Goal: Task Accomplishment & Management: Manage account settings

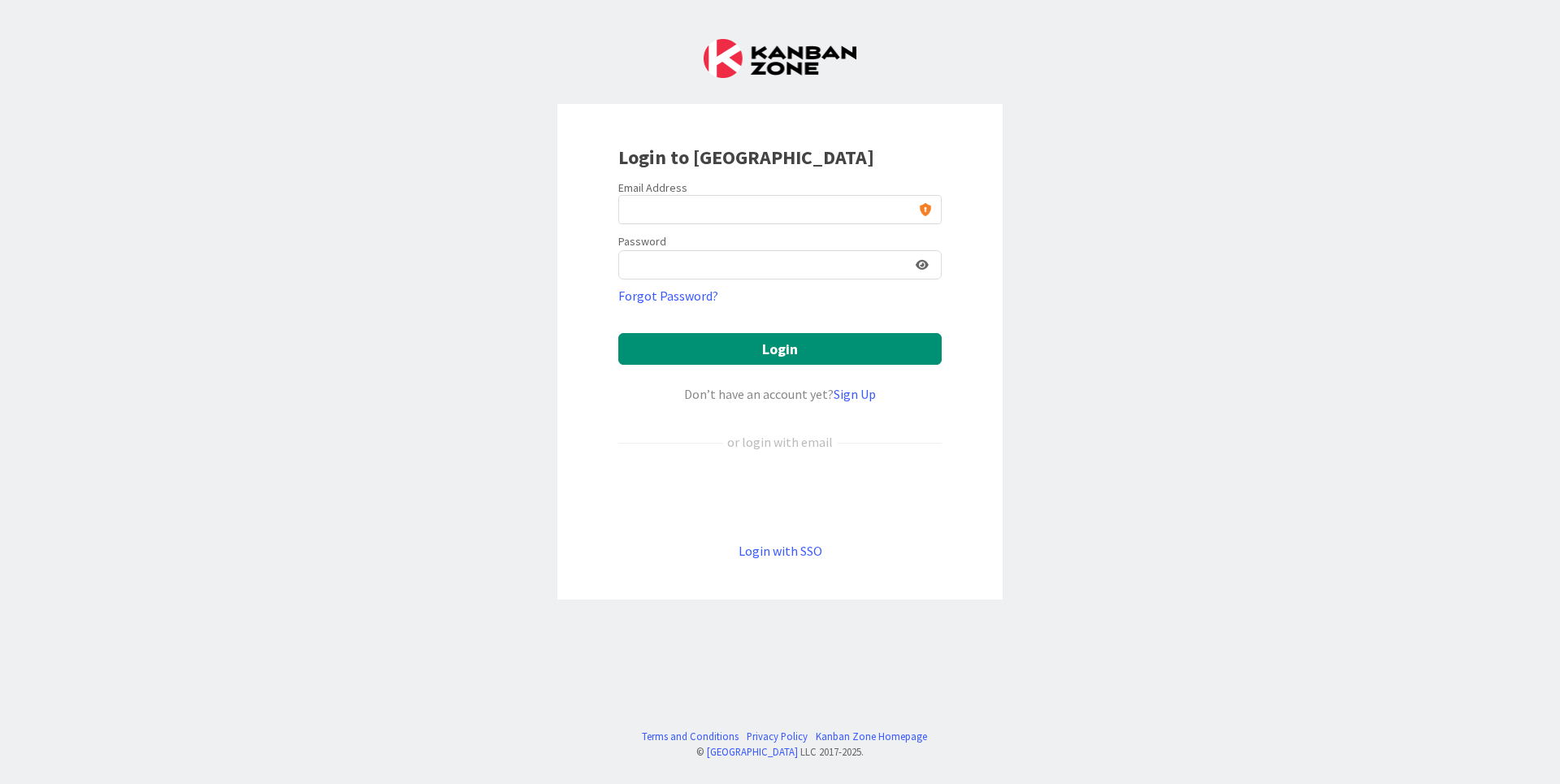
click at [714, 179] on div "Login to [GEOGRAPHIC_DATA] Email Address Password Forgot Password? Login Don’t …" at bounding box center [780, 351] width 445 height 496
click at [711, 216] on input "email" at bounding box center [780, 209] width 324 height 29
type input "[PERSON_NAME][EMAIL_ADDRESS][DOMAIN_NAME]"
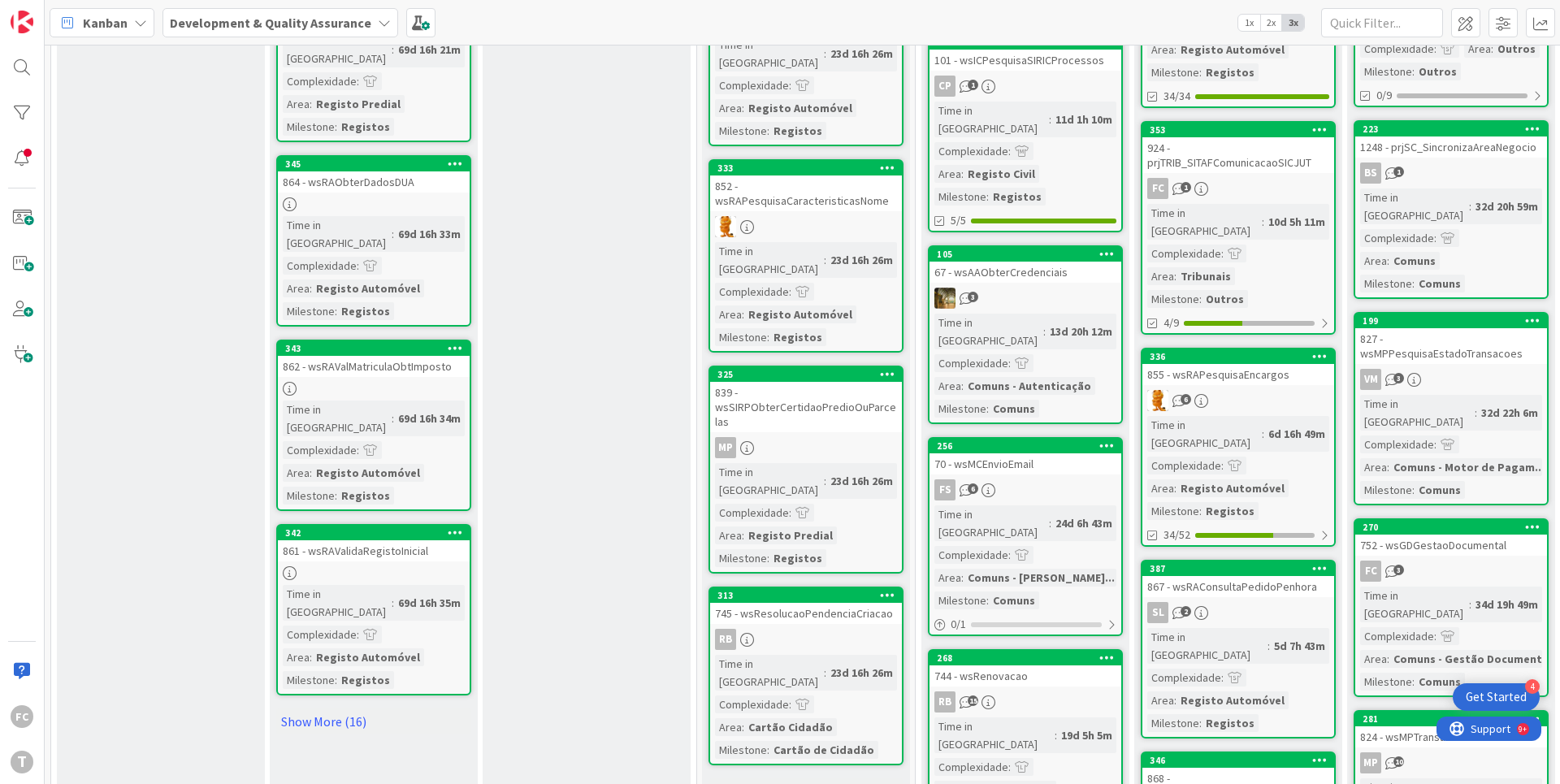
scroll to position [1399, 0]
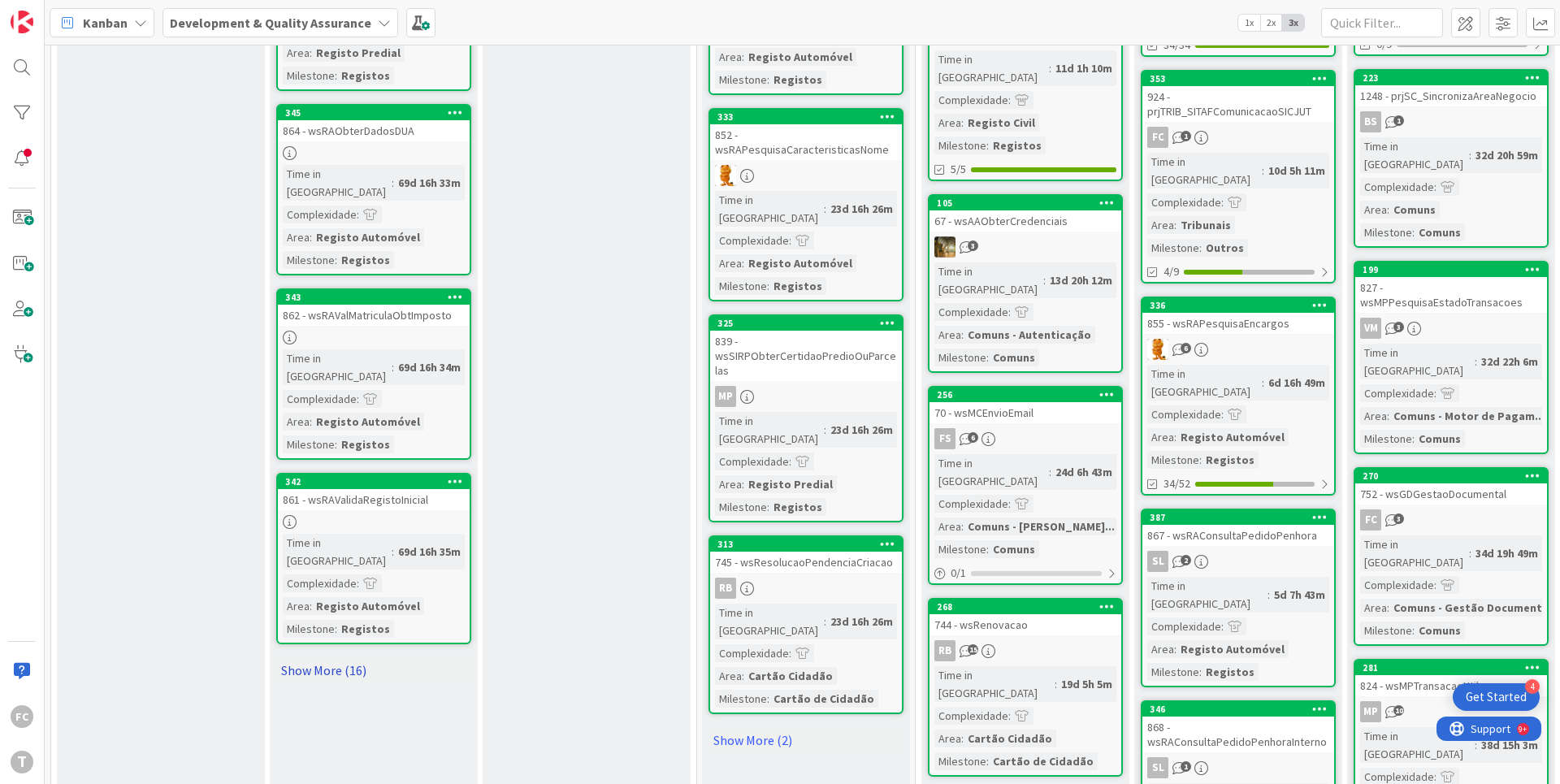
click at [353, 657] on link "Show More (16)" at bounding box center [373, 670] width 195 height 26
click at [775, 726] on link "Show More (2)" at bounding box center [805, 739] width 195 height 26
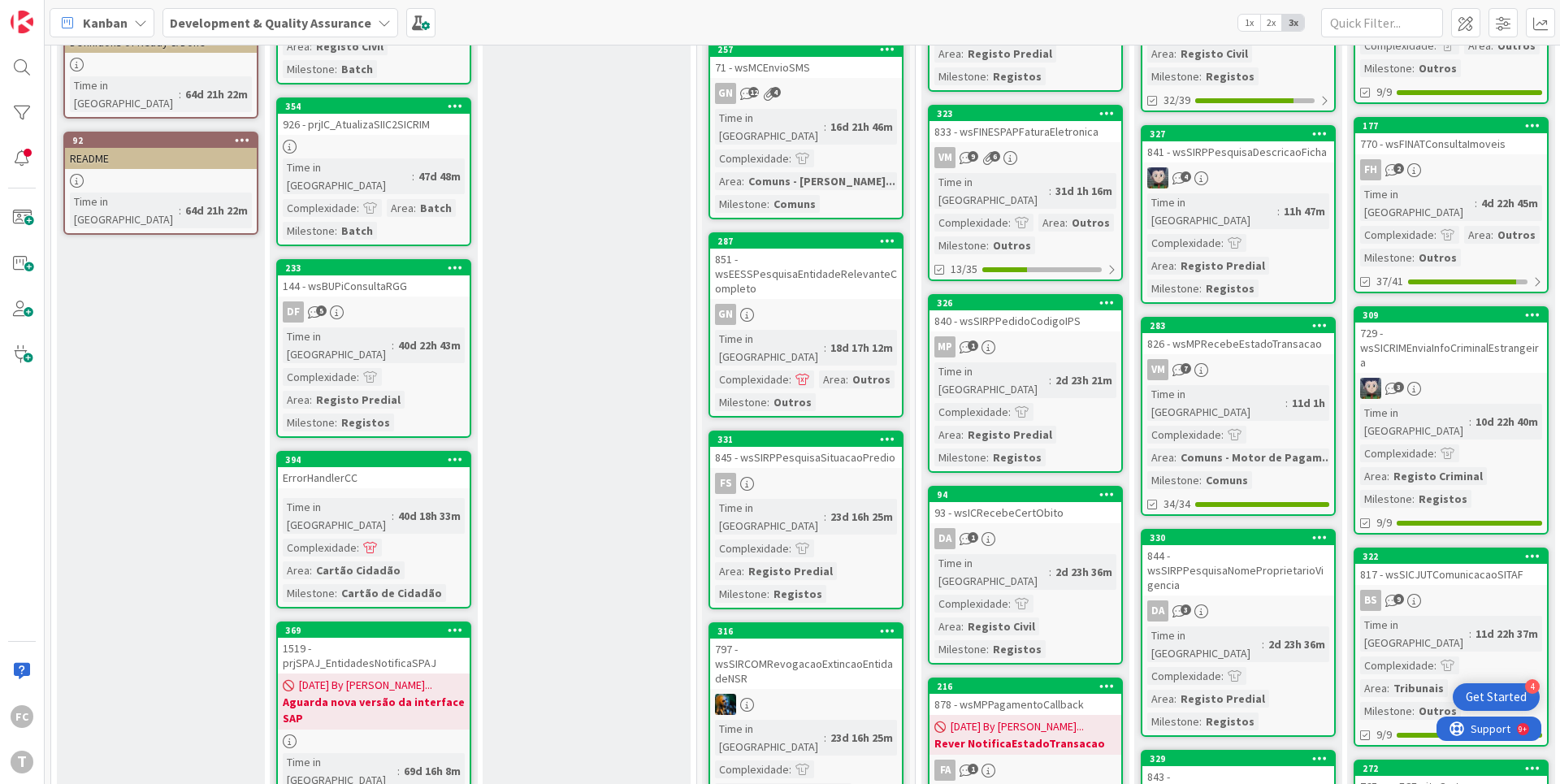
scroll to position [0, 0]
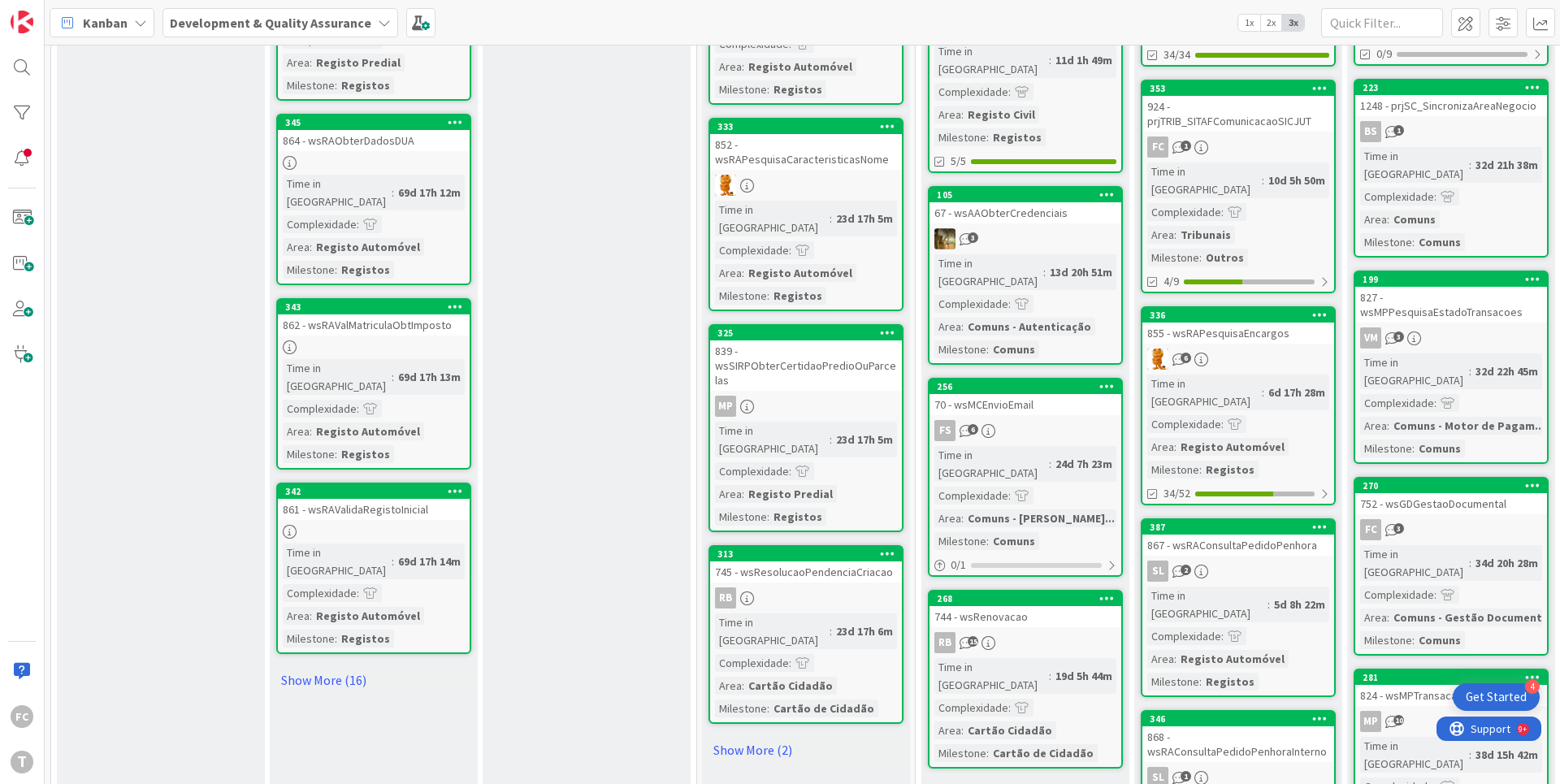
scroll to position [1399, 0]
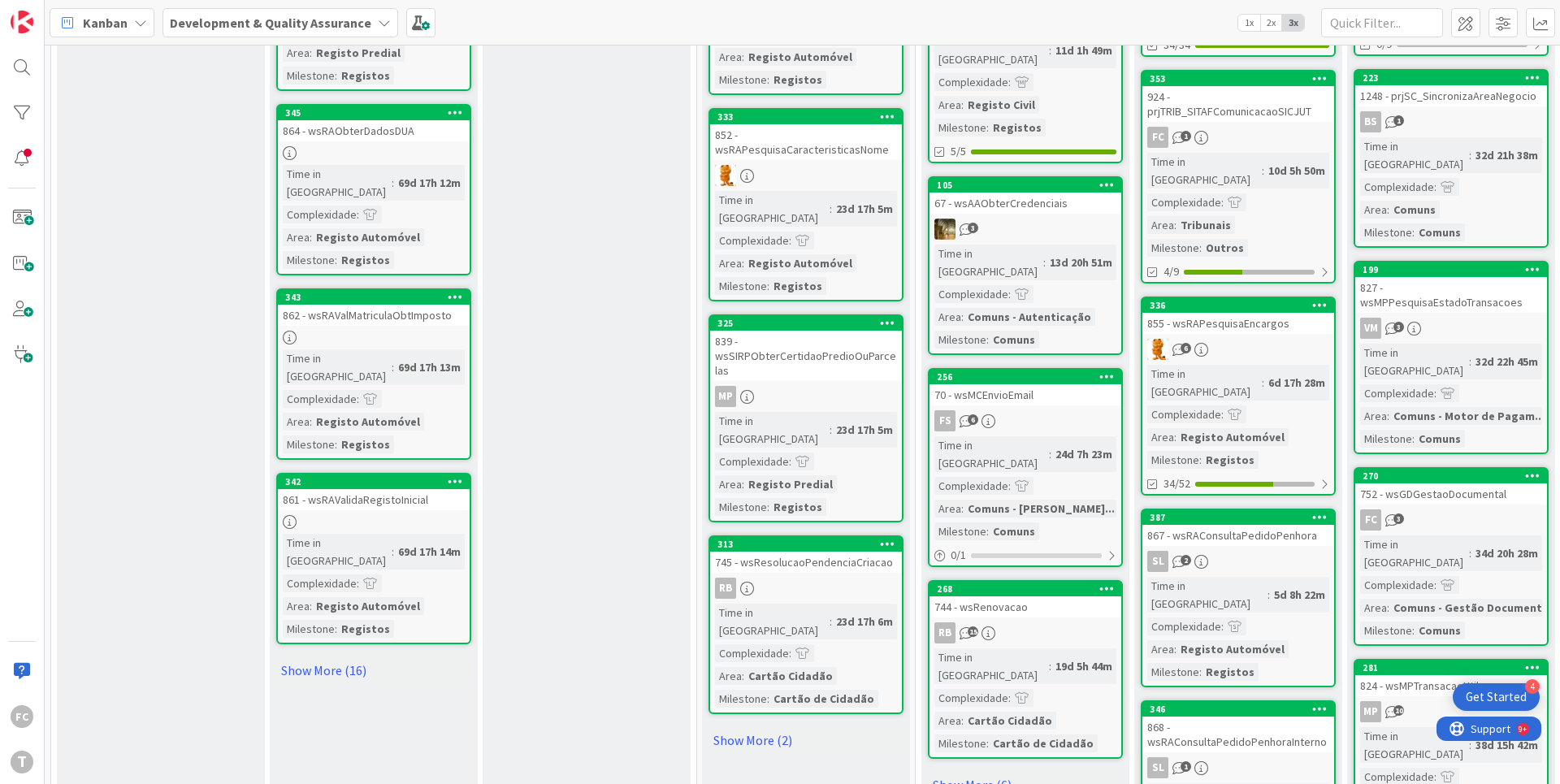
drag, startPoint x: 331, startPoint y: 473, endPoint x: 345, endPoint y: 462, distance: 17.8
click at [331, 657] on link "Show More (16)" at bounding box center [373, 670] width 195 height 26
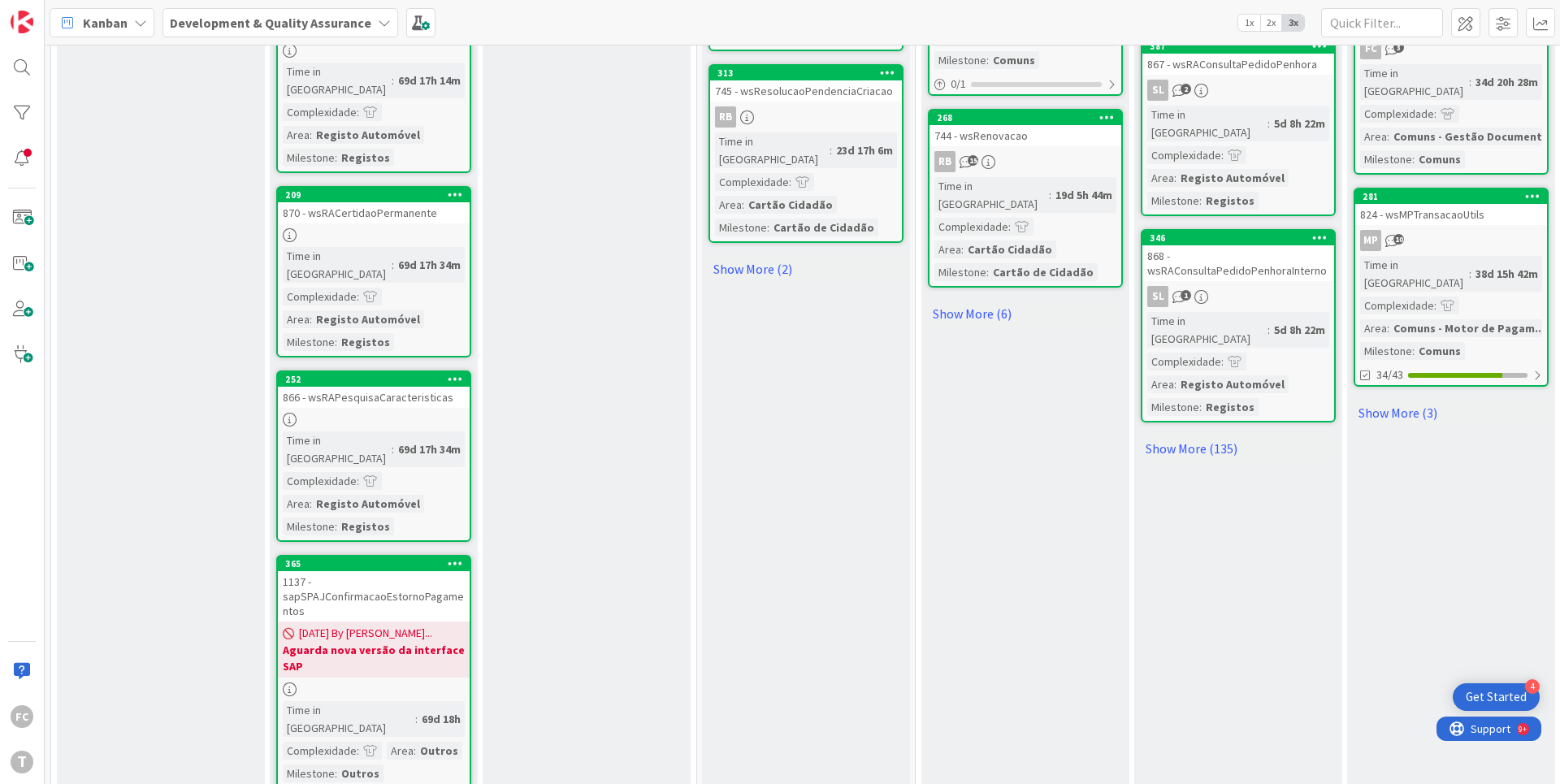
scroll to position [1506, 0]
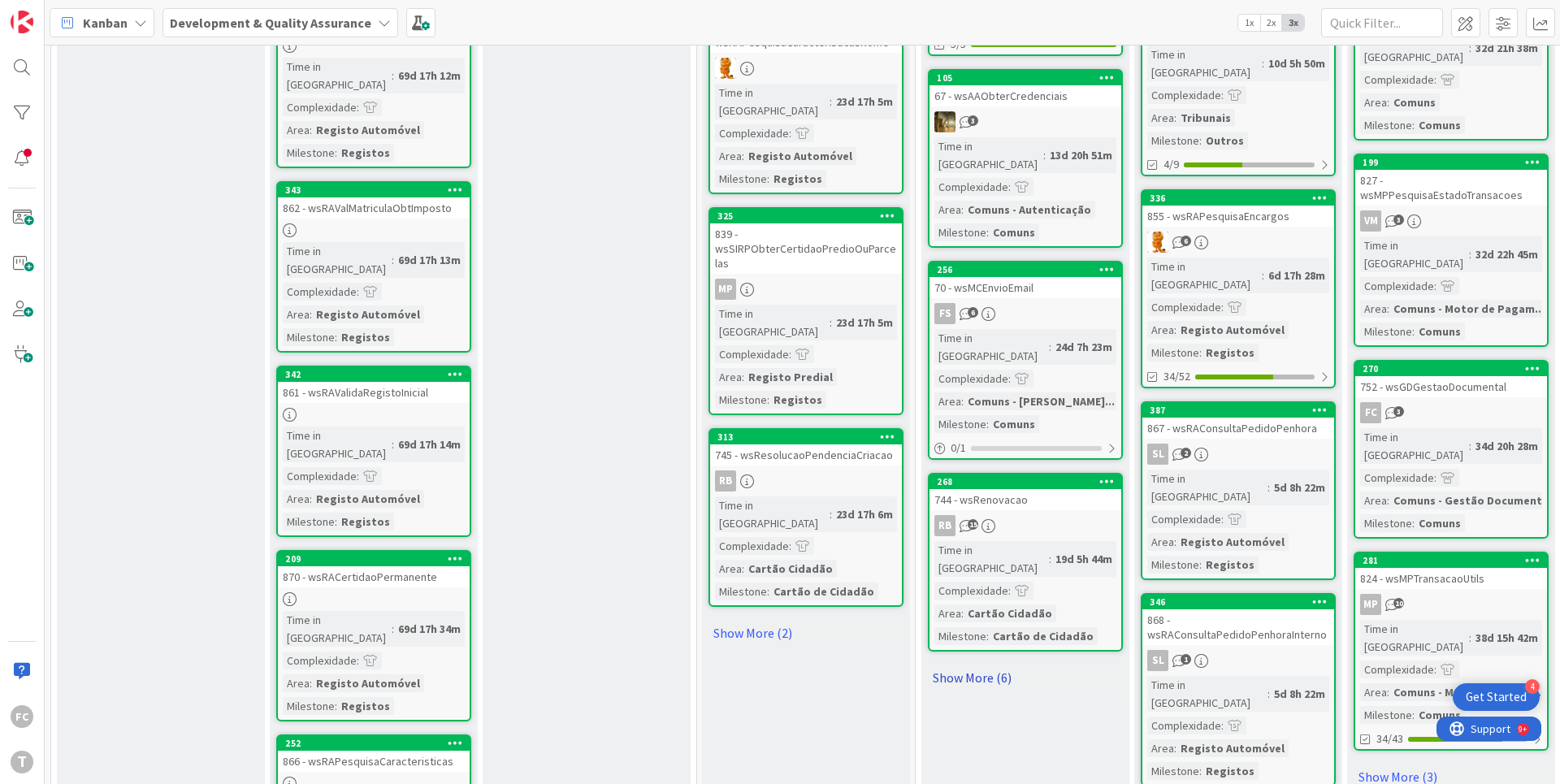
click at [947, 665] on link "Show More (6)" at bounding box center [1025, 677] width 195 height 26
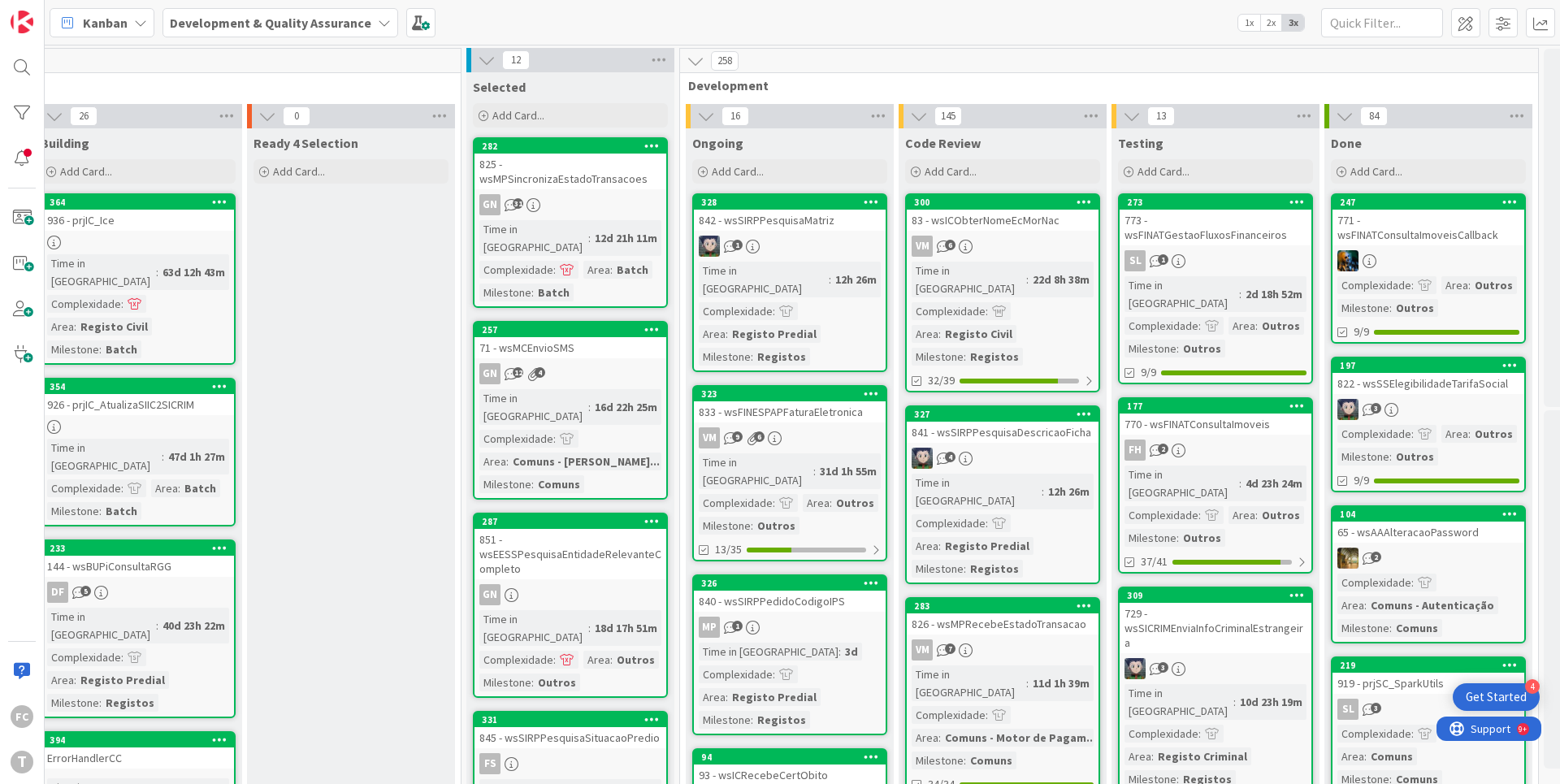
scroll to position [1, 0]
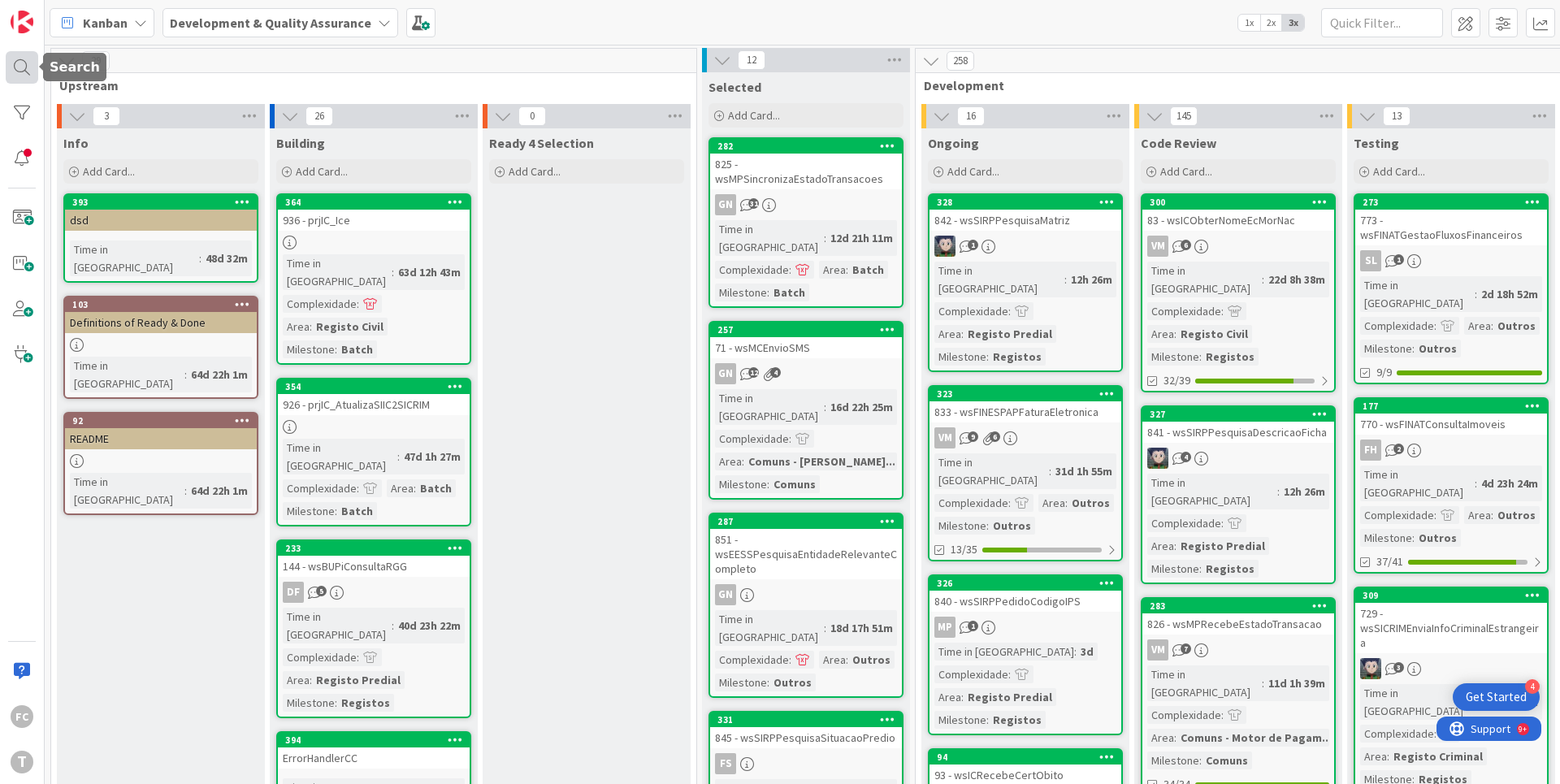
click at [31, 68] on div at bounding box center [22, 66] width 32 height 32
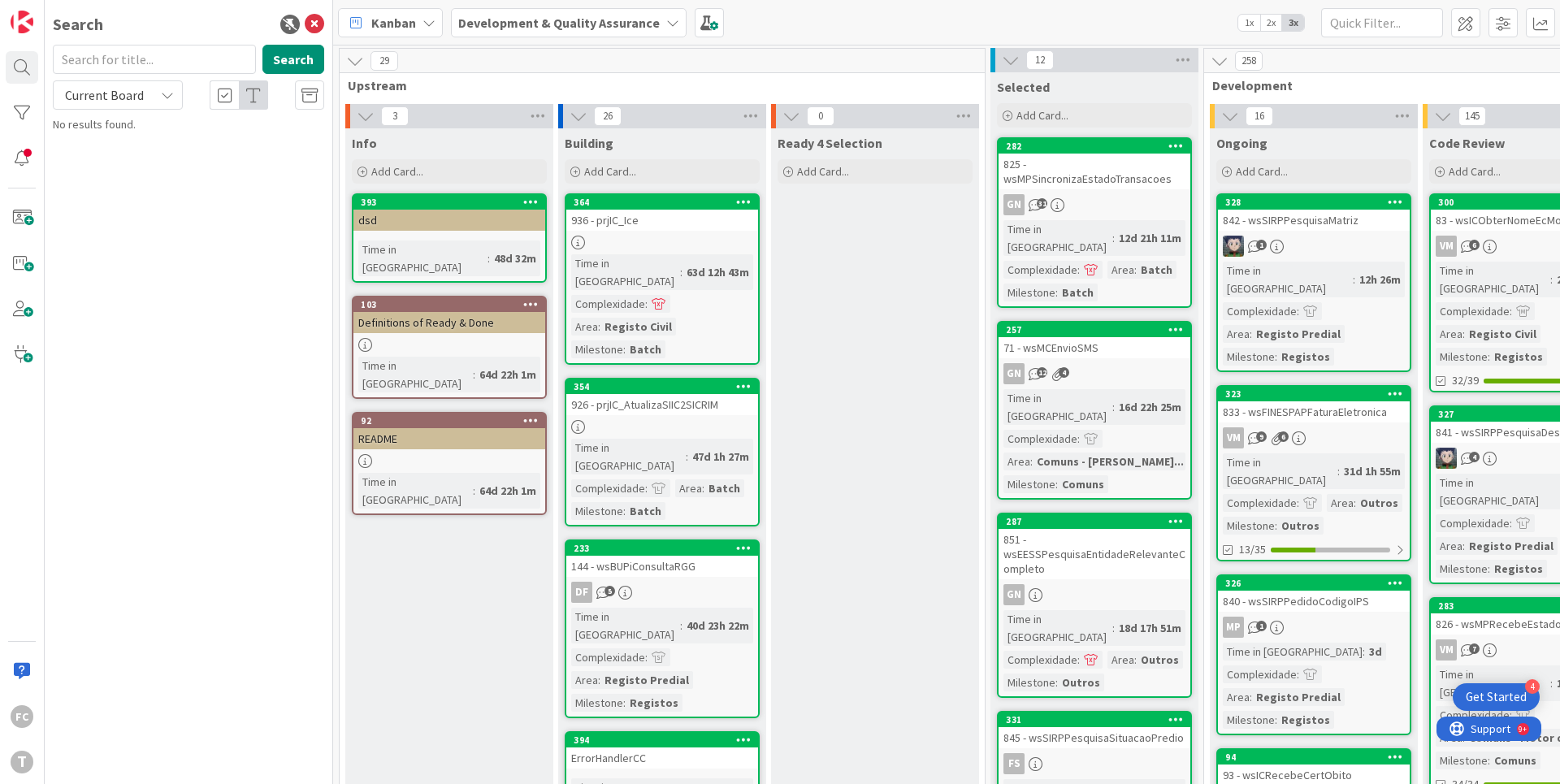
click at [175, 99] on div "Current Board" at bounding box center [117, 95] width 130 height 29
click at [244, 288] on div "Search Search Current Board Current Board All Boards No results found." at bounding box center [189, 392] width 289 height 784
click at [315, 25] on icon at bounding box center [315, 24] width 20 height 20
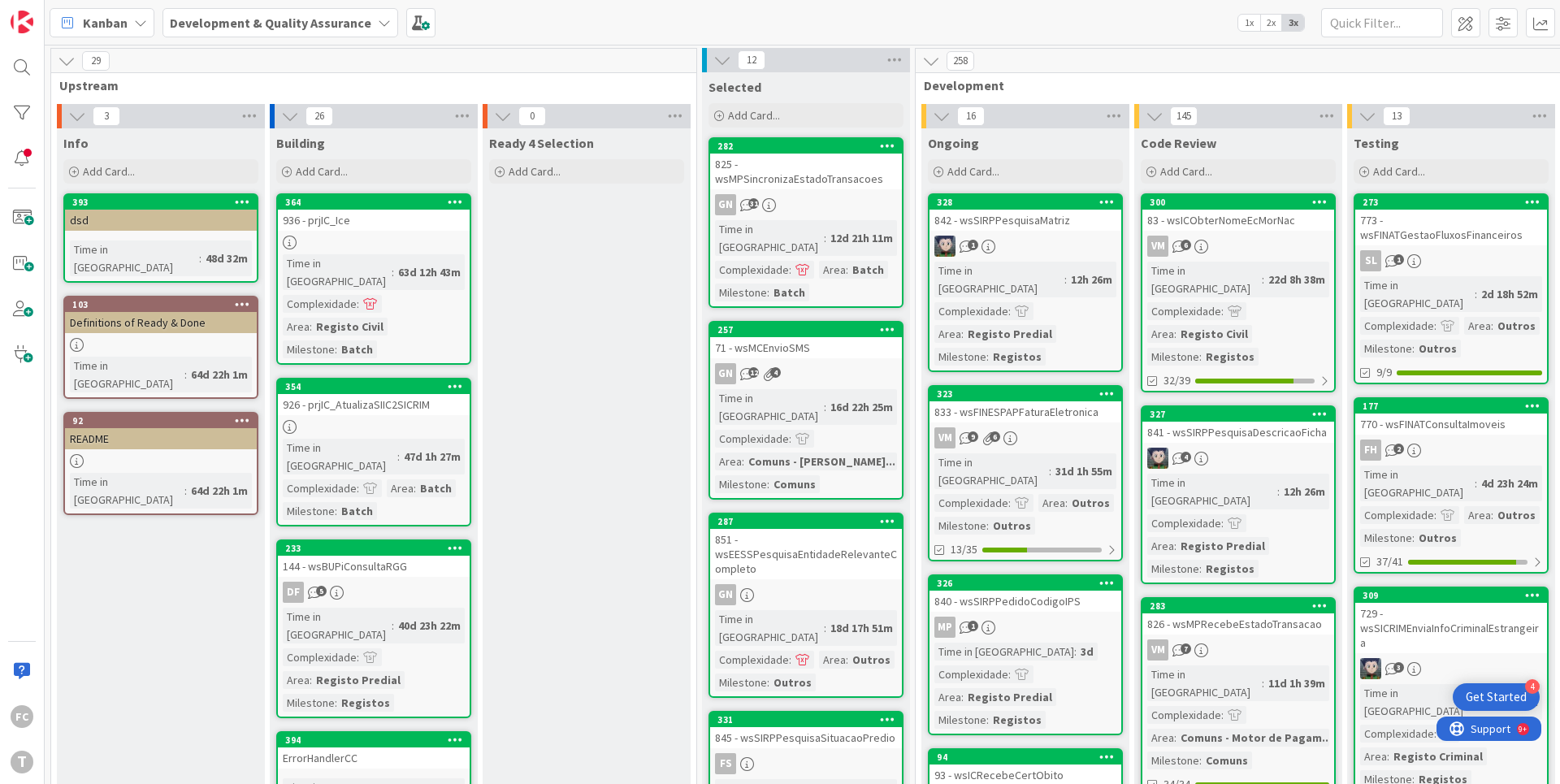
scroll to position [0, 0]
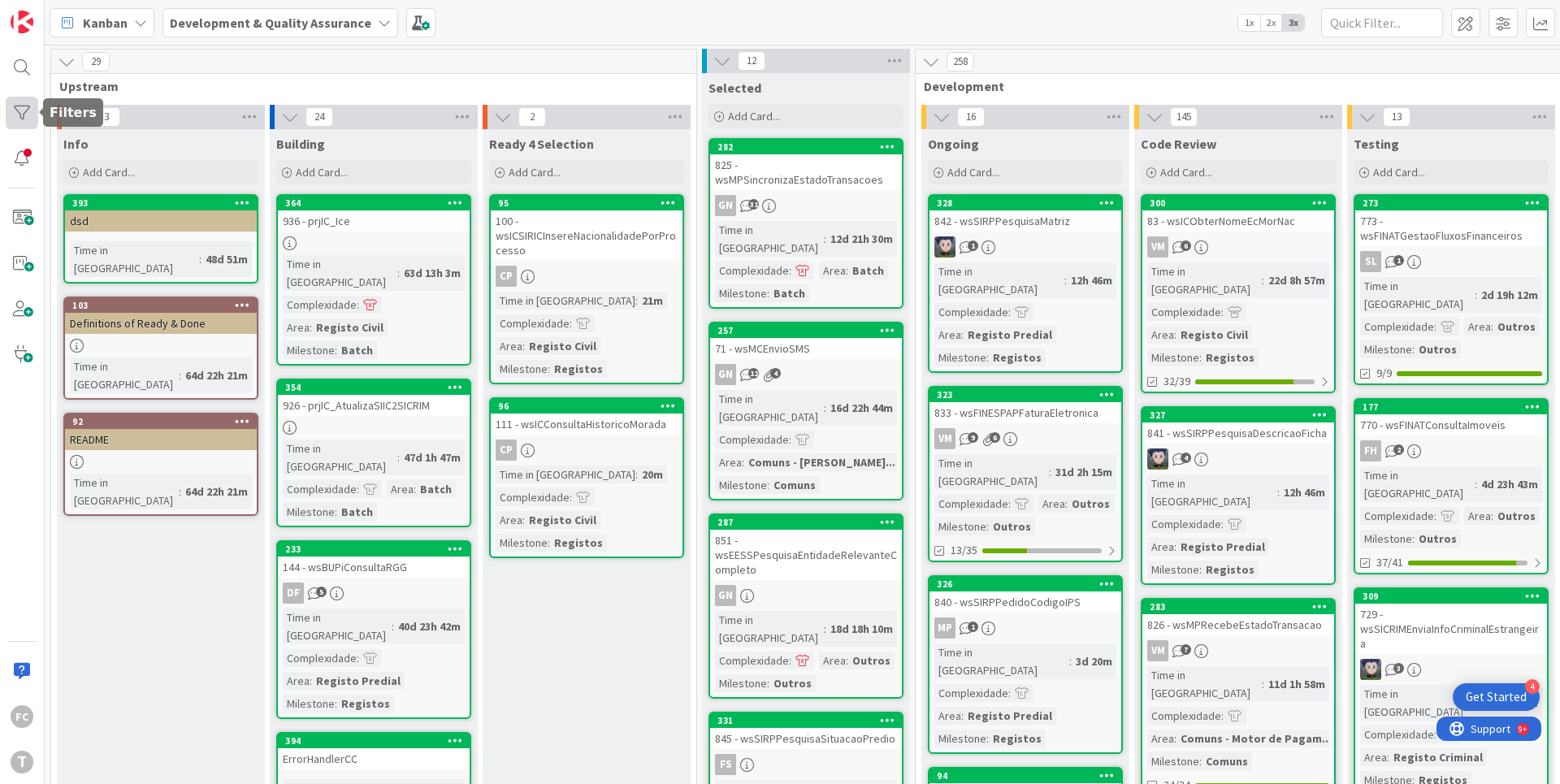
click at [17, 120] on div at bounding box center [22, 112] width 32 height 32
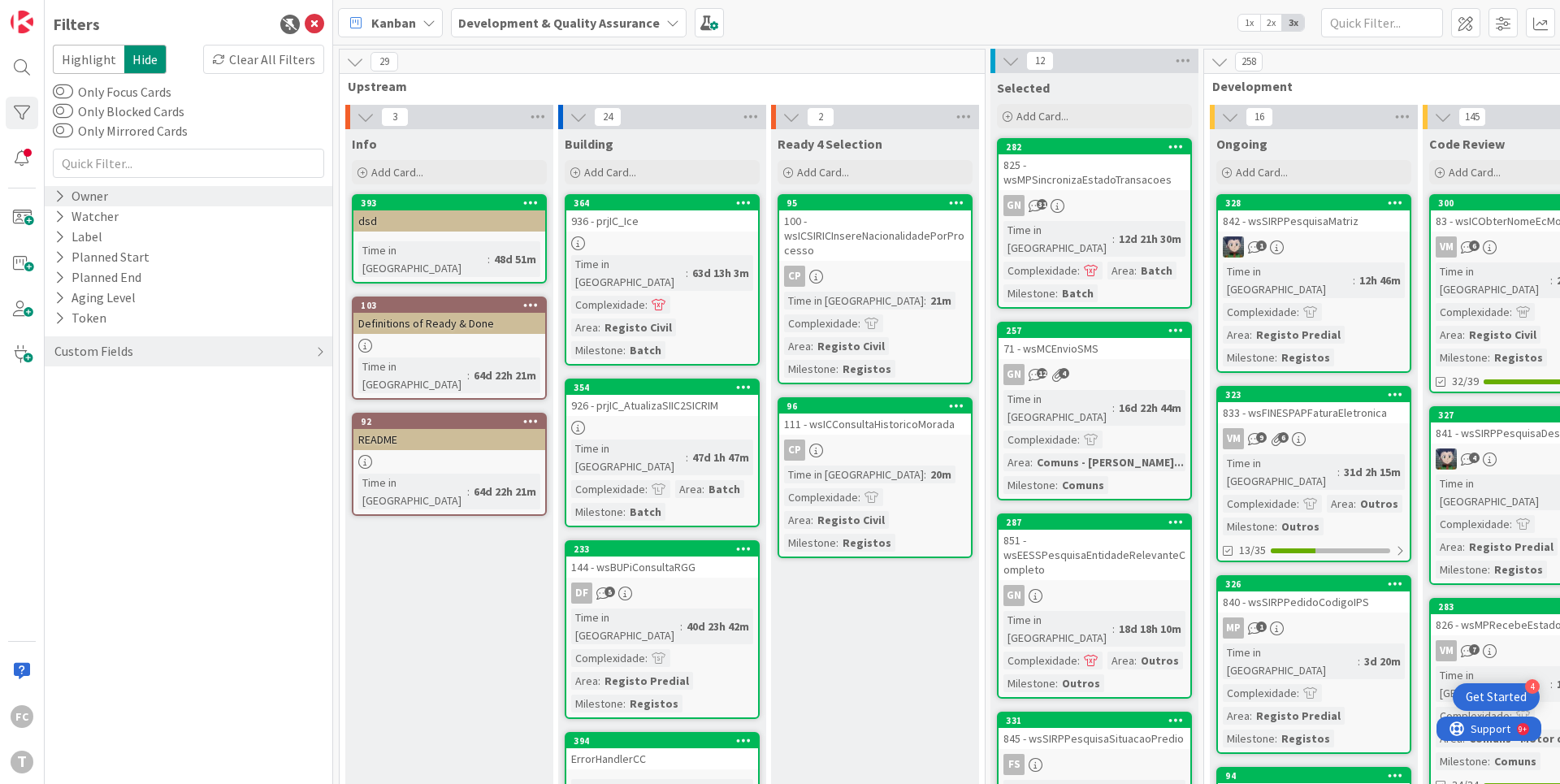
click at [60, 195] on icon at bounding box center [60, 196] width 11 height 14
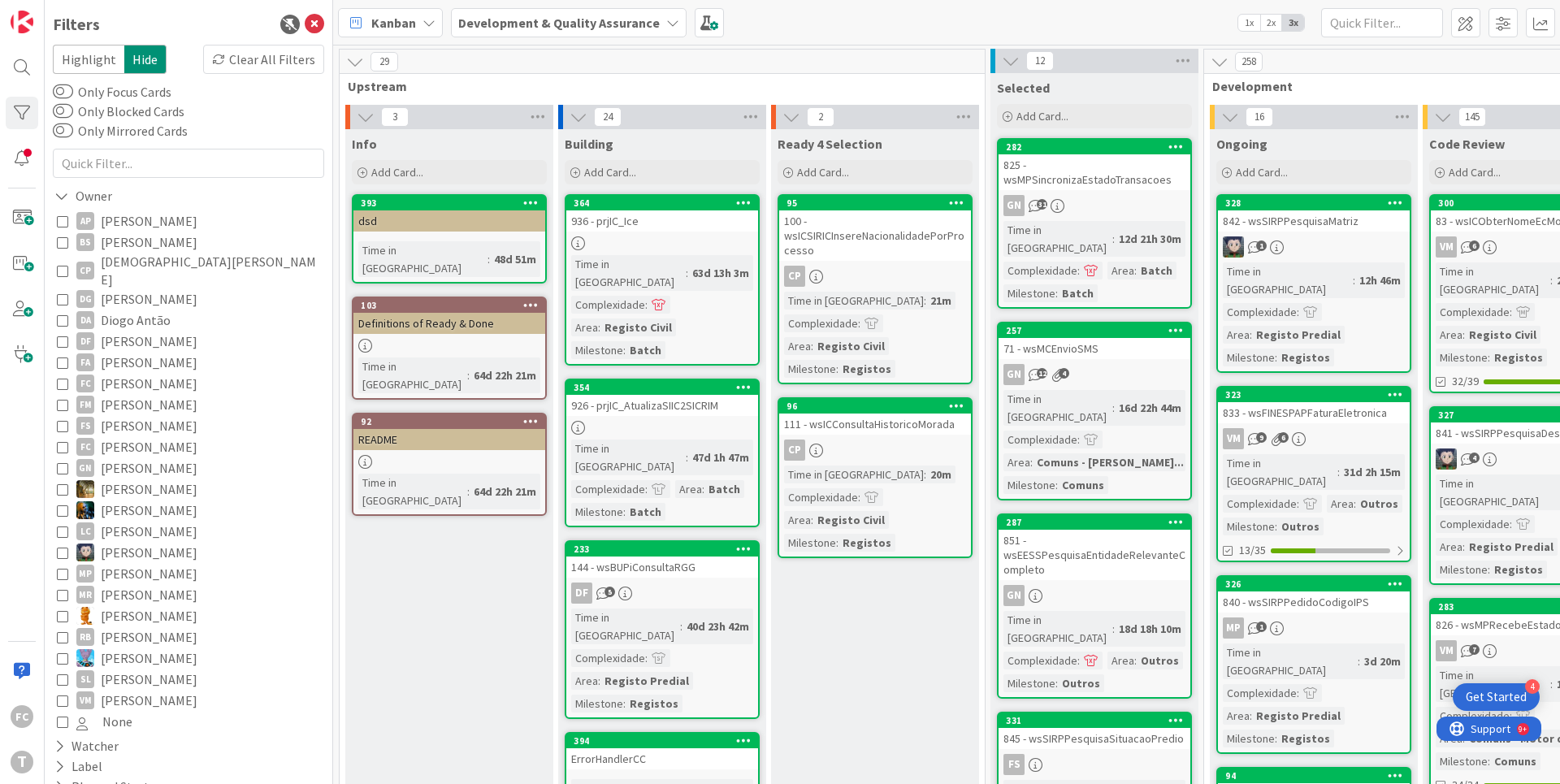
click at [62, 504] on icon at bounding box center [63, 510] width 12 height 12
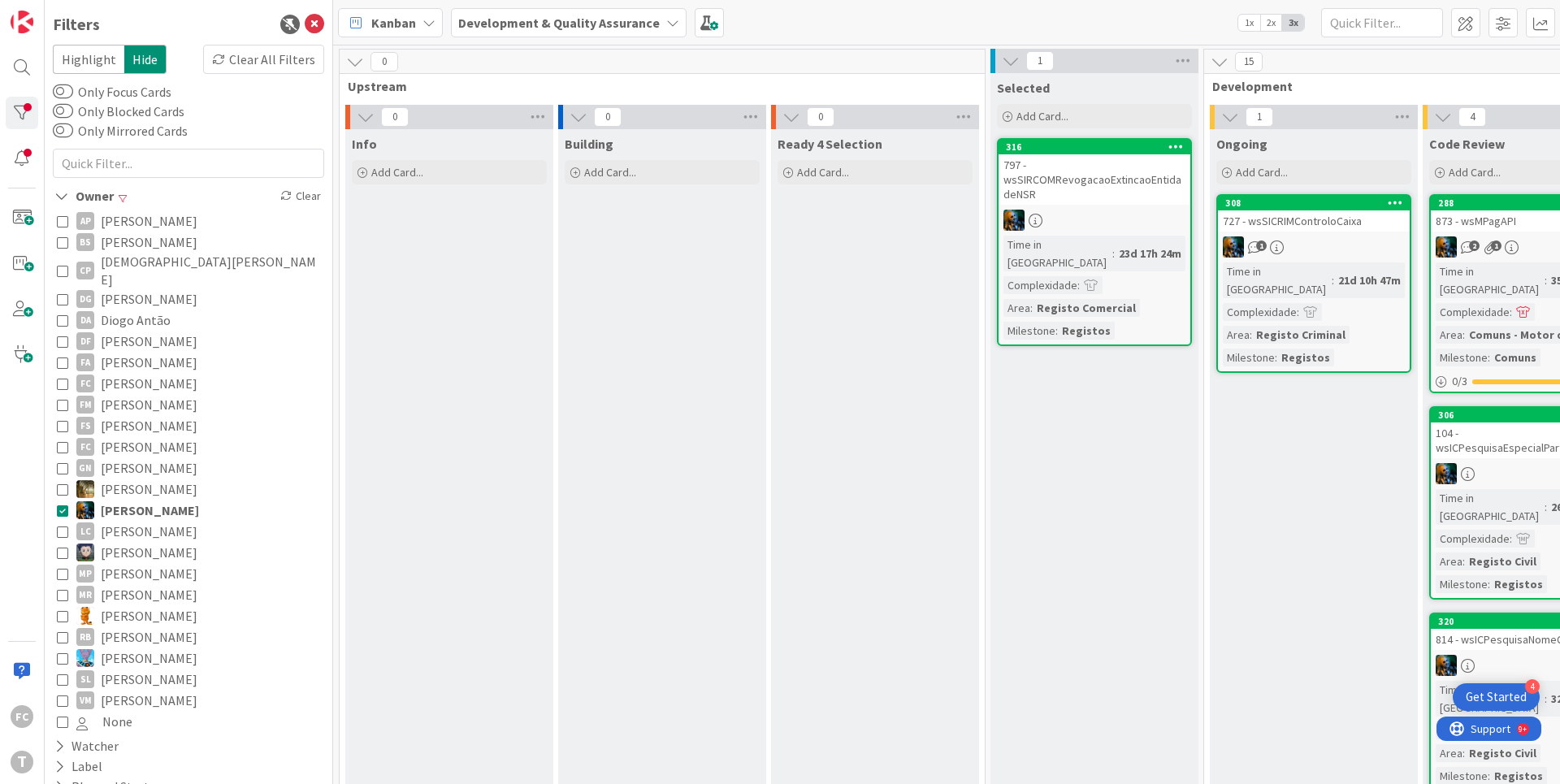
click at [62, 504] on icon at bounding box center [63, 510] width 12 height 12
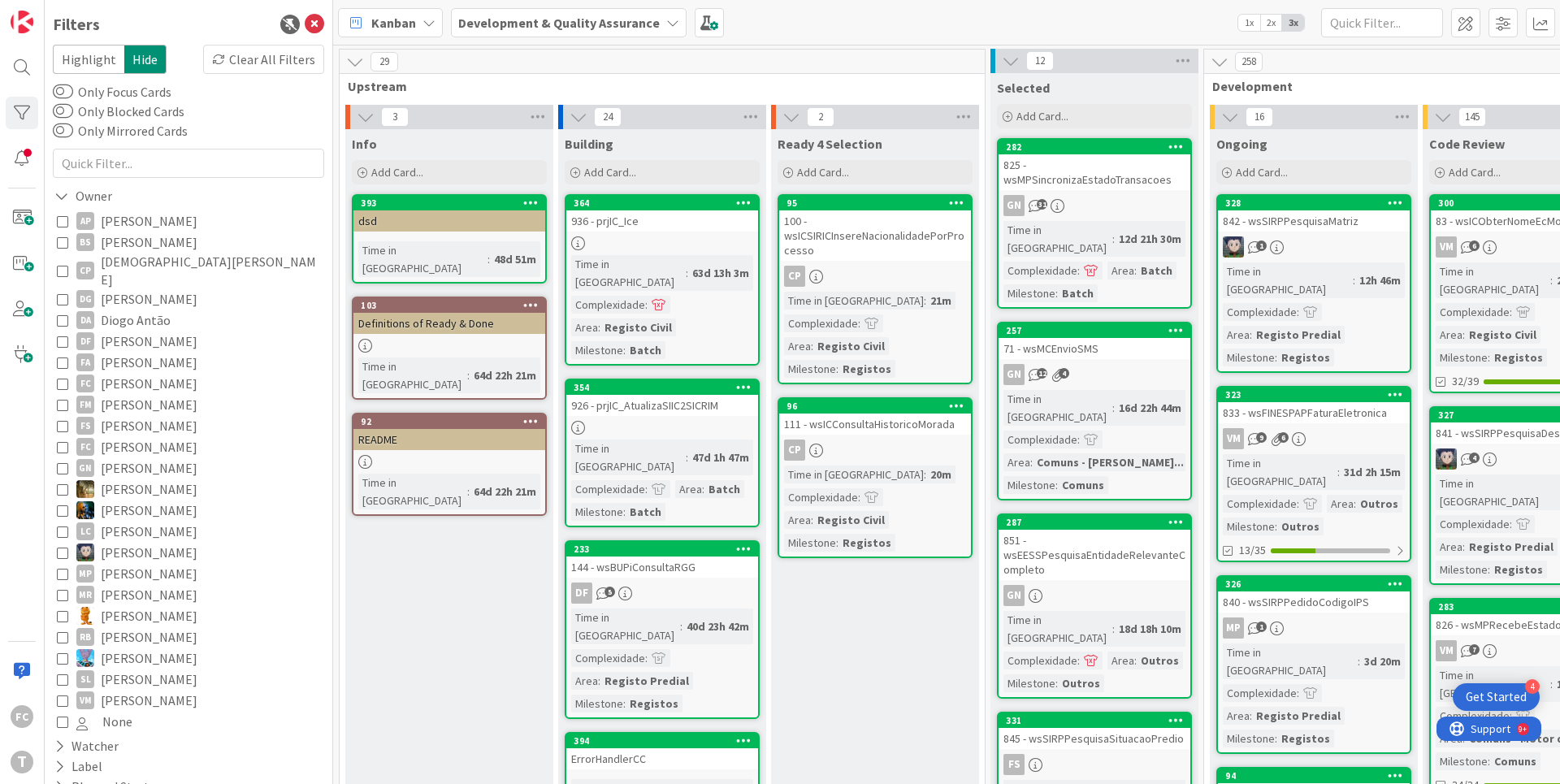
click at [65, 266] on icon at bounding box center [63, 271] width 12 height 12
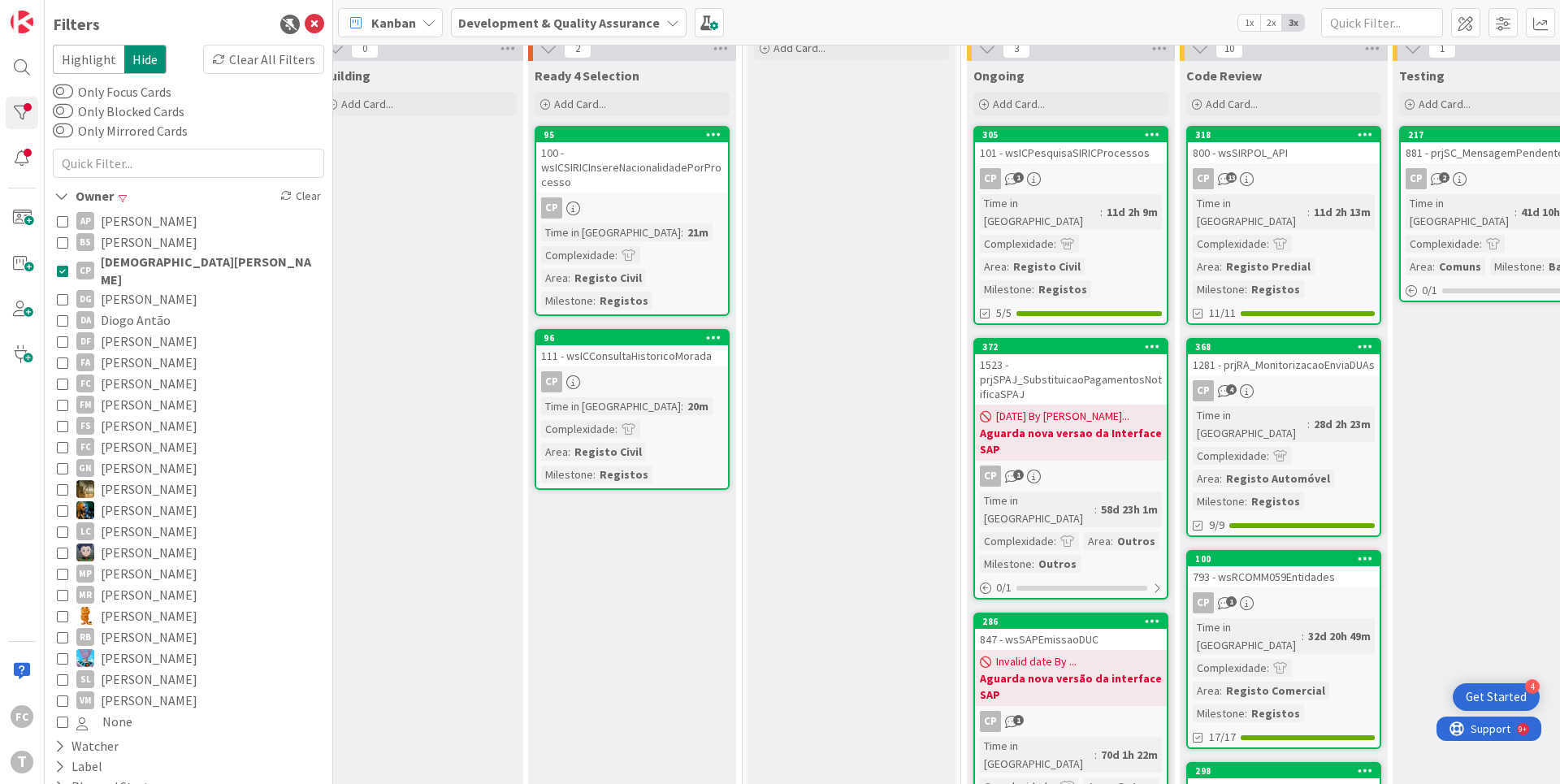
scroll to position [0, 243]
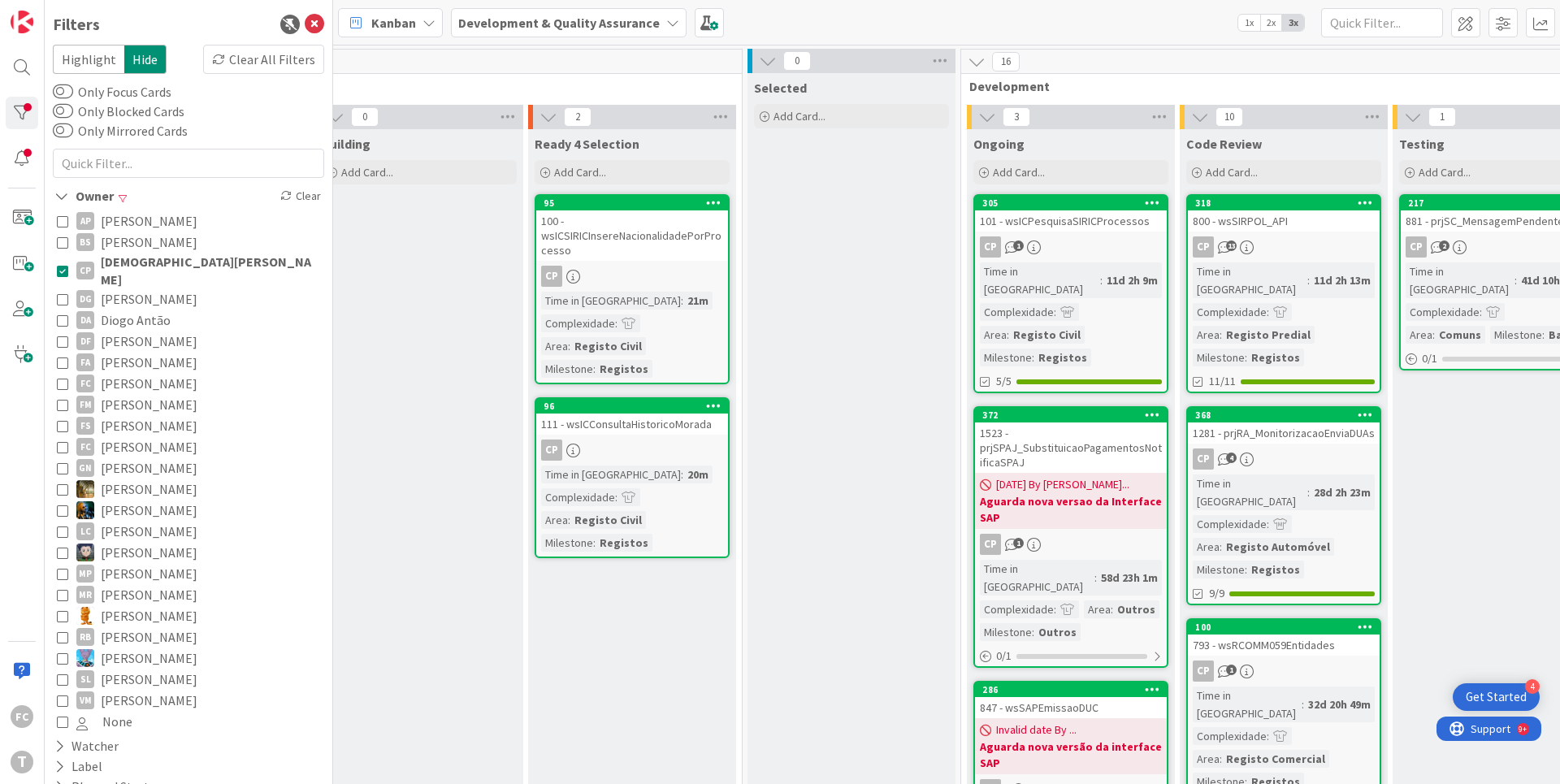
click at [63, 268] on icon at bounding box center [63, 271] width 12 height 12
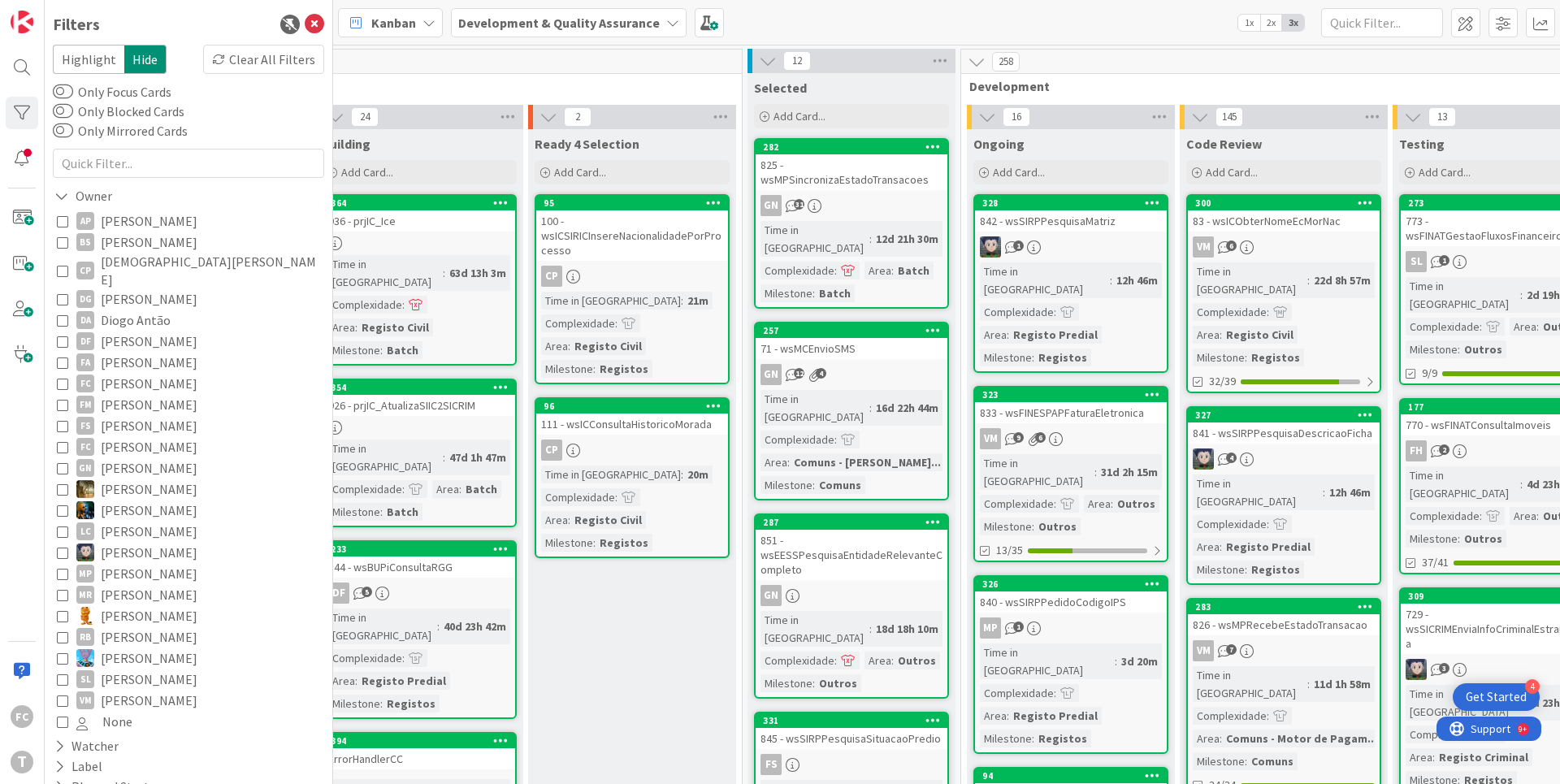
click at [62, 568] on icon at bounding box center [63, 574] width 12 height 12
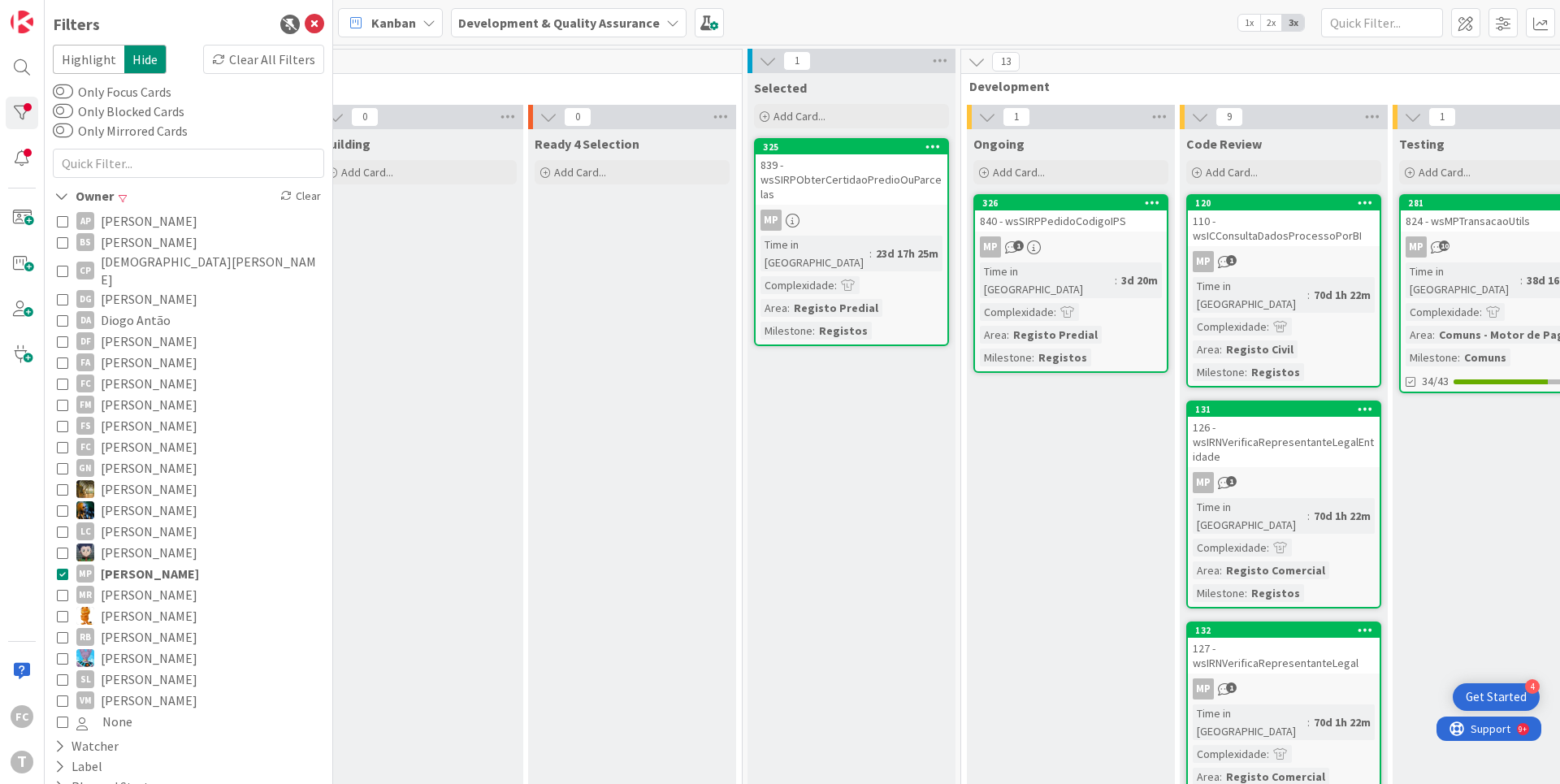
scroll to position [0, 244]
click at [62, 568] on icon at bounding box center [63, 574] width 12 height 12
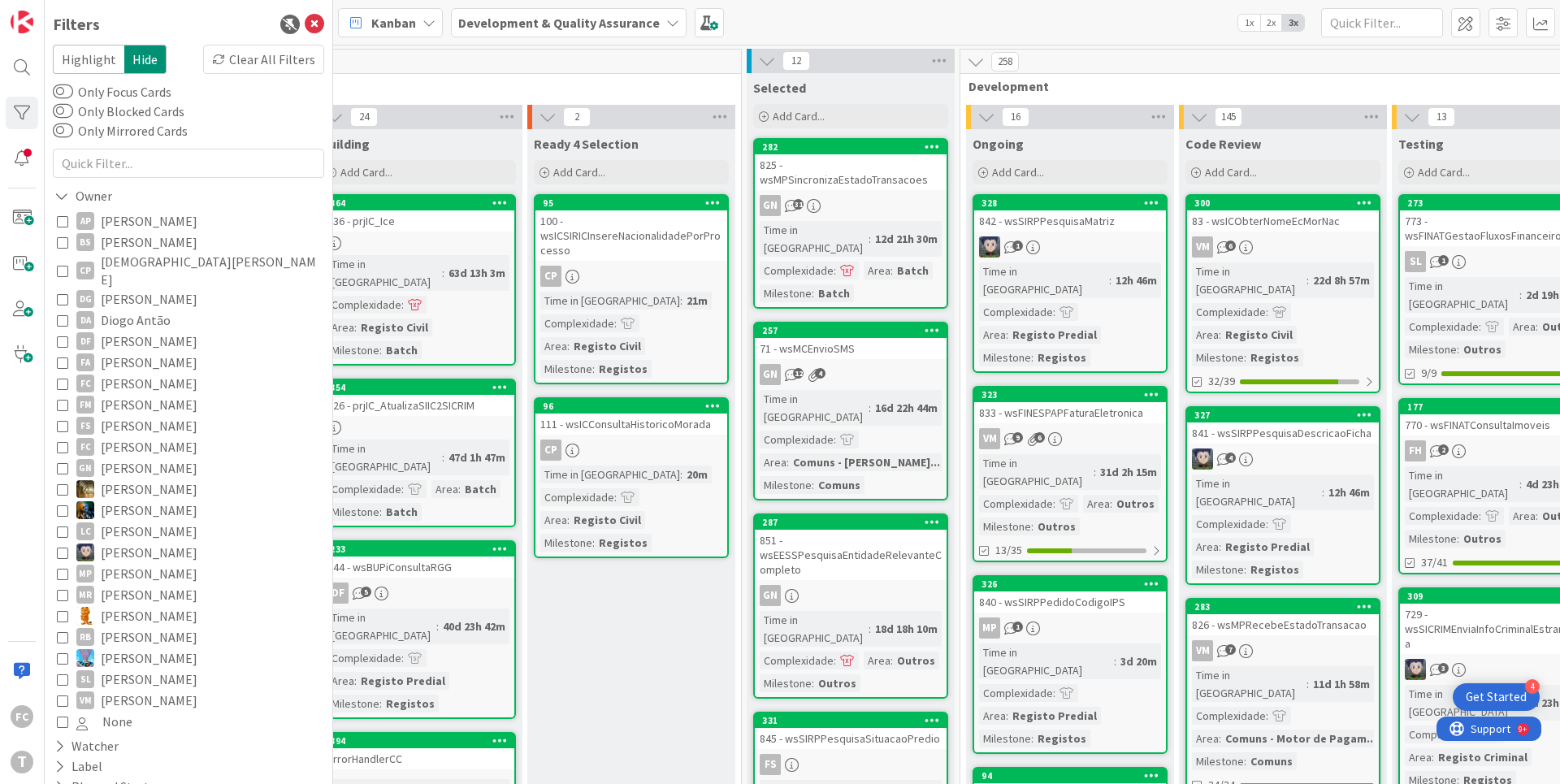
click at [62, 568] on icon at bounding box center [63, 574] width 12 height 12
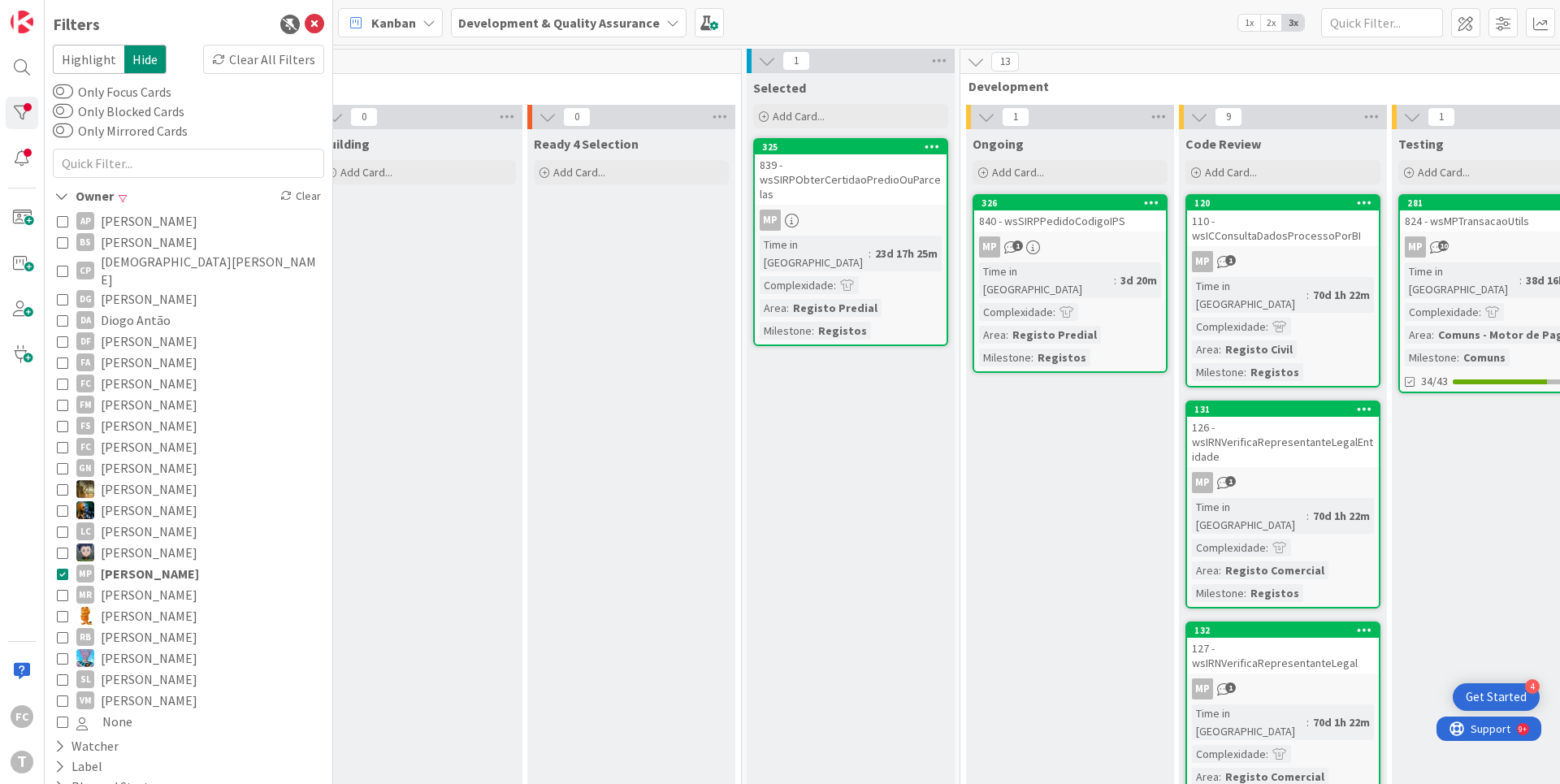
click at [62, 568] on icon at bounding box center [63, 574] width 12 height 12
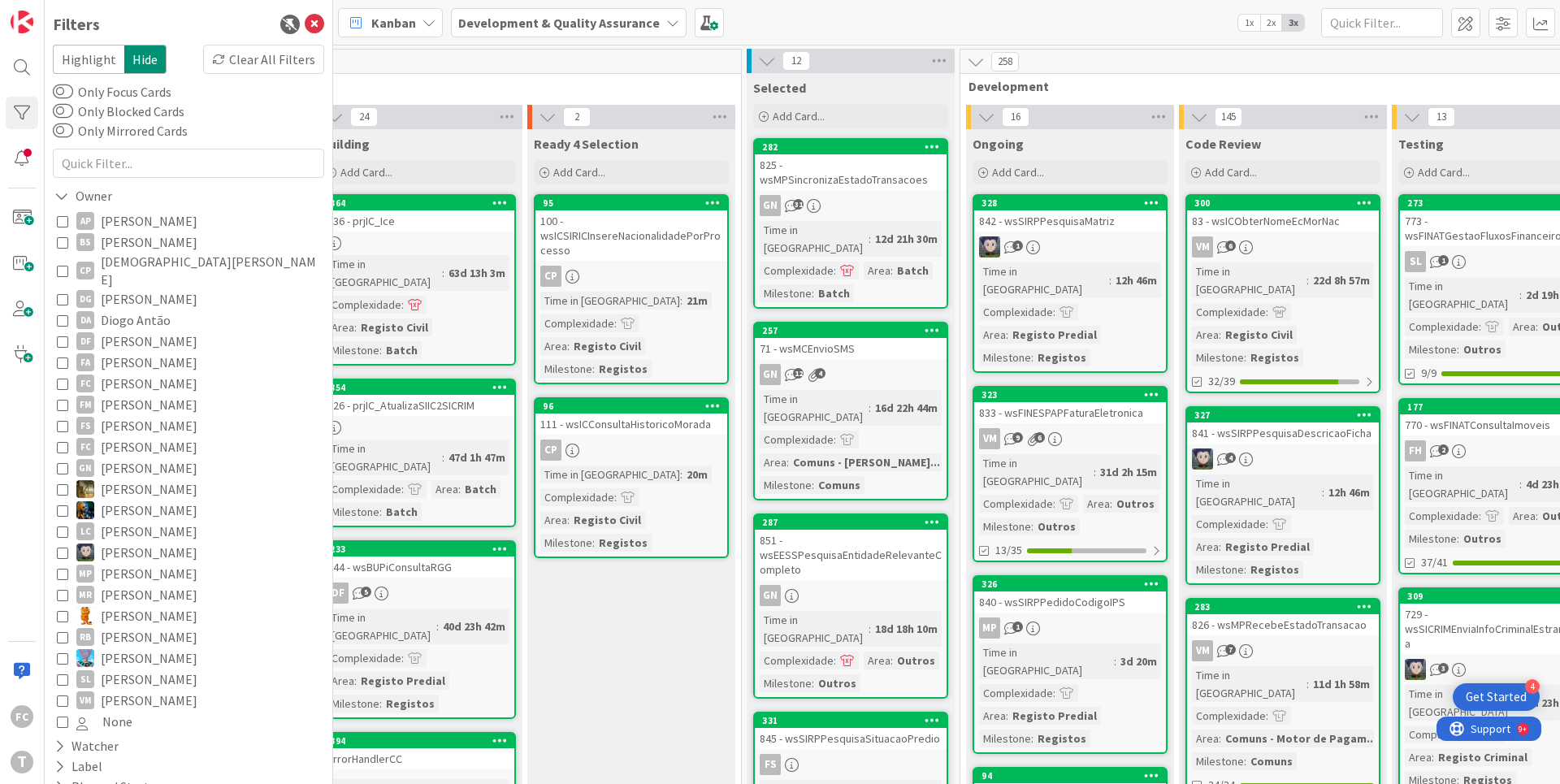
click at [62, 568] on icon at bounding box center [63, 574] width 12 height 12
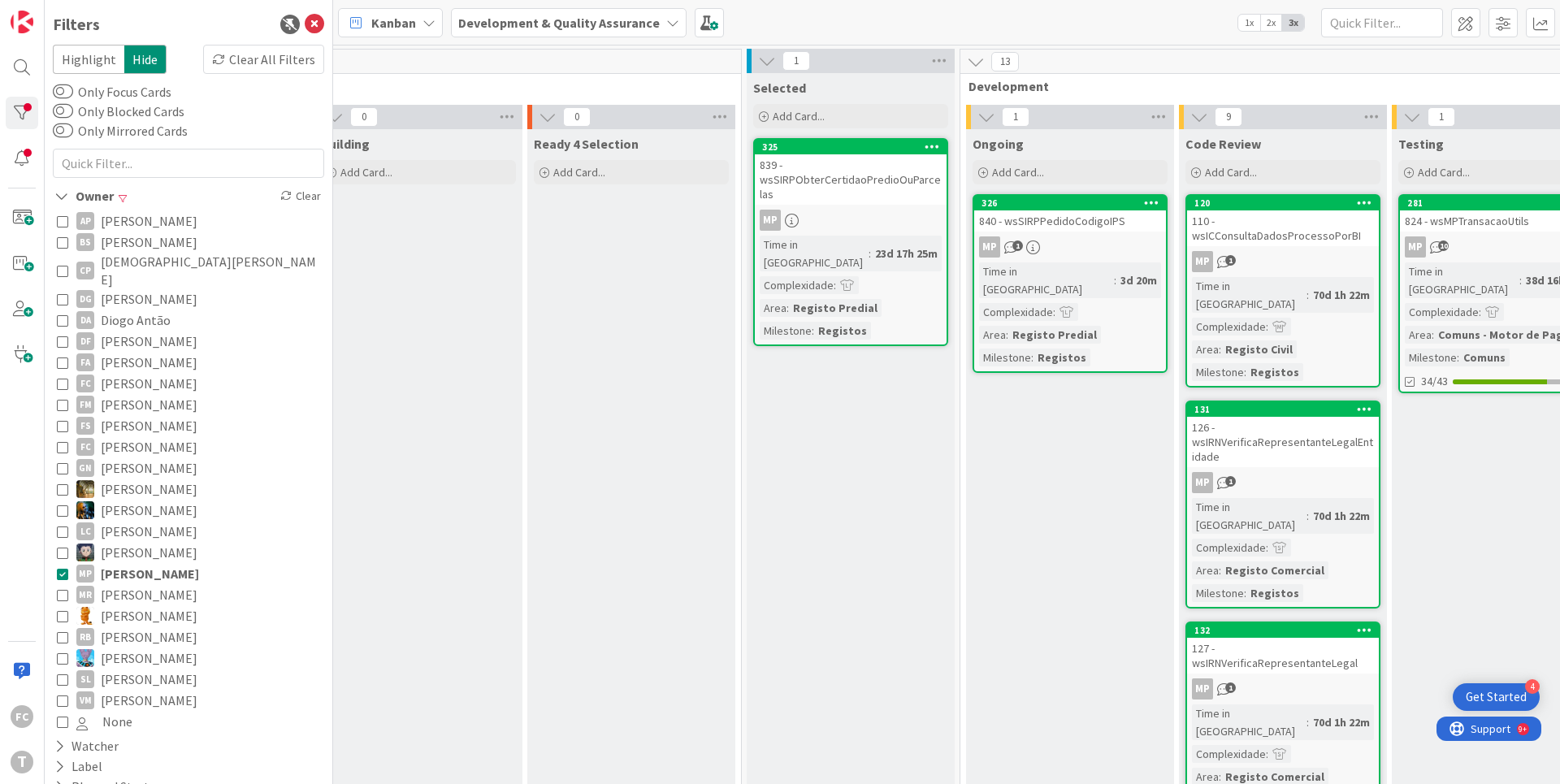
click at [65, 568] on icon at bounding box center [63, 574] width 12 height 12
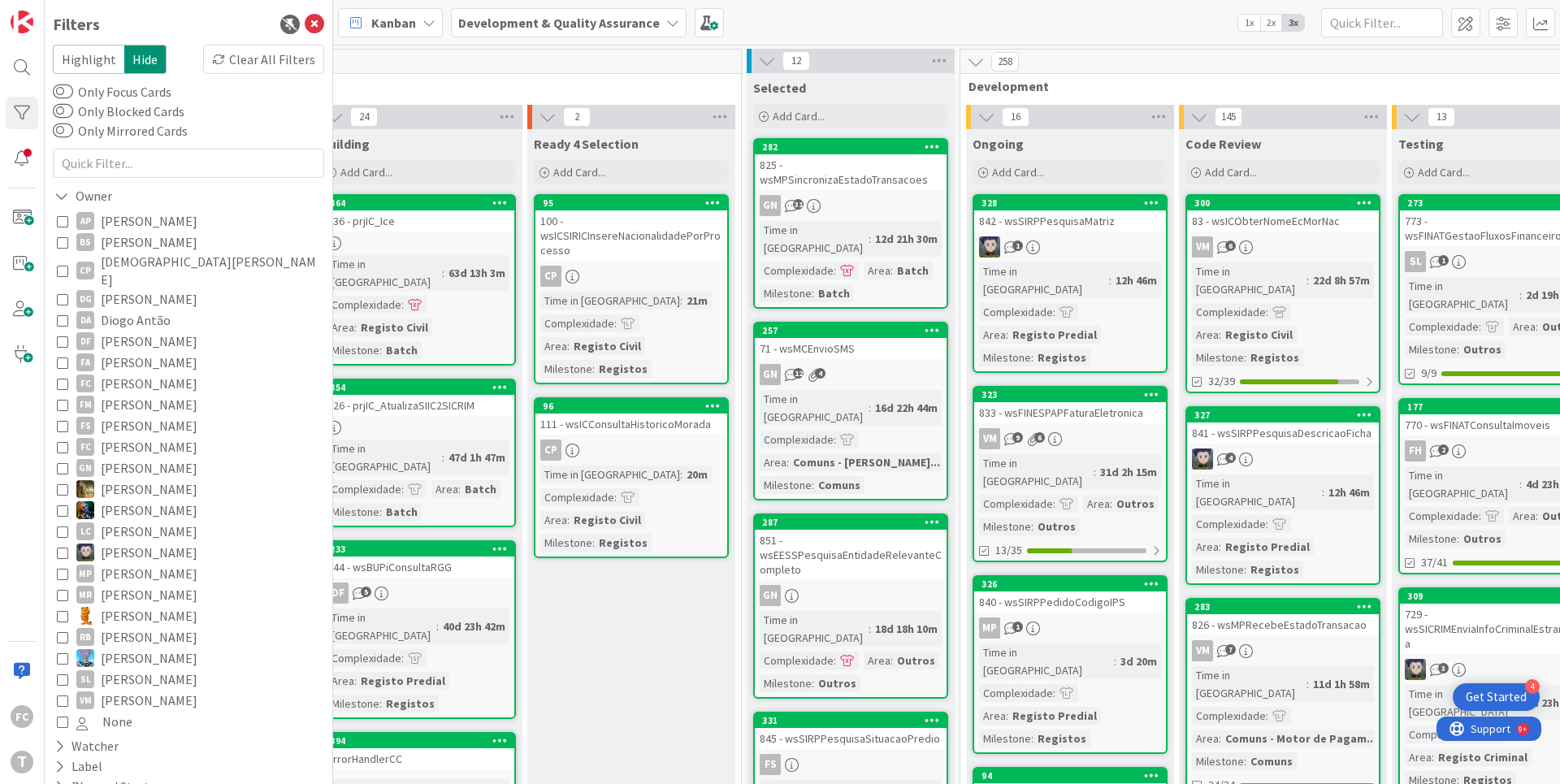
click at [61, 399] on icon at bounding box center [63, 405] width 12 height 12
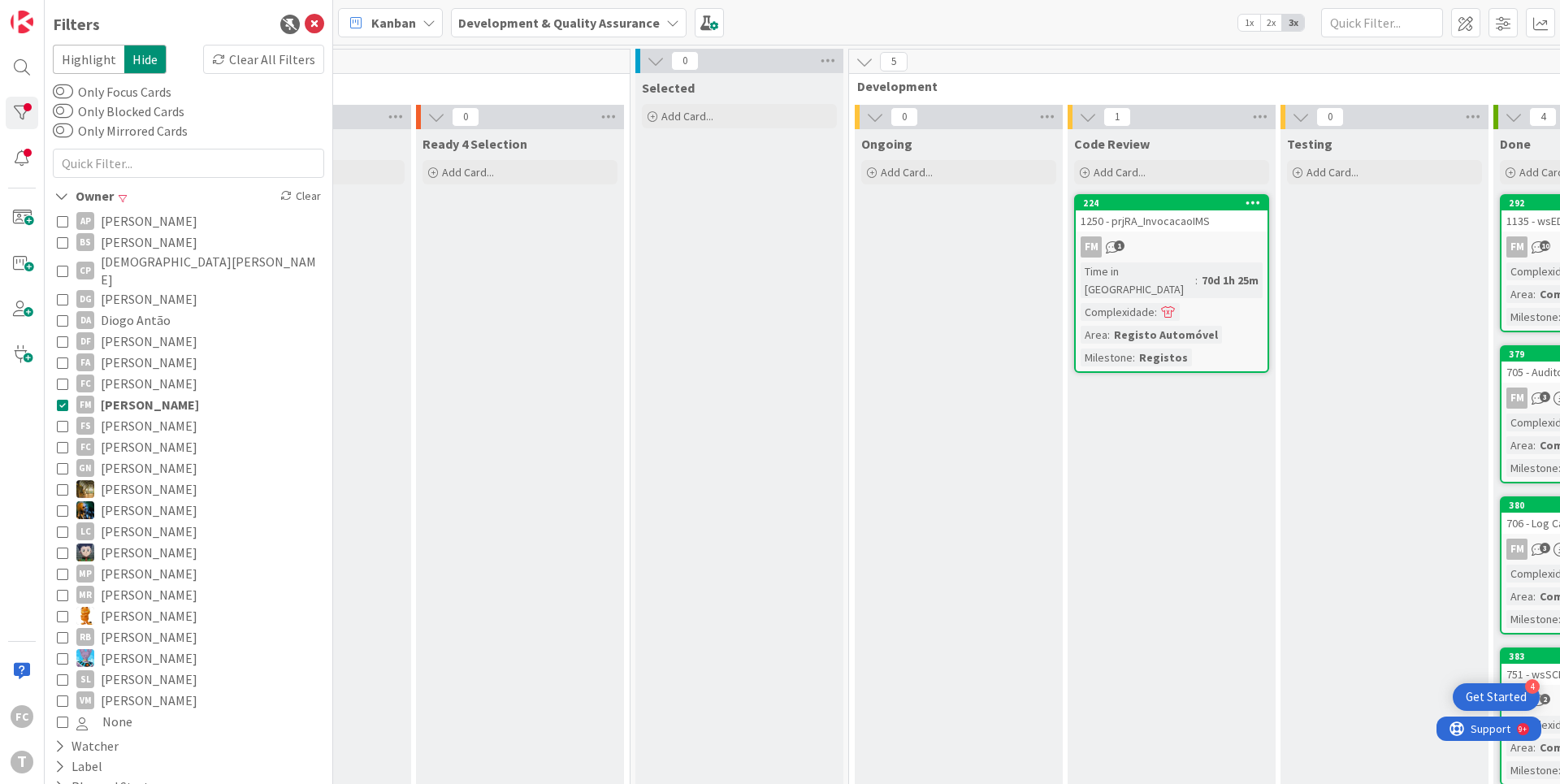
scroll to position [0, 358]
click at [65, 399] on icon at bounding box center [63, 405] width 12 height 12
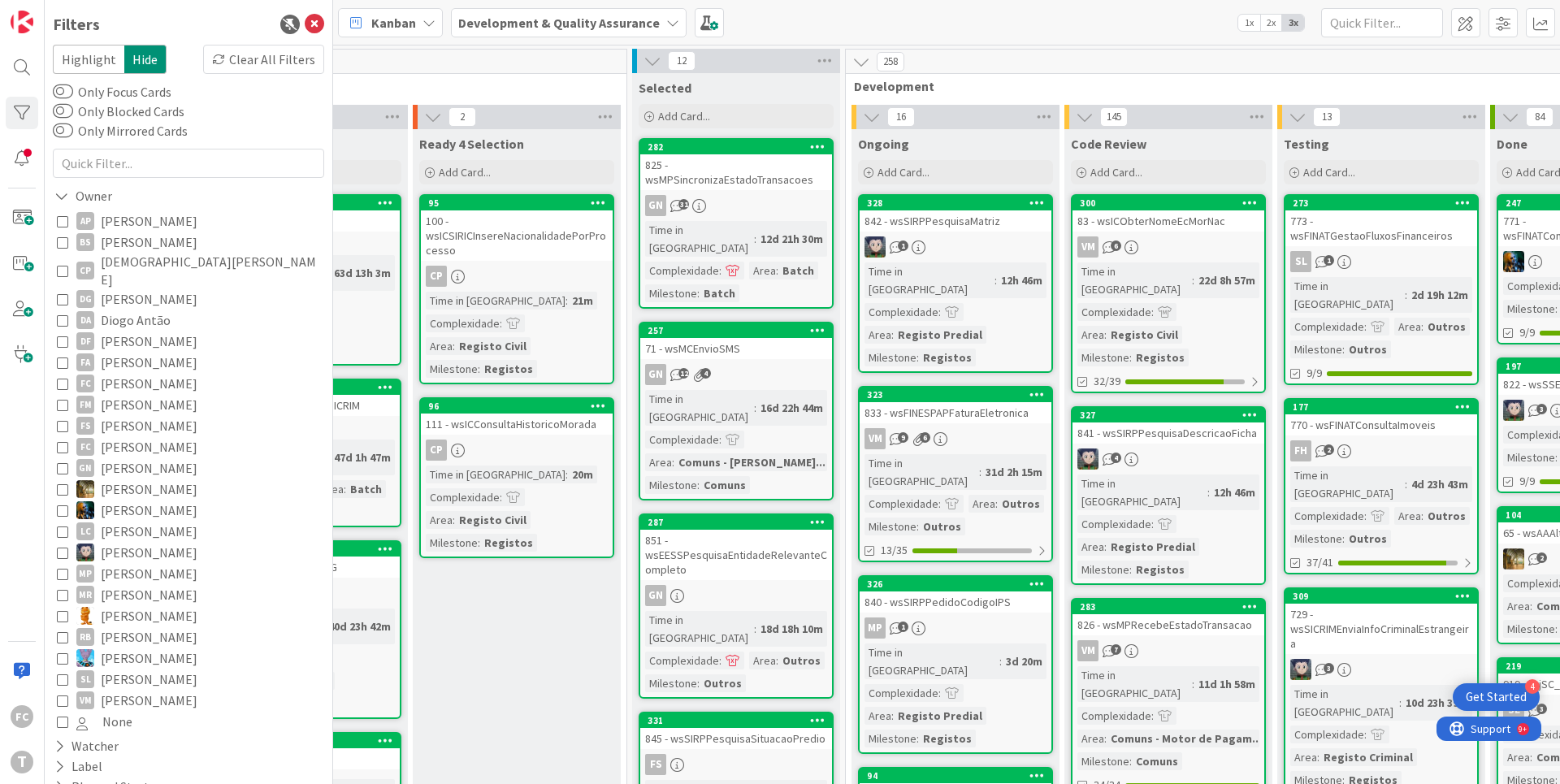
click at [61, 610] on icon at bounding box center [63, 616] width 12 height 12
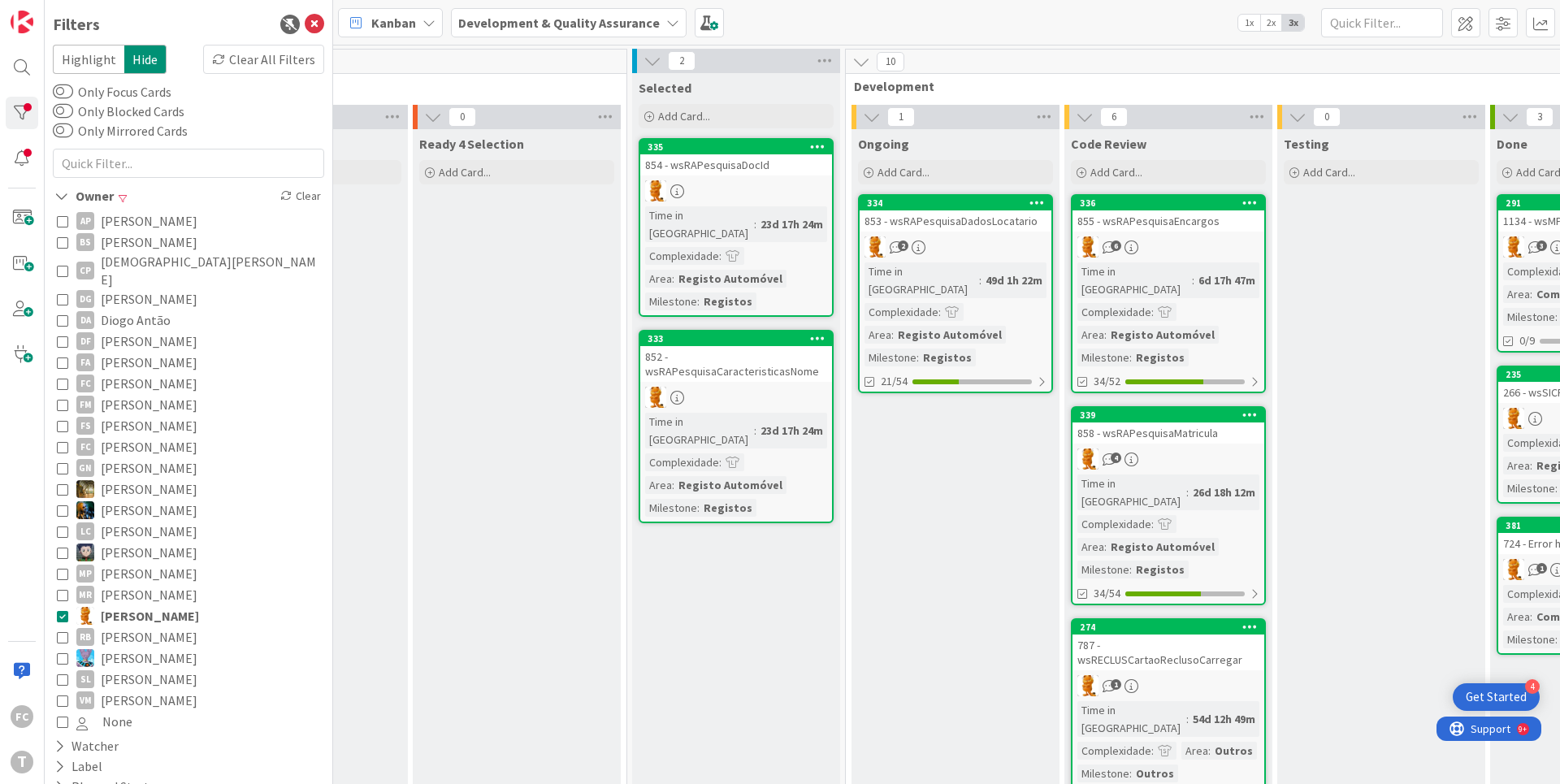
click at [61, 610] on icon at bounding box center [63, 616] width 12 height 12
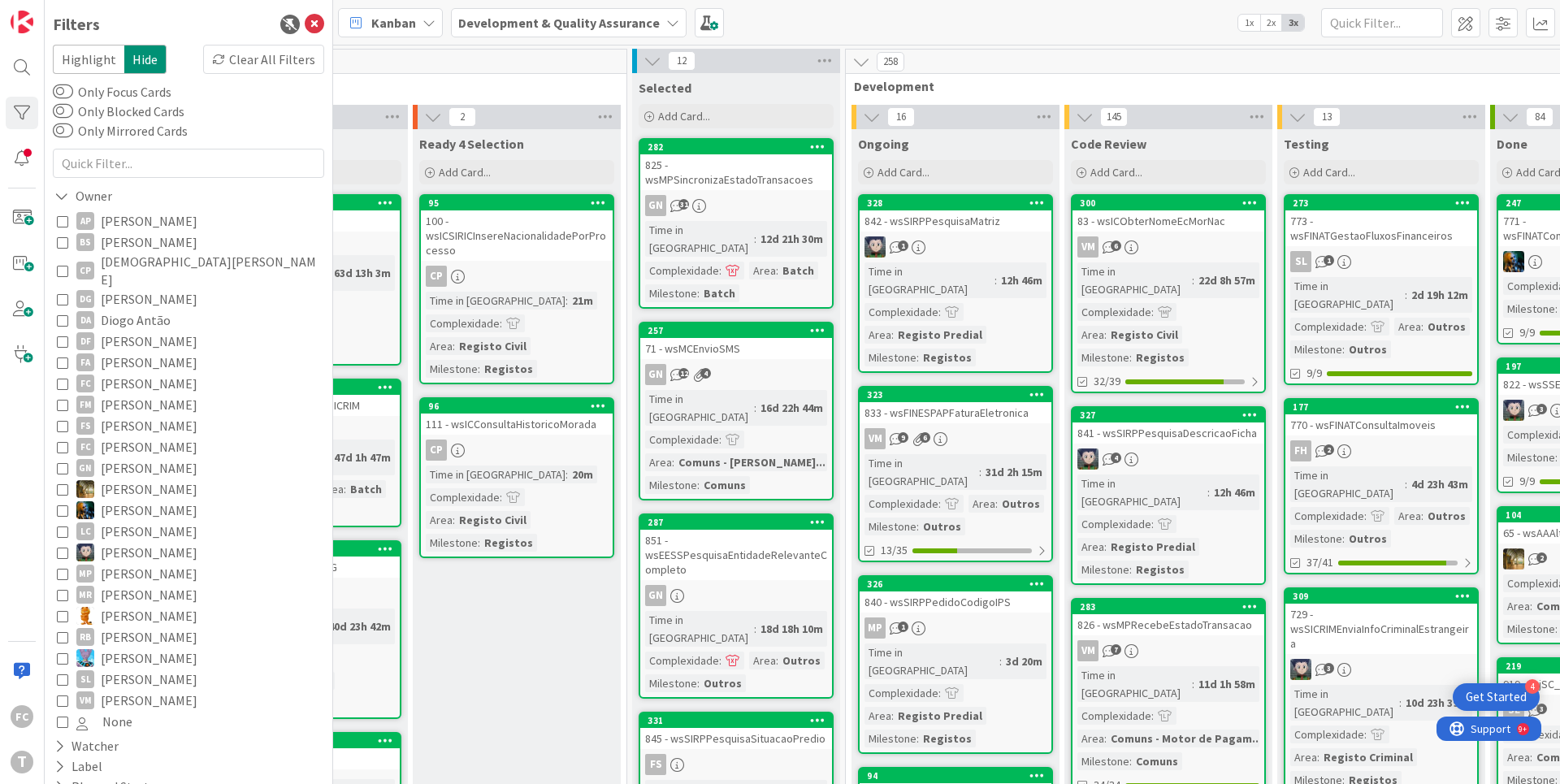
click at [62, 377] on icon at bounding box center [63, 383] width 12 height 12
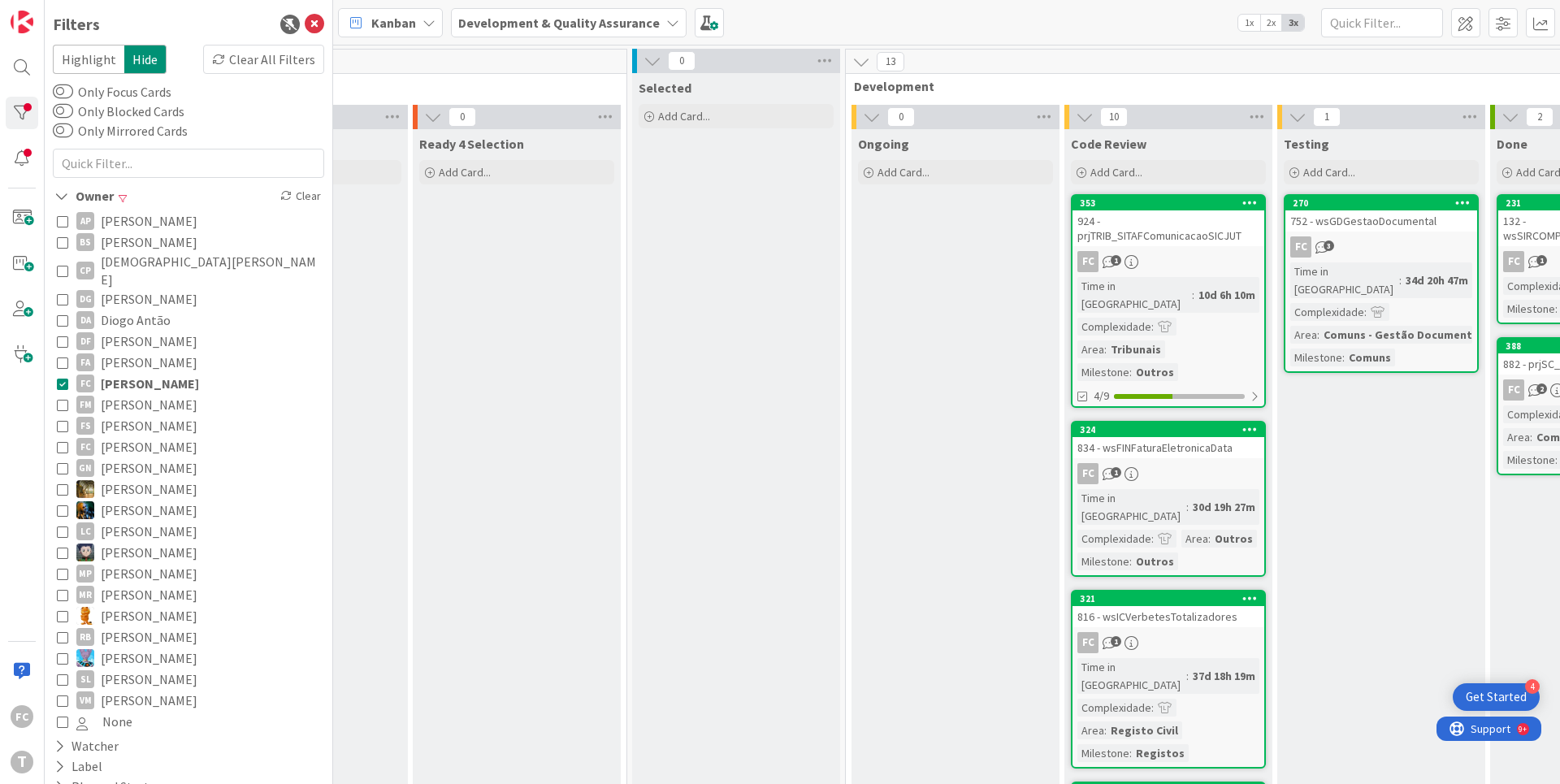
click at [64, 377] on icon at bounding box center [63, 383] width 12 height 12
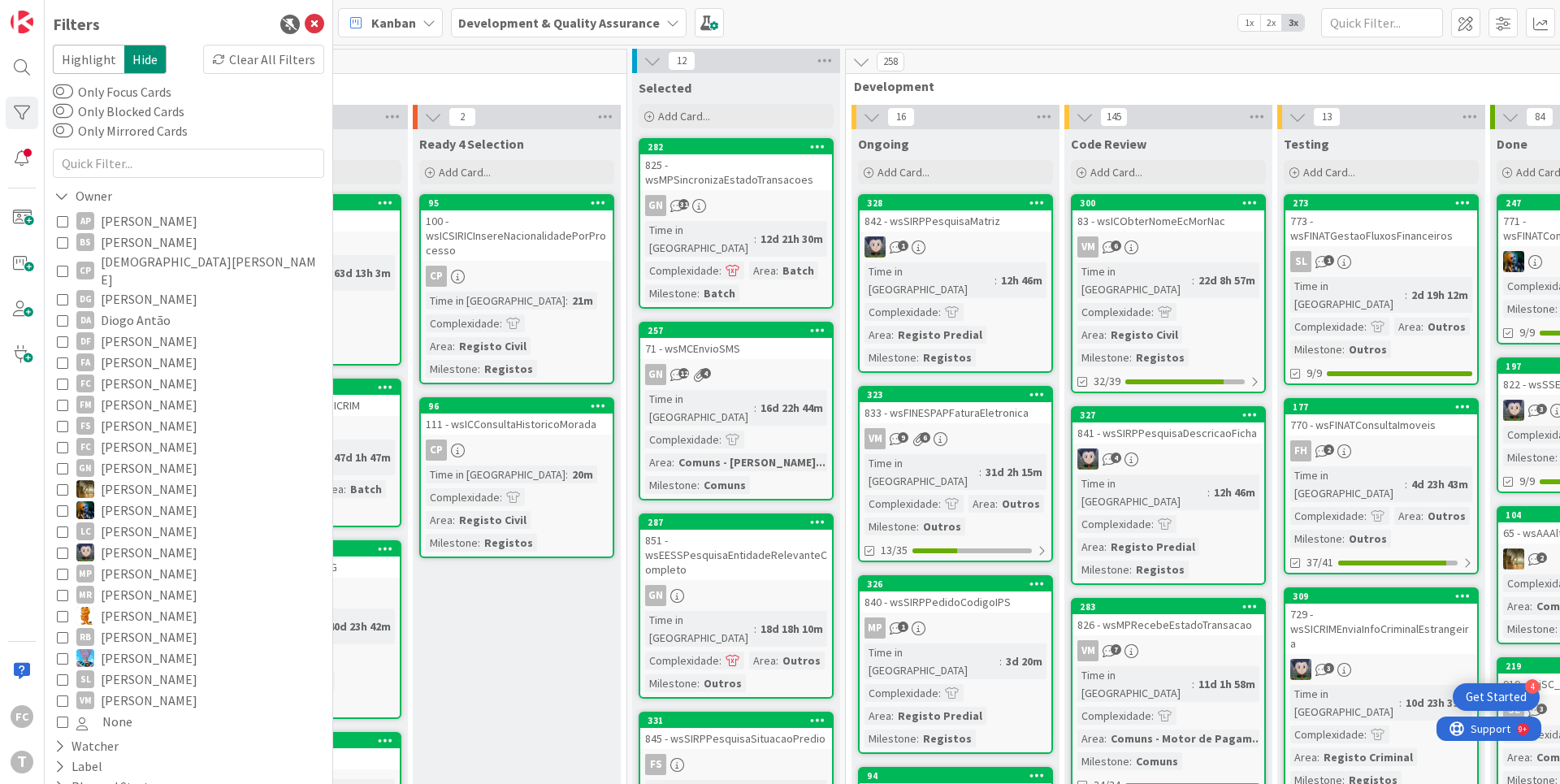
click at [64, 377] on icon at bounding box center [63, 383] width 12 height 12
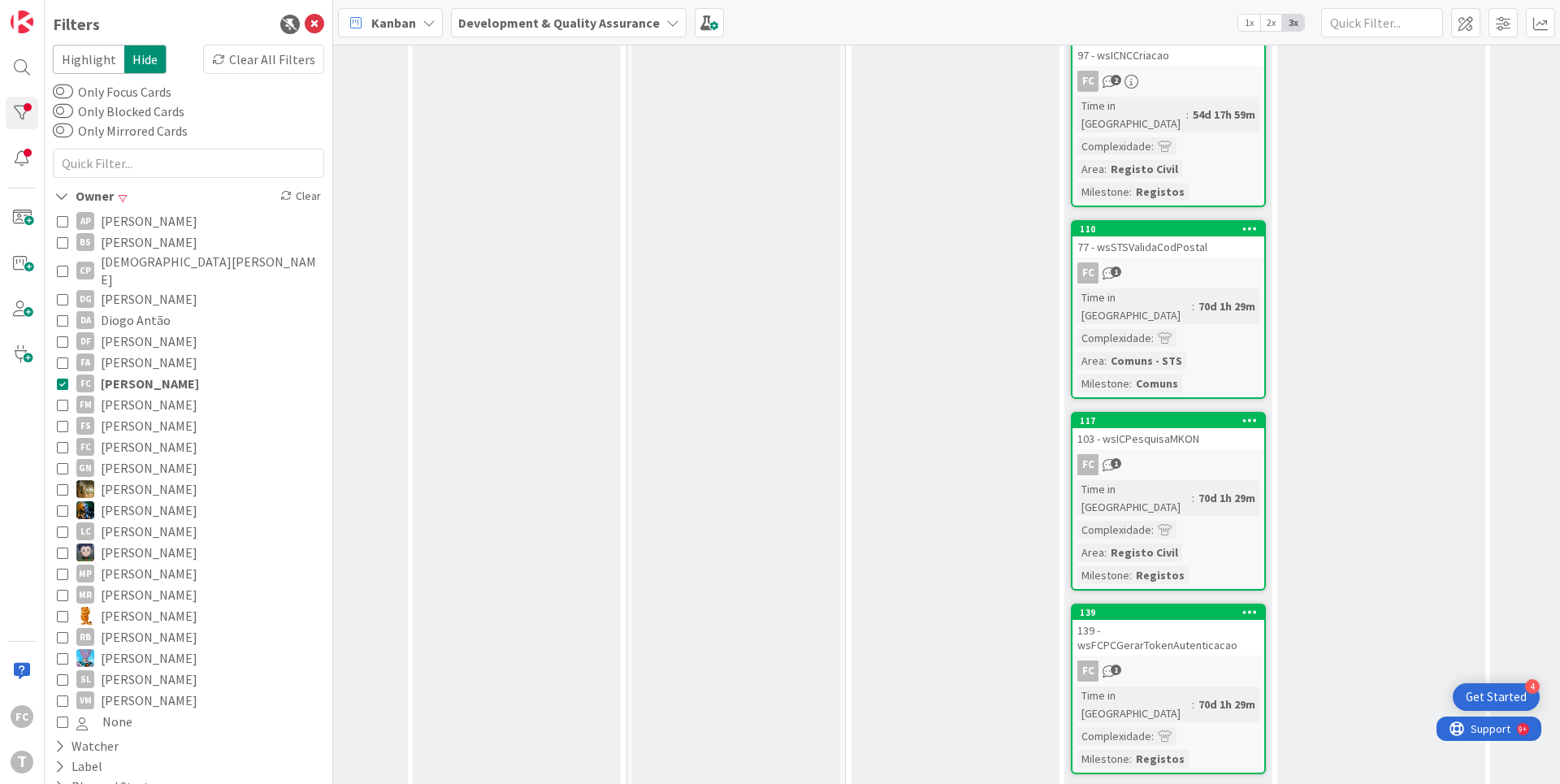
scroll to position [1132, 358]
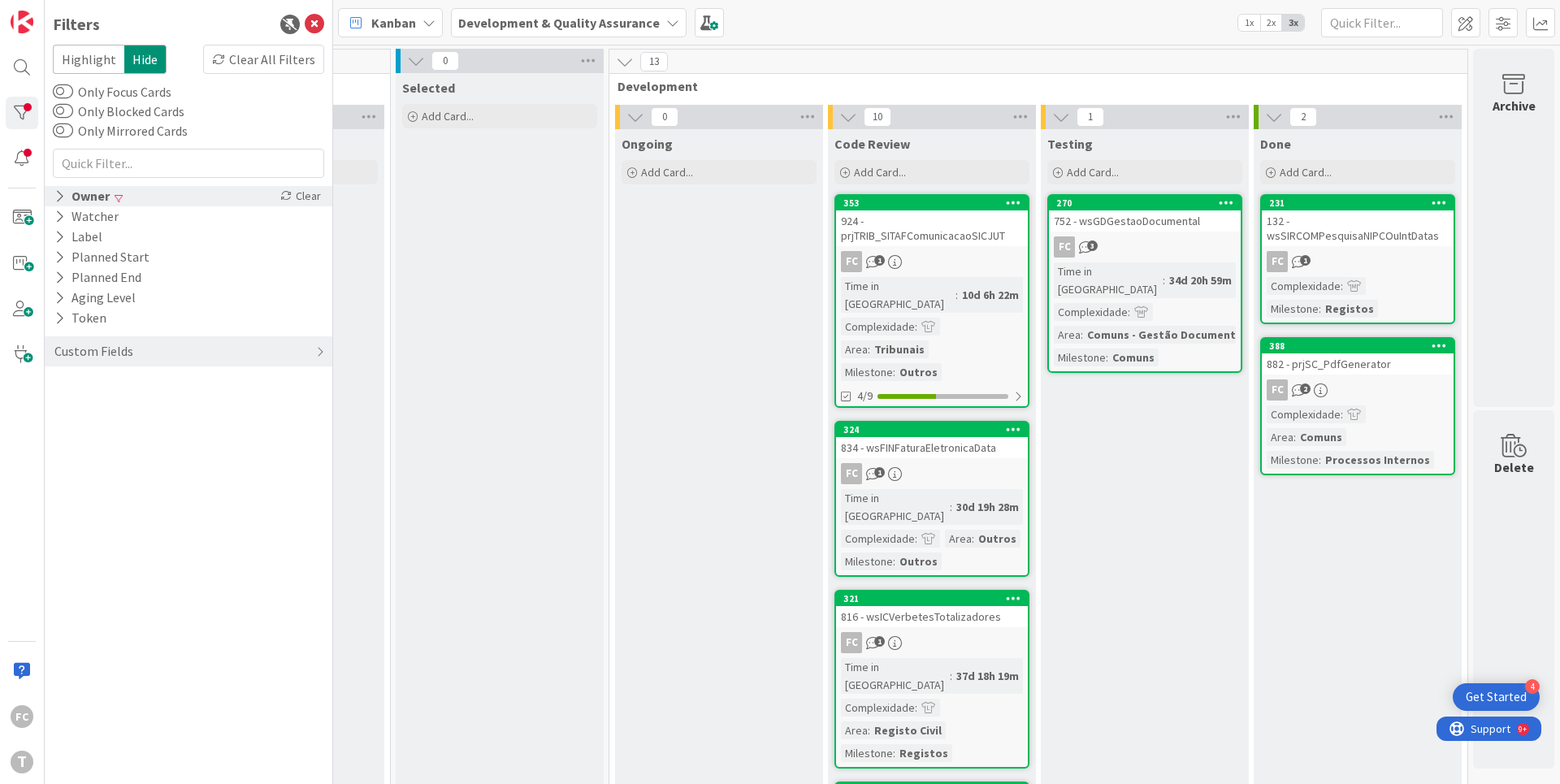
click at [91, 195] on div "Owner" at bounding box center [82, 196] width 59 height 21
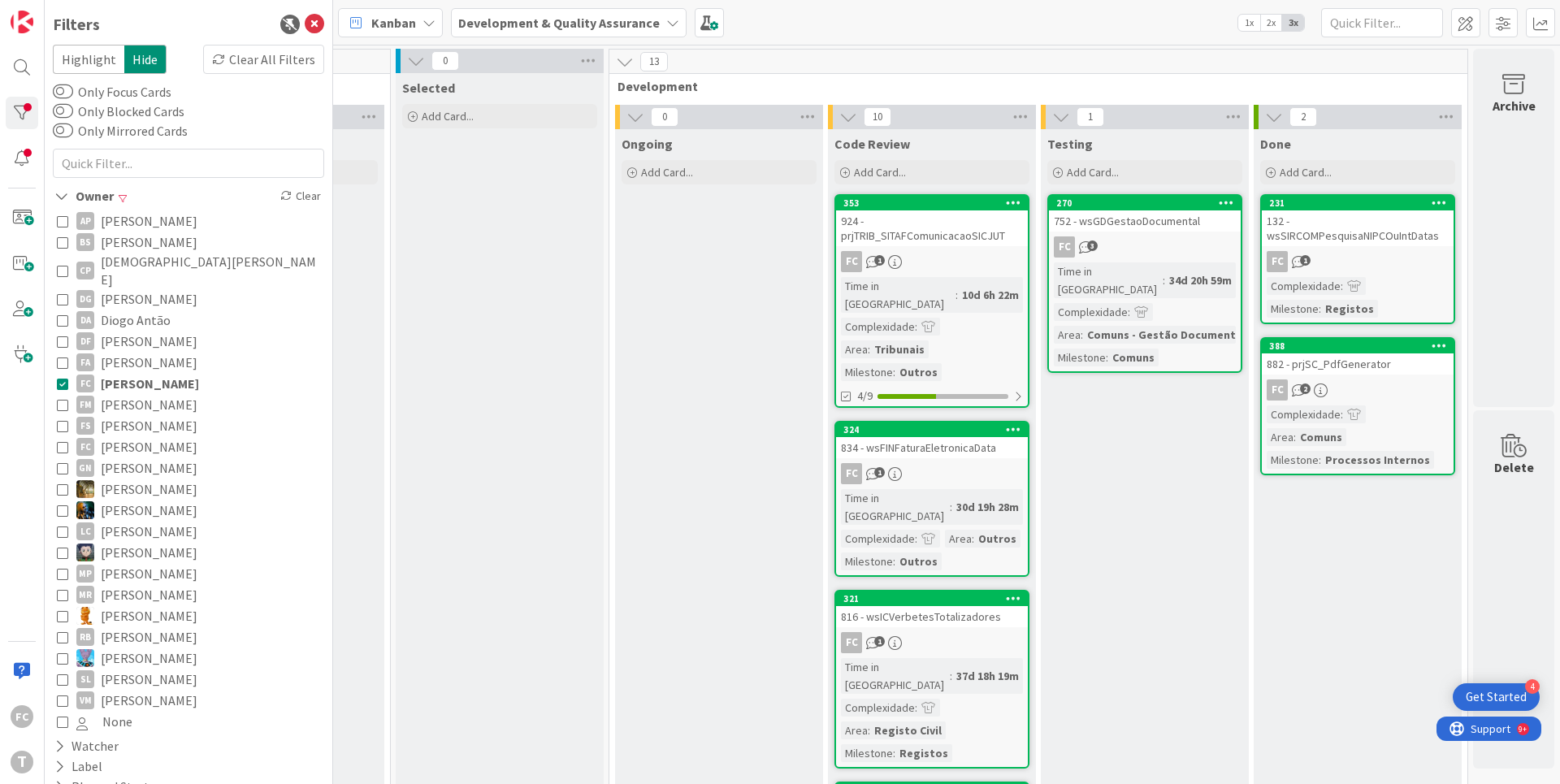
click at [62, 377] on icon at bounding box center [63, 383] width 12 height 12
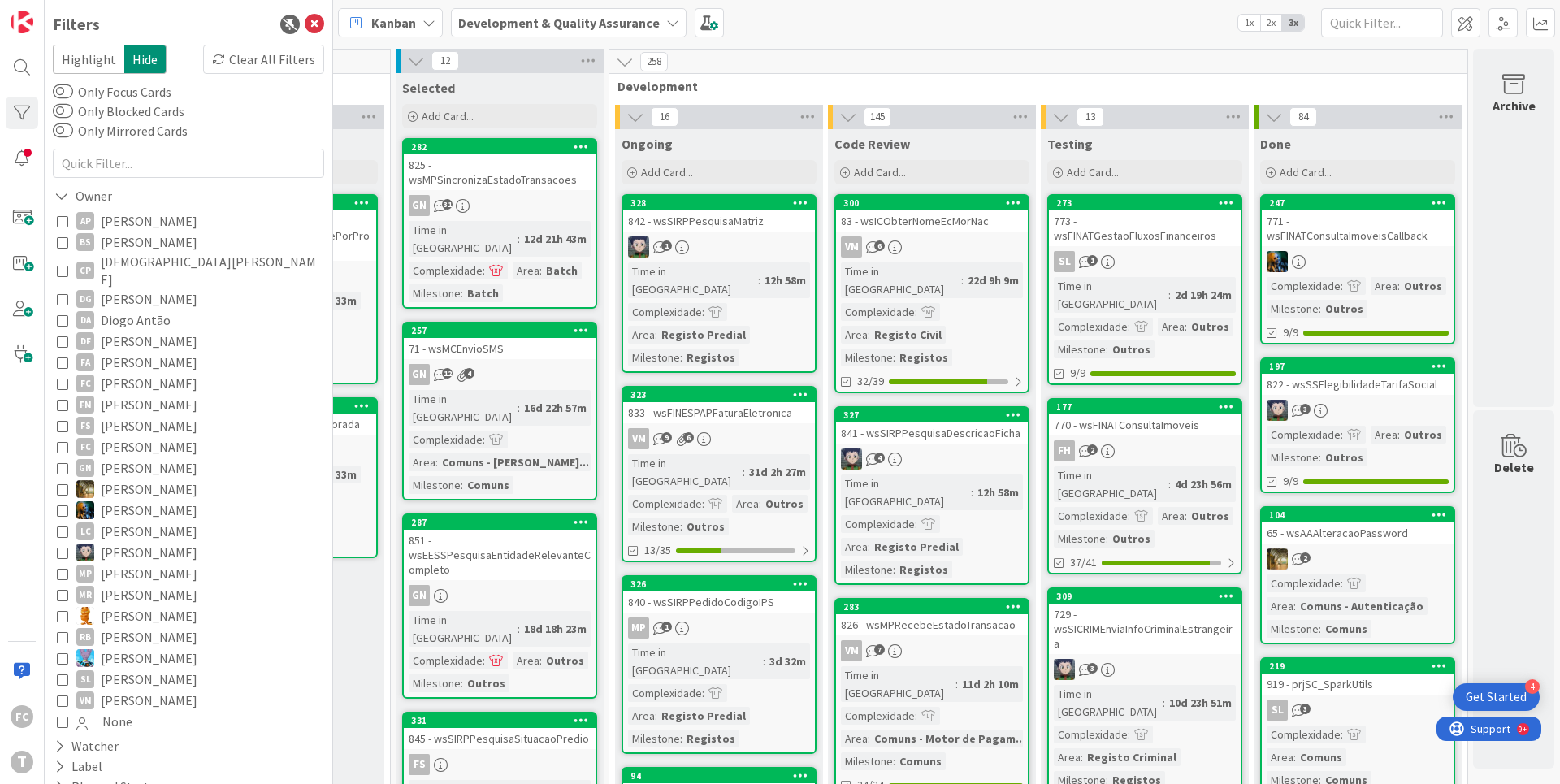
click at [63, 377] on icon at bounding box center [63, 383] width 12 height 12
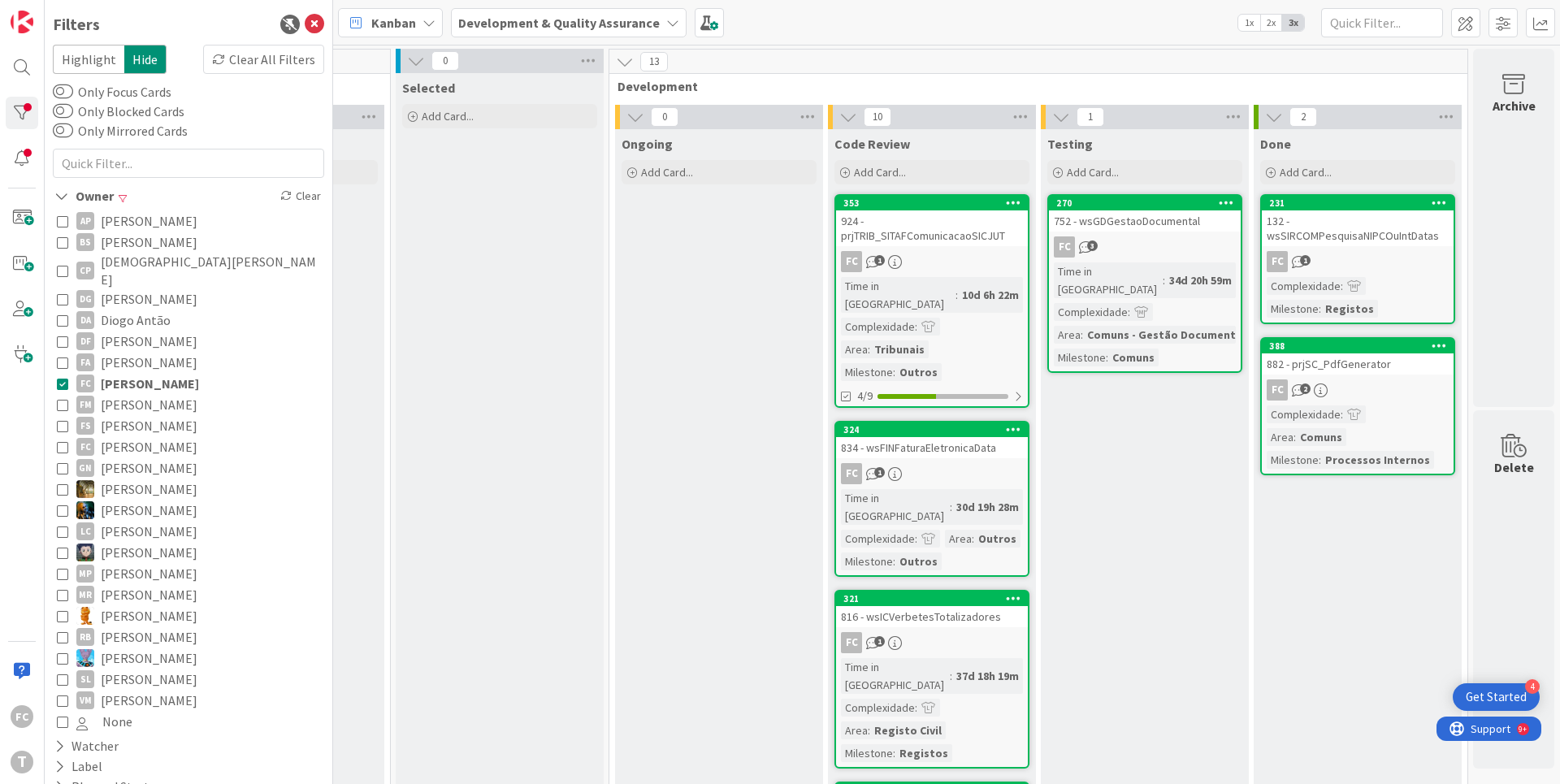
click at [62, 377] on icon at bounding box center [63, 383] width 12 height 12
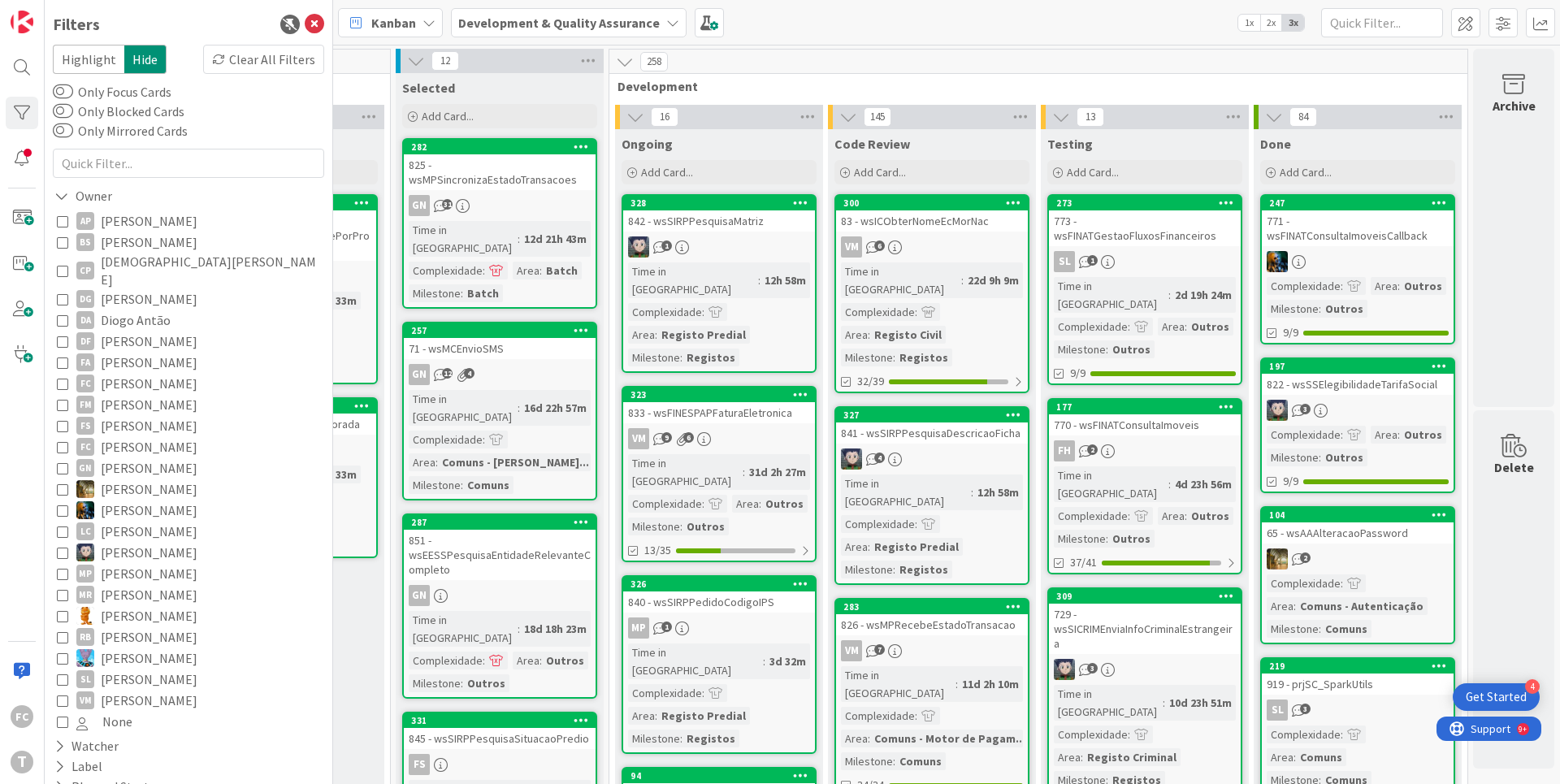
click at [70, 626] on button "RB Renato Barros" at bounding box center [188, 636] width 263 height 22
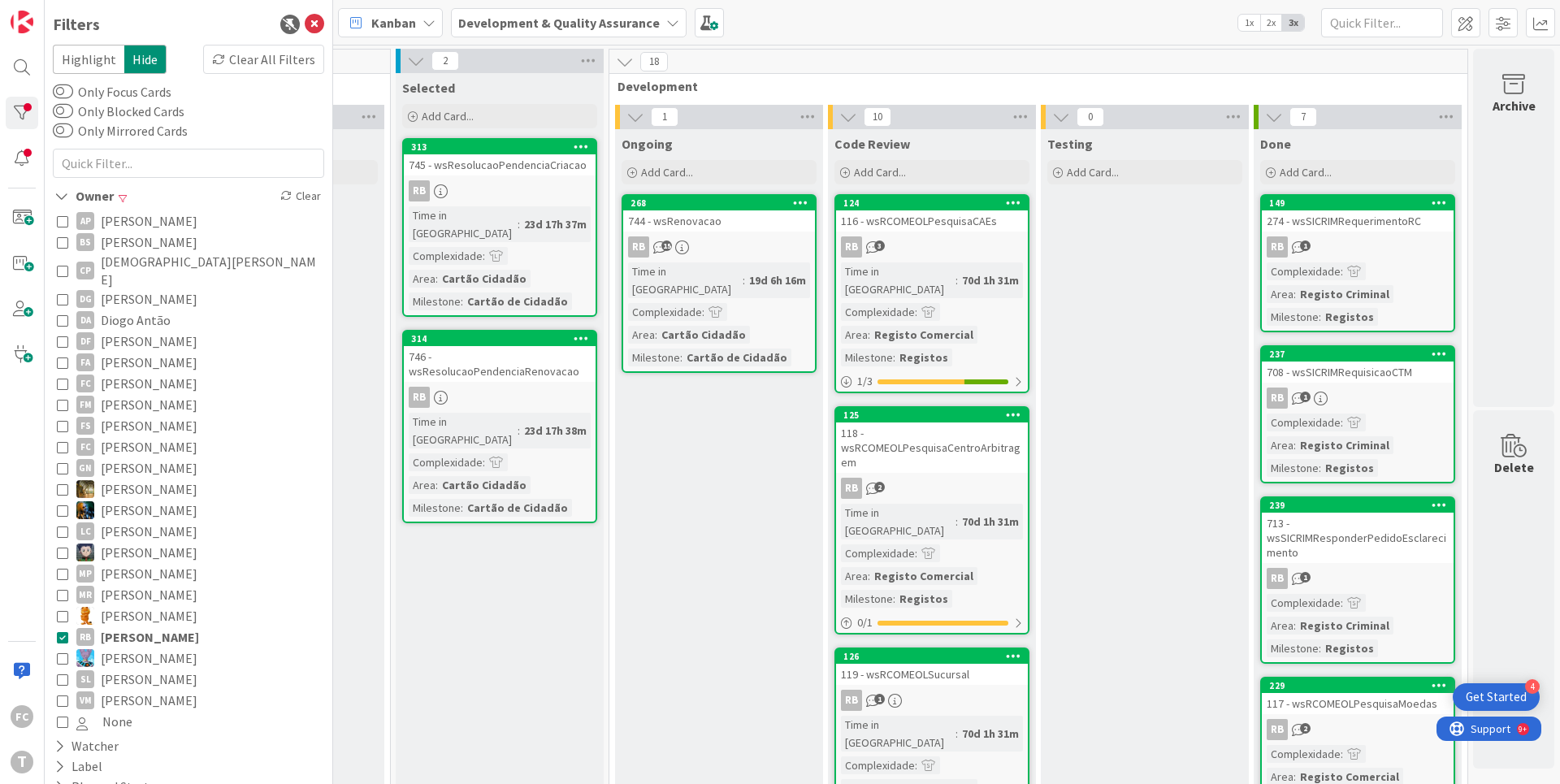
scroll to position [0, 594]
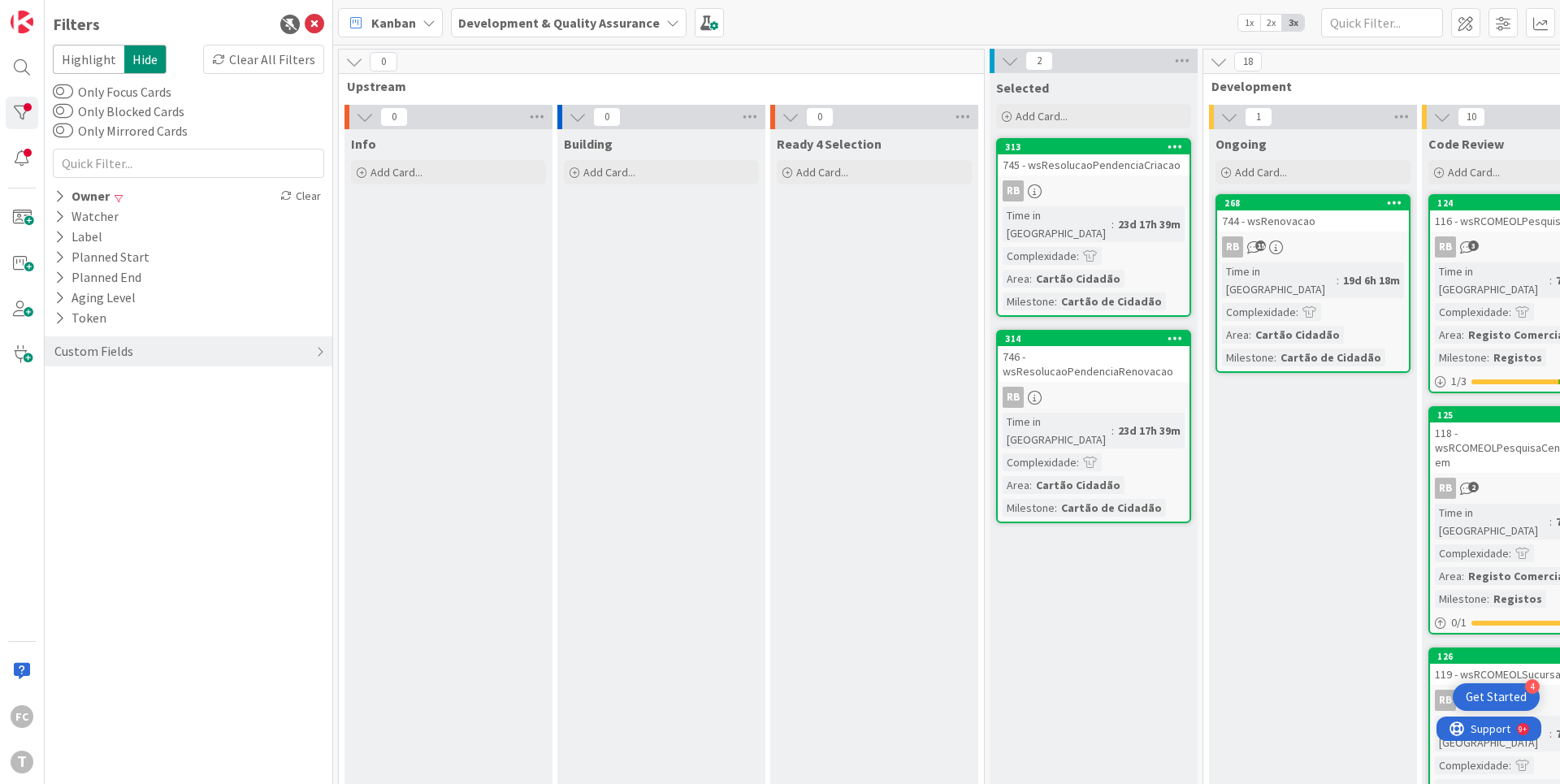
drag, startPoint x: 375, startPoint y: 393, endPoint x: 502, endPoint y: 391, distance: 127.0
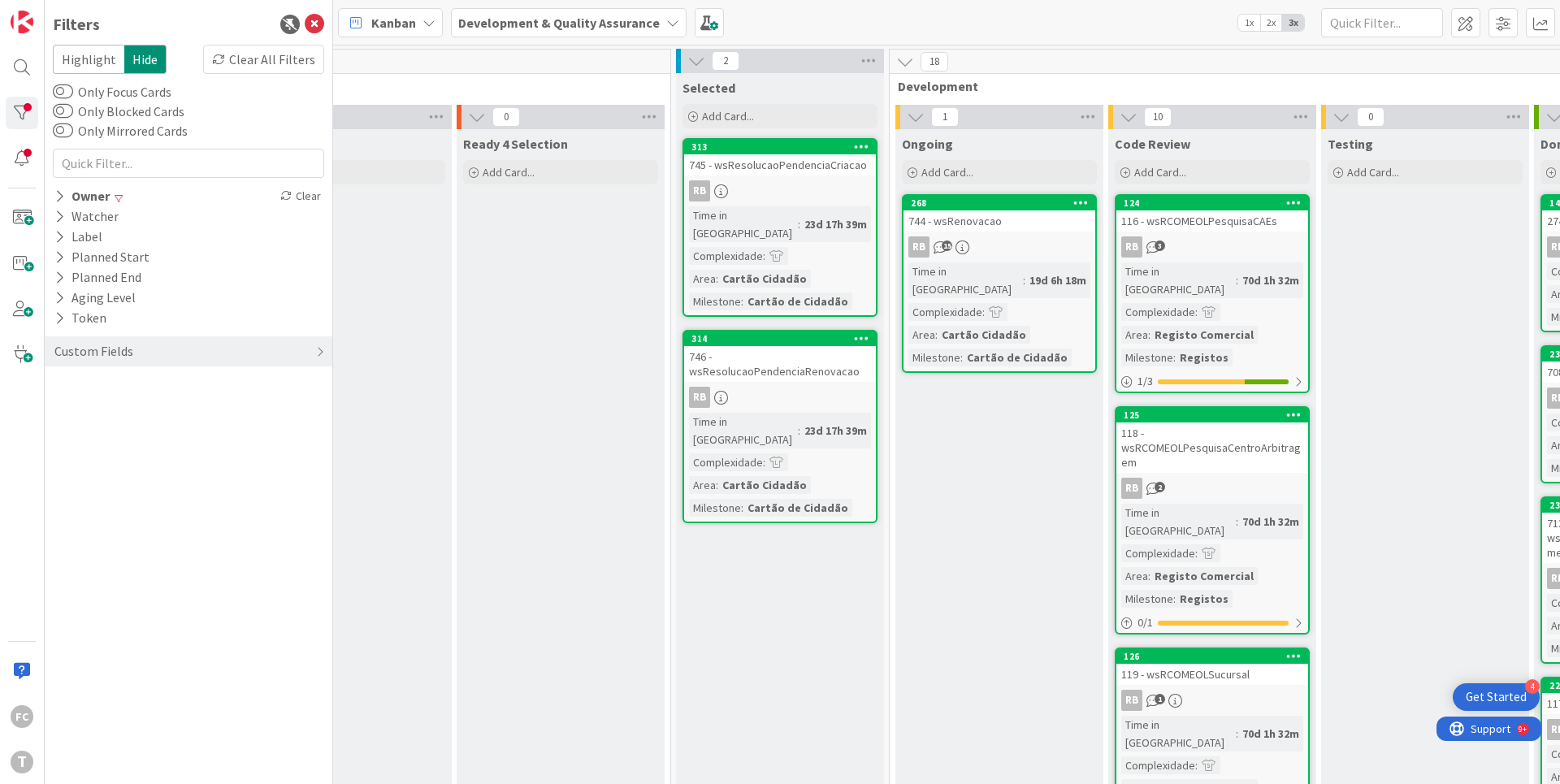
scroll to position [0, 309]
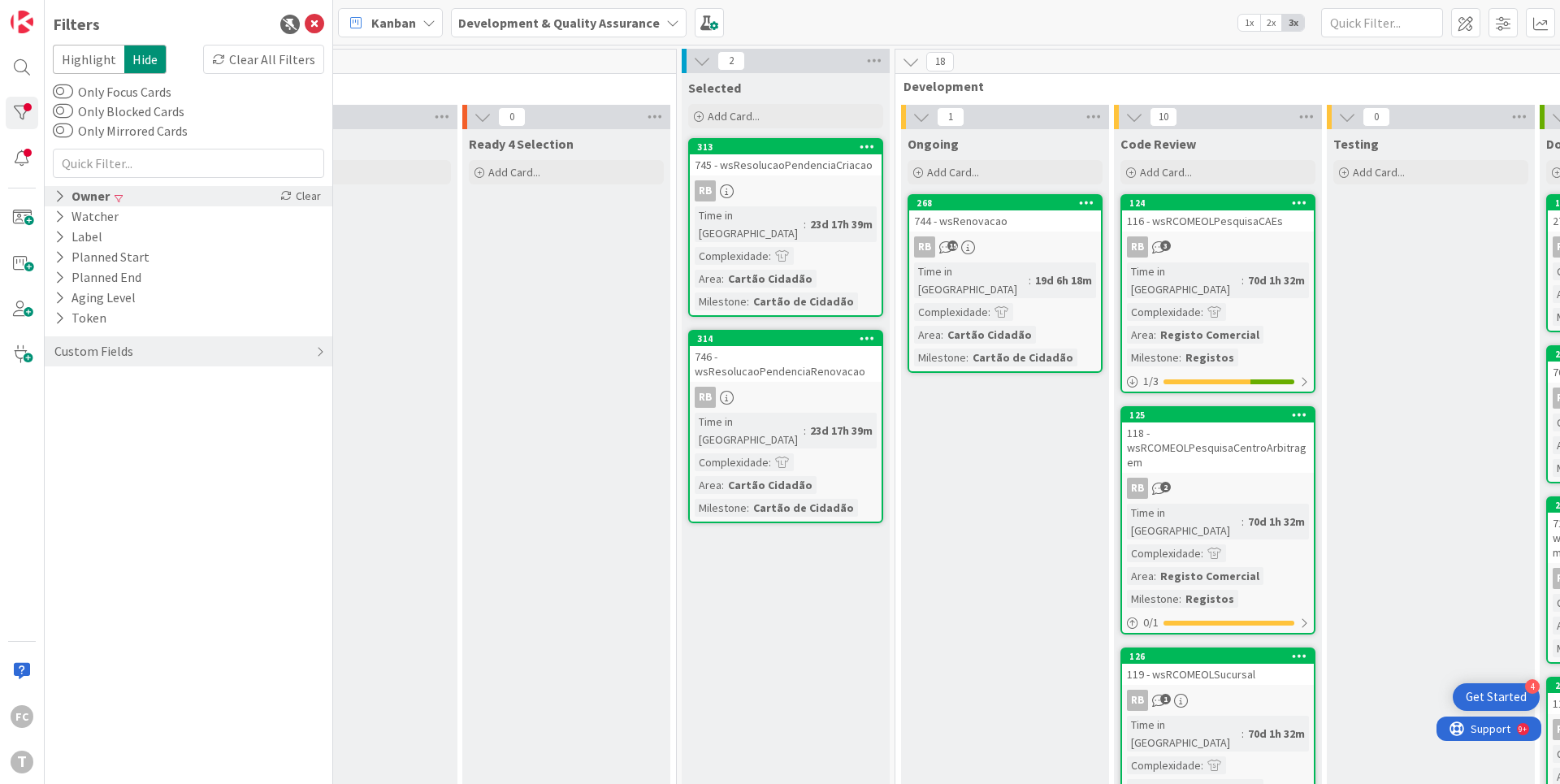
click at [107, 199] on div "Owner" at bounding box center [82, 196] width 59 height 21
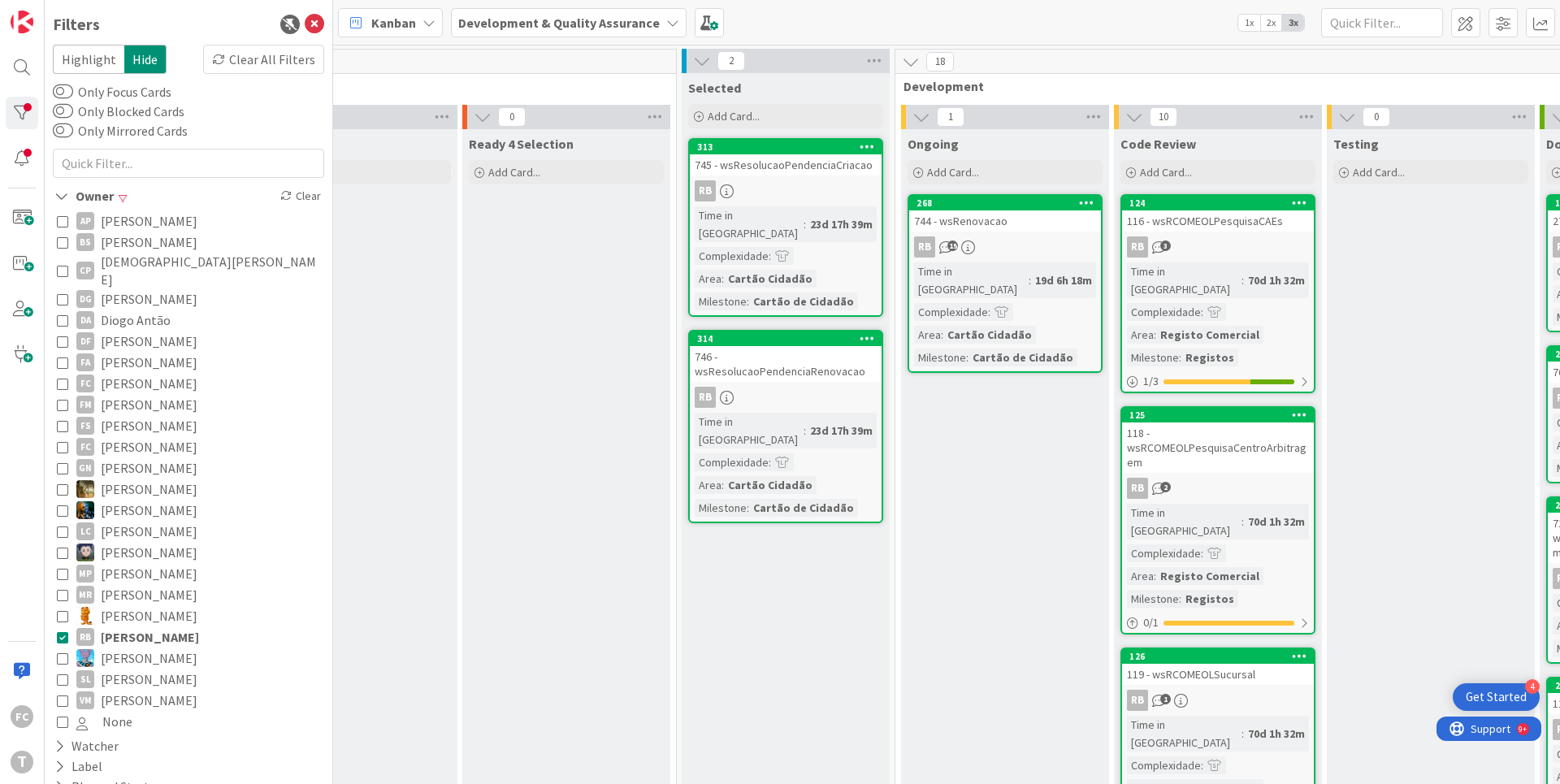
click at [63, 631] on icon at bounding box center [63, 636] width 12 height 12
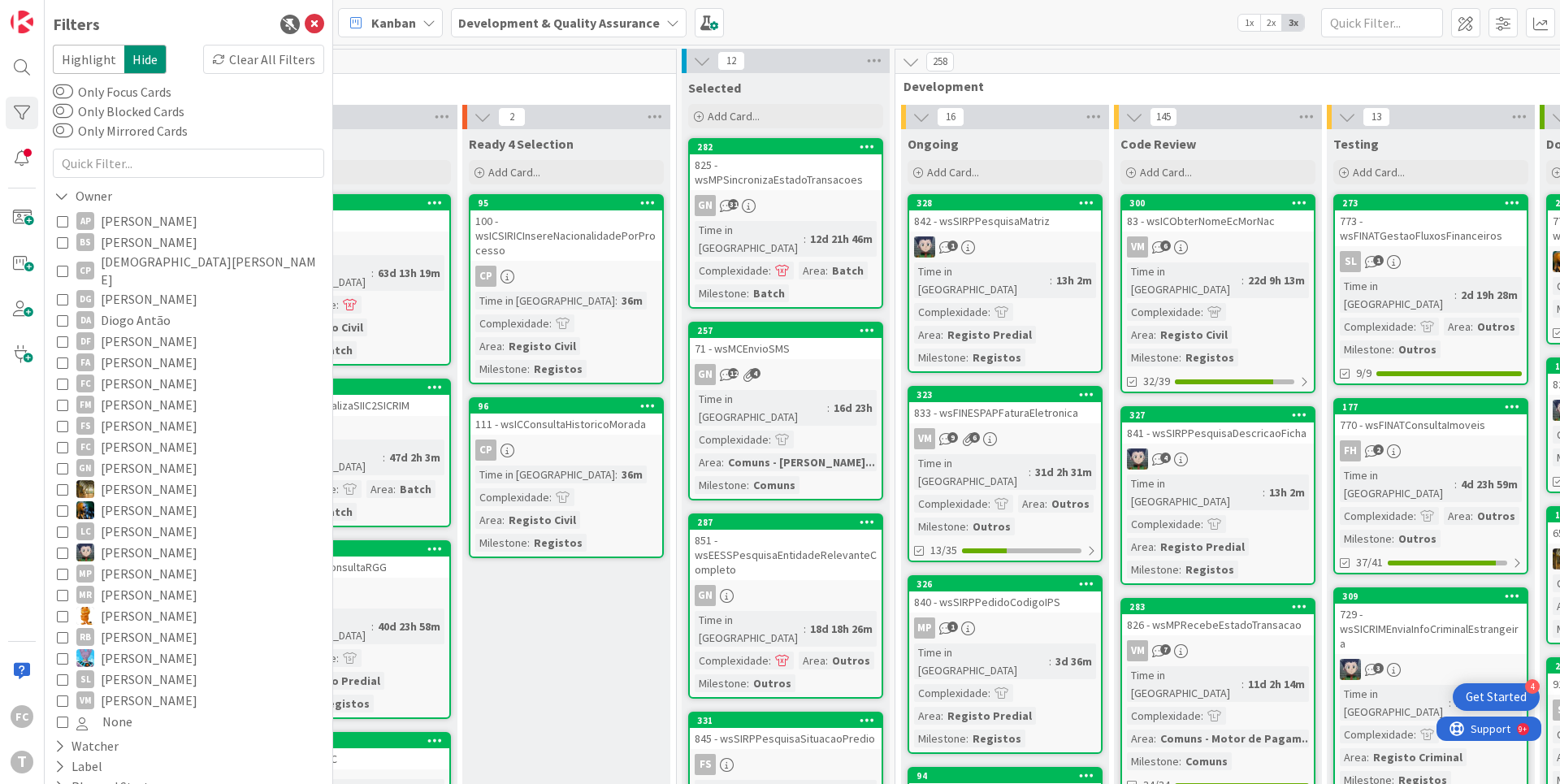
scroll to position [117, 0]
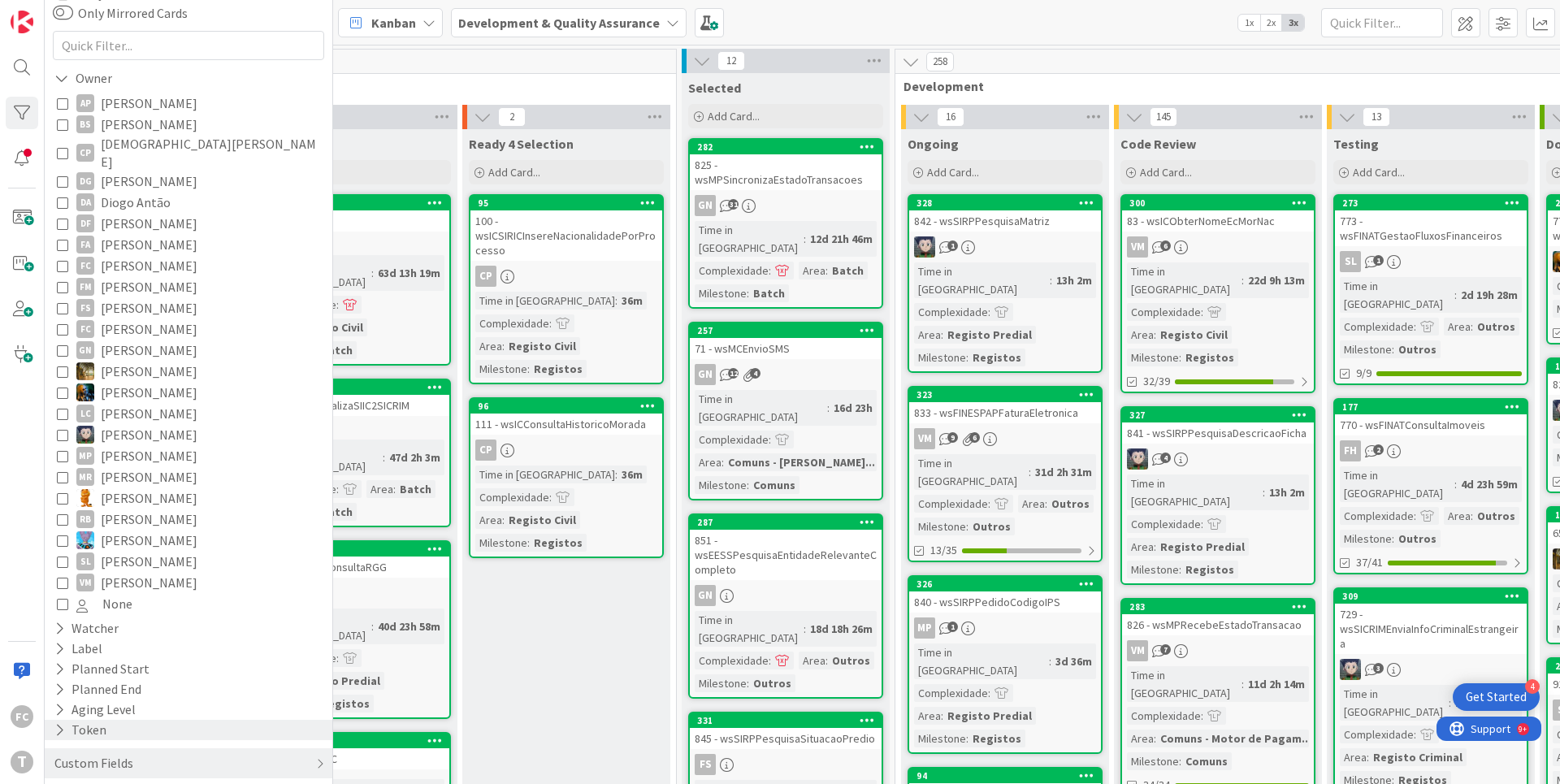
drag, startPoint x: 83, startPoint y: 745, endPoint x: 122, endPoint y: 711, distance: 51.7
click at [83, 753] on div "Custom Fields" at bounding box center [94, 762] width 82 height 21
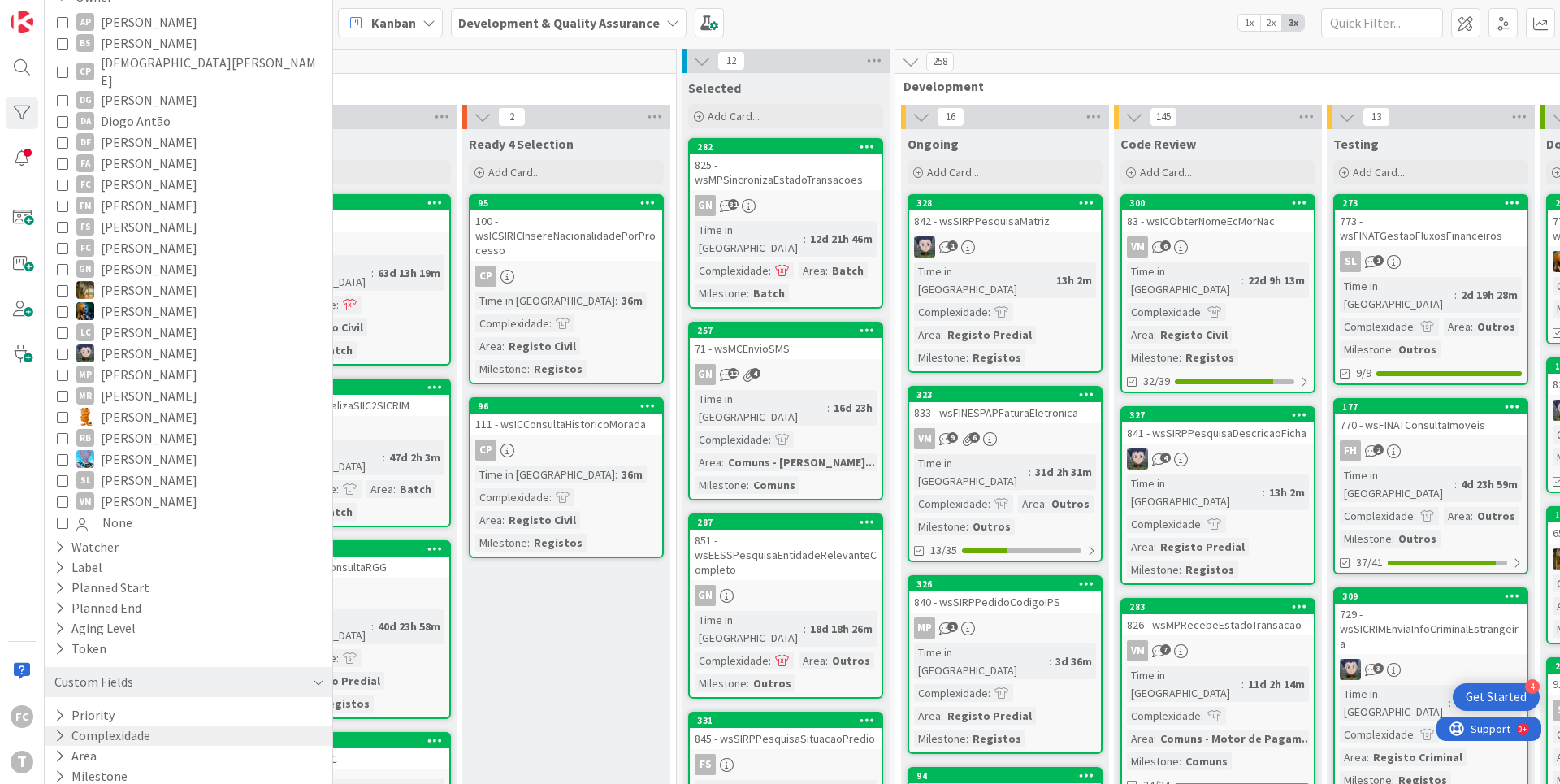
drag, startPoint x: 62, startPoint y: 742, endPoint x: 120, endPoint y: 722, distance: 61.4
click at [63, 749] on icon at bounding box center [60, 756] width 11 height 14
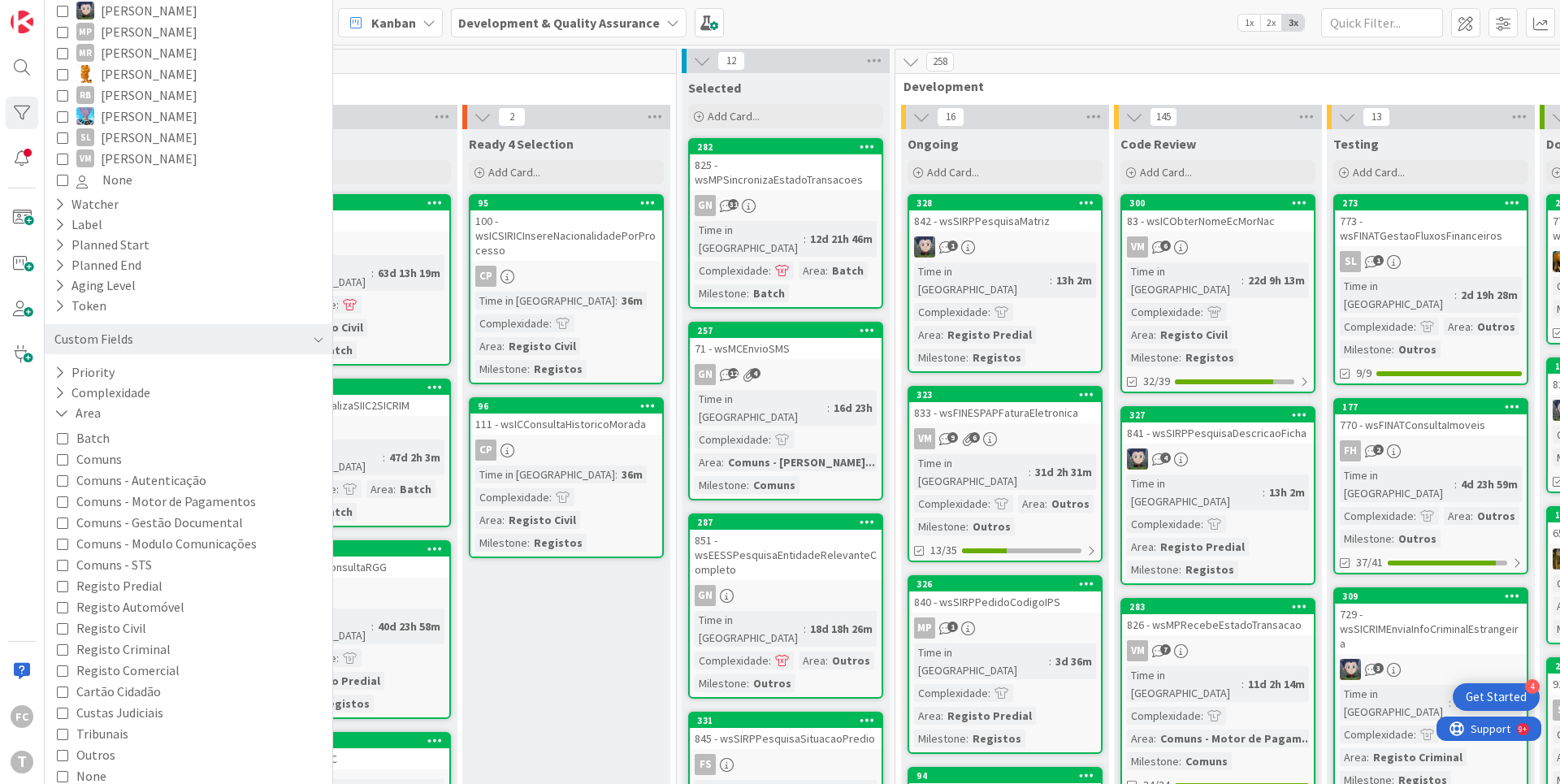
scroll to position [557, 0]
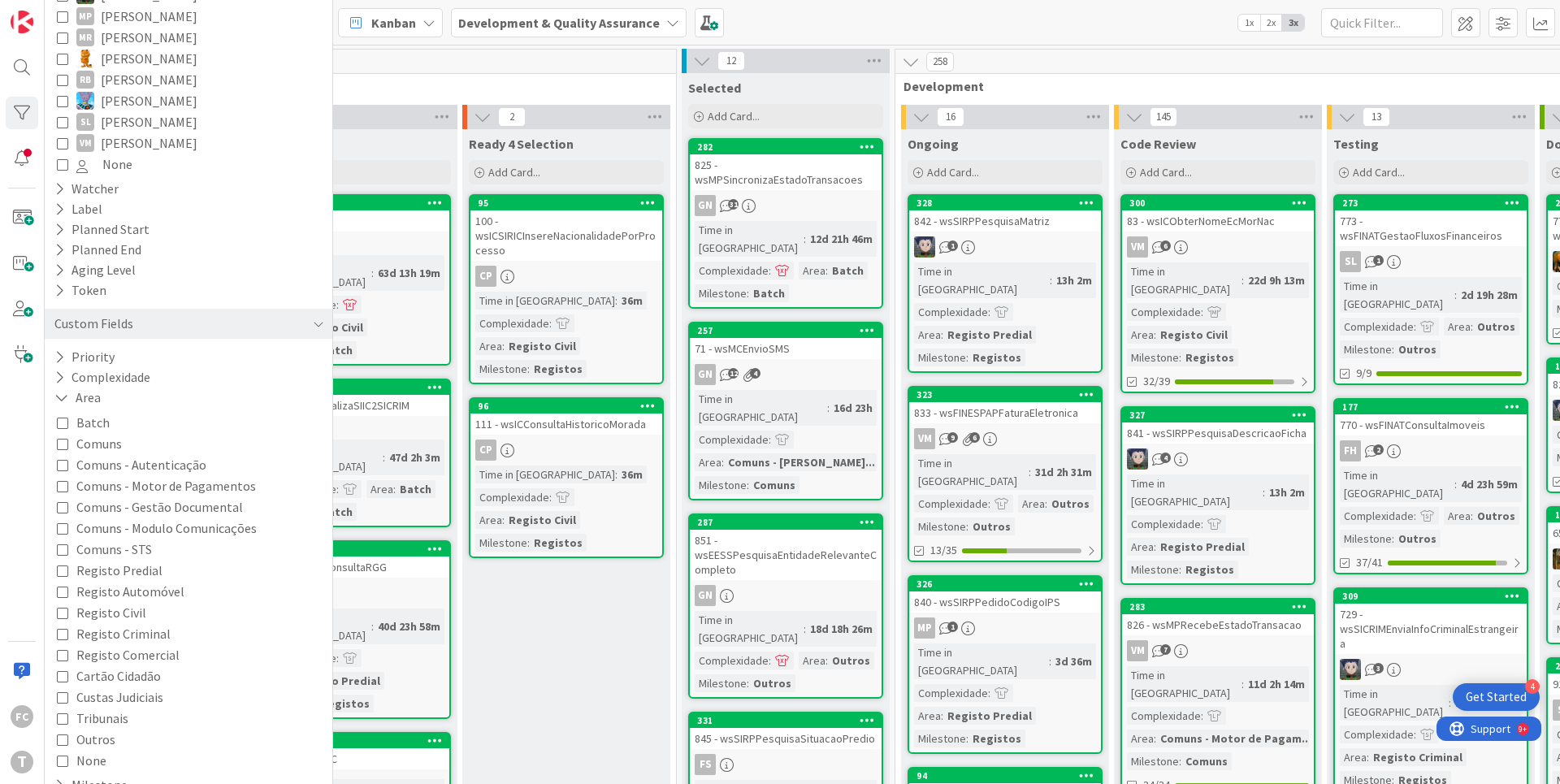
click at [60, 670] on icon at bounding box center [63, 675] width 12 height 12
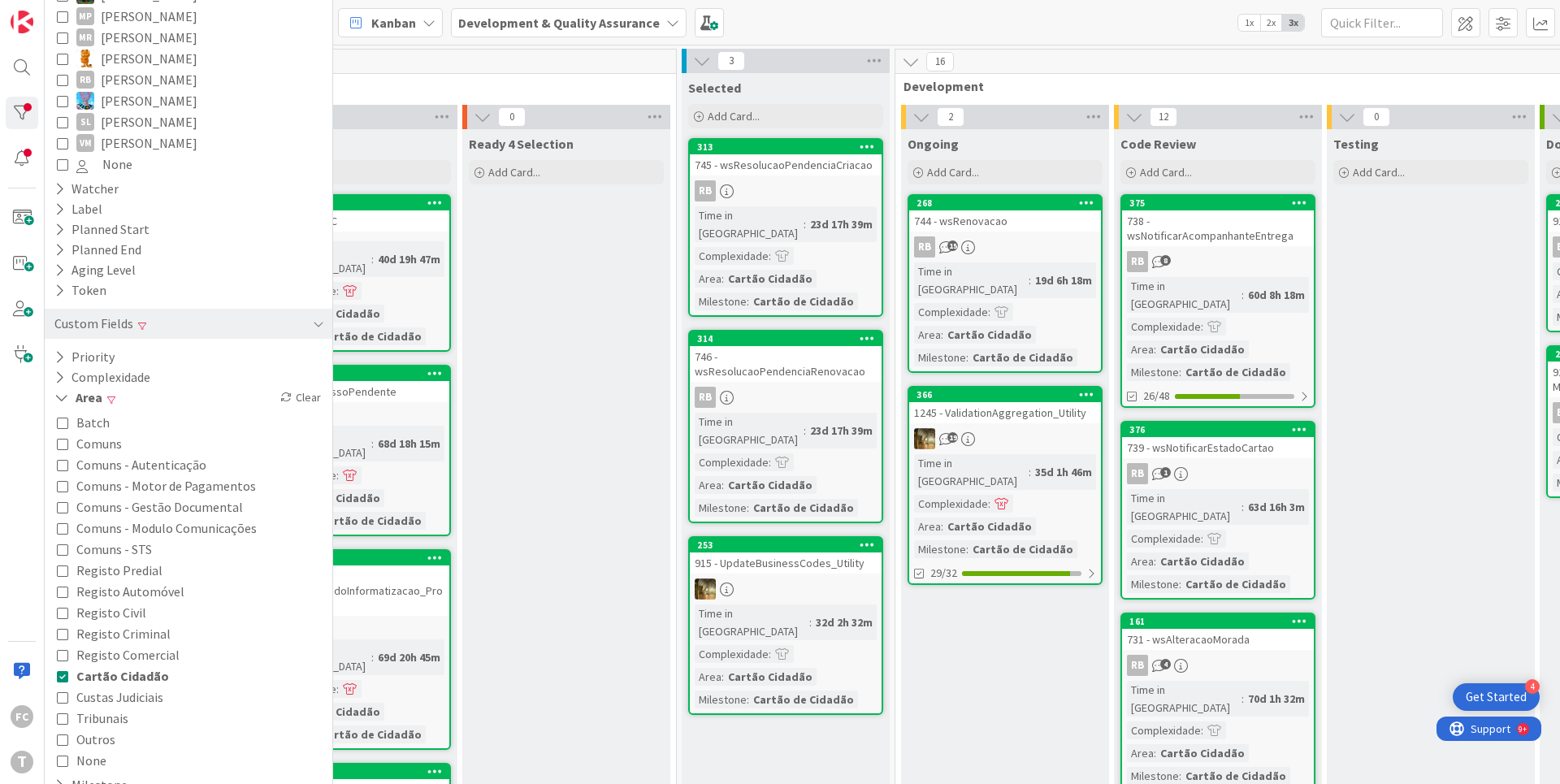
drag, startPoint x: 410, startPoint y: 99, endPoint x: 554, endPoint y: 104, distance: 144.1
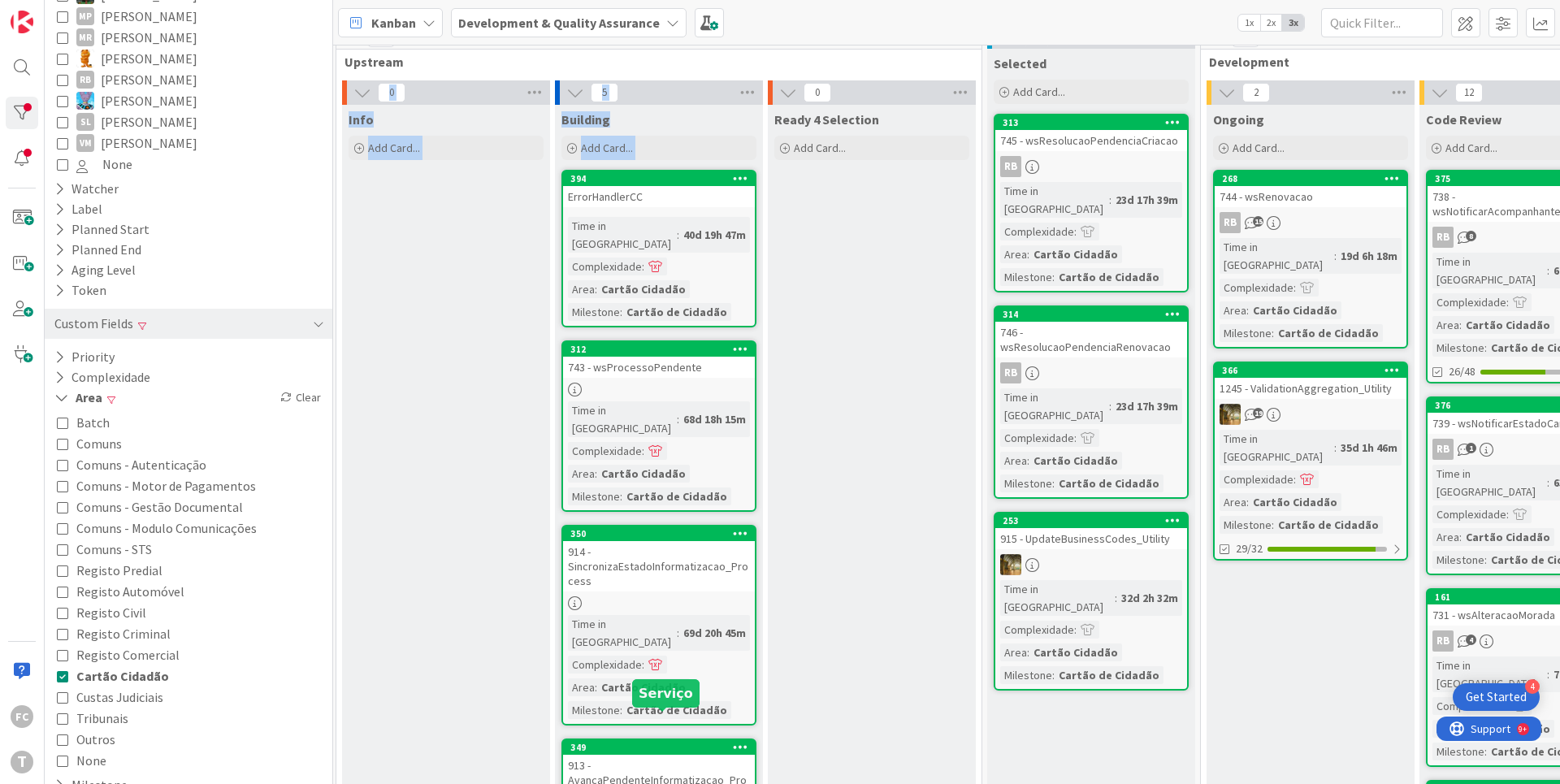
scroll to position [0, 3]
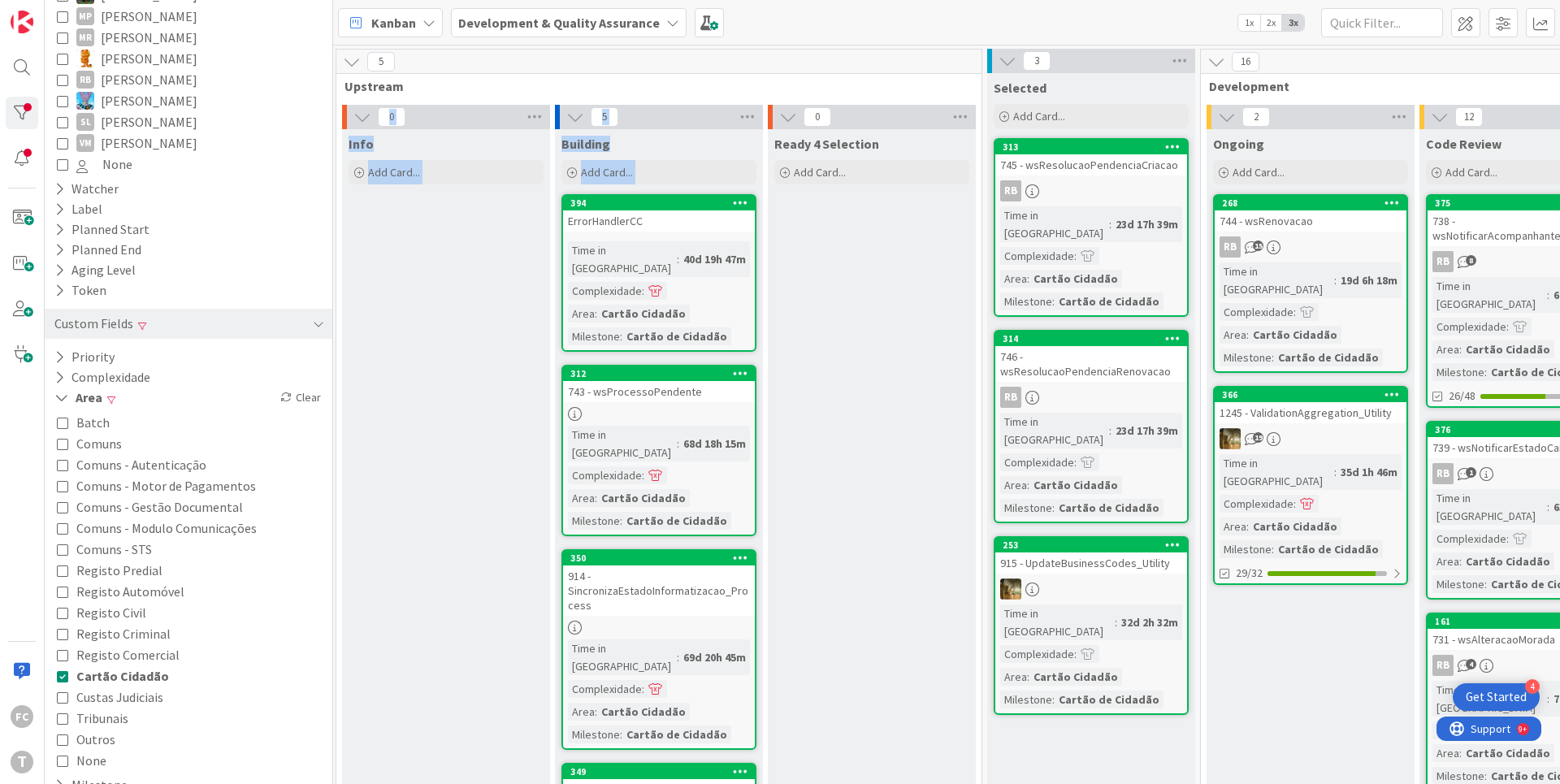
click at [61, 670] on icon at bounding box center [63, 675] width 12 height 12
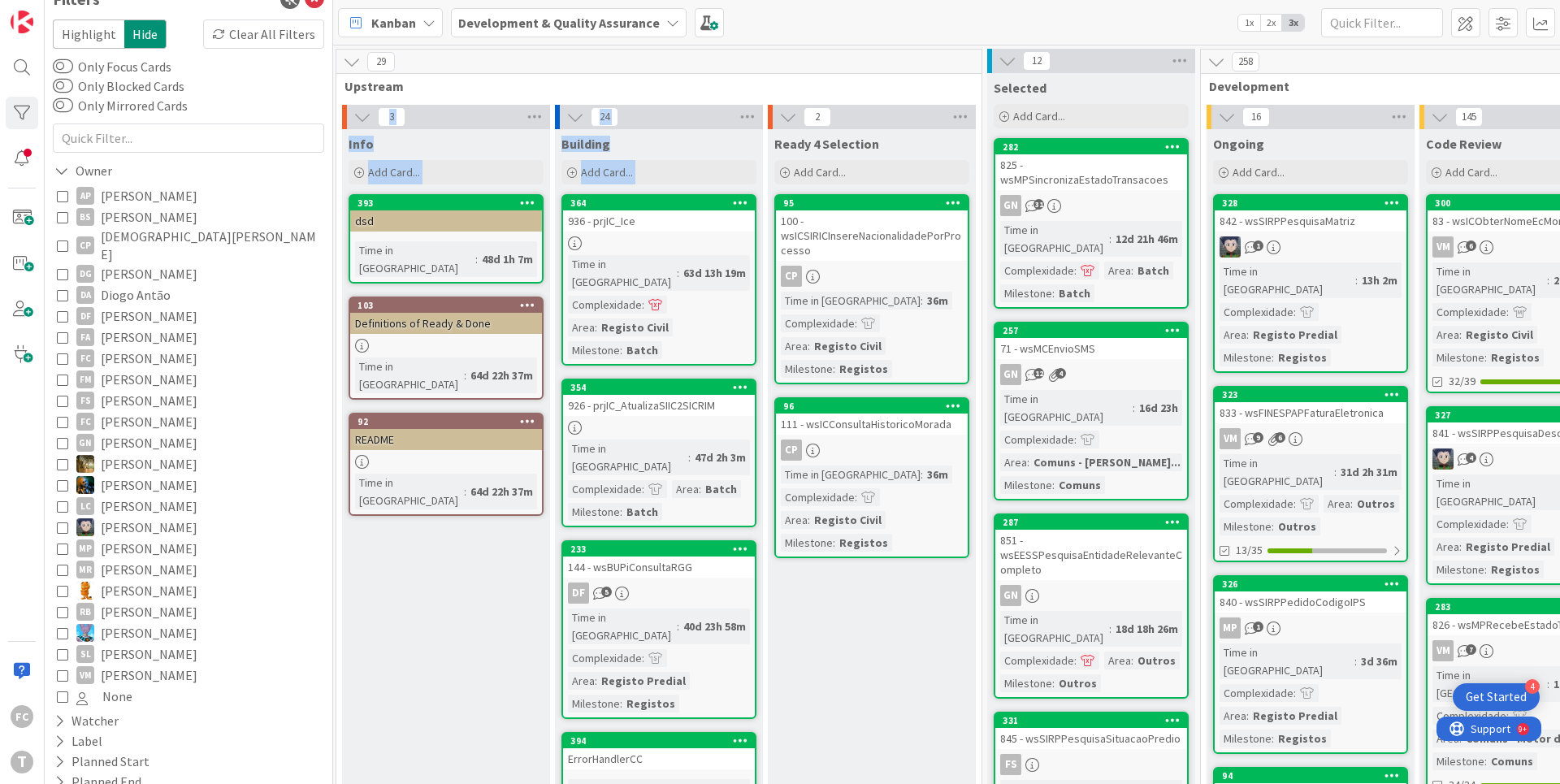
scroll to position [0, 0]
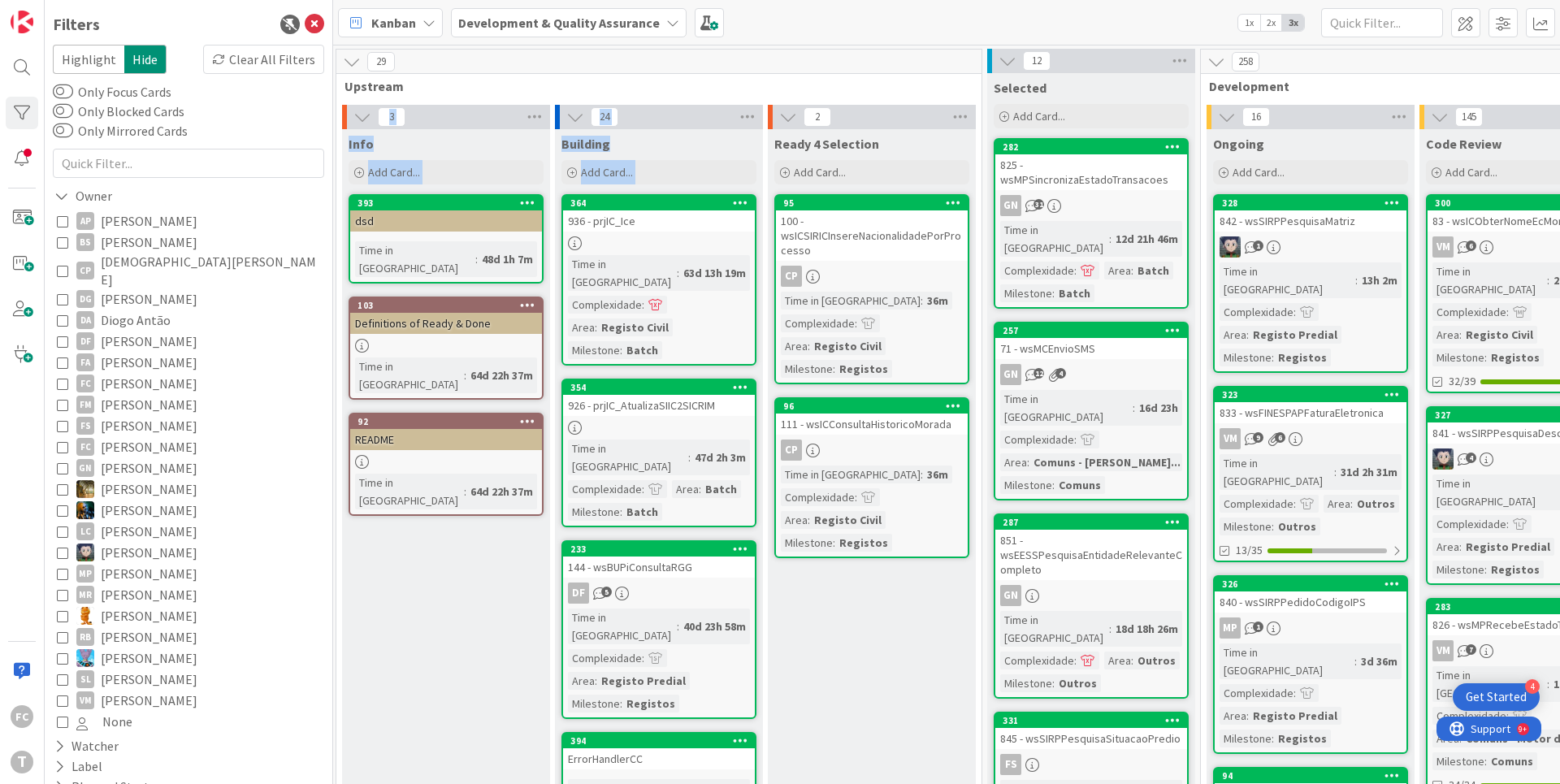
click at [61, 219] on icon at bounding box center [63, 221] width 12 height 12
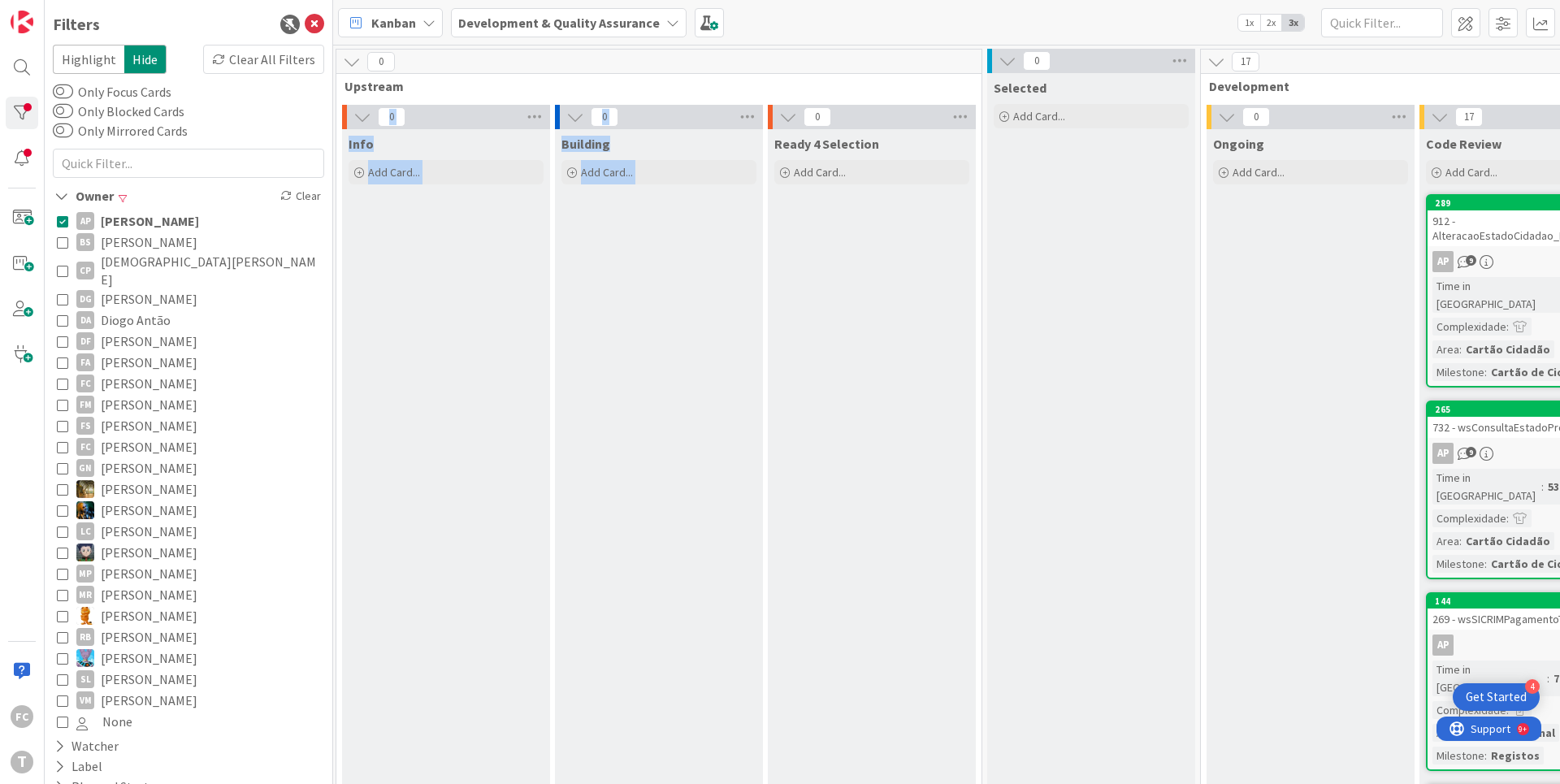
click at [63, 221] on icon at bounding box center [63, 221] width 12 height 12
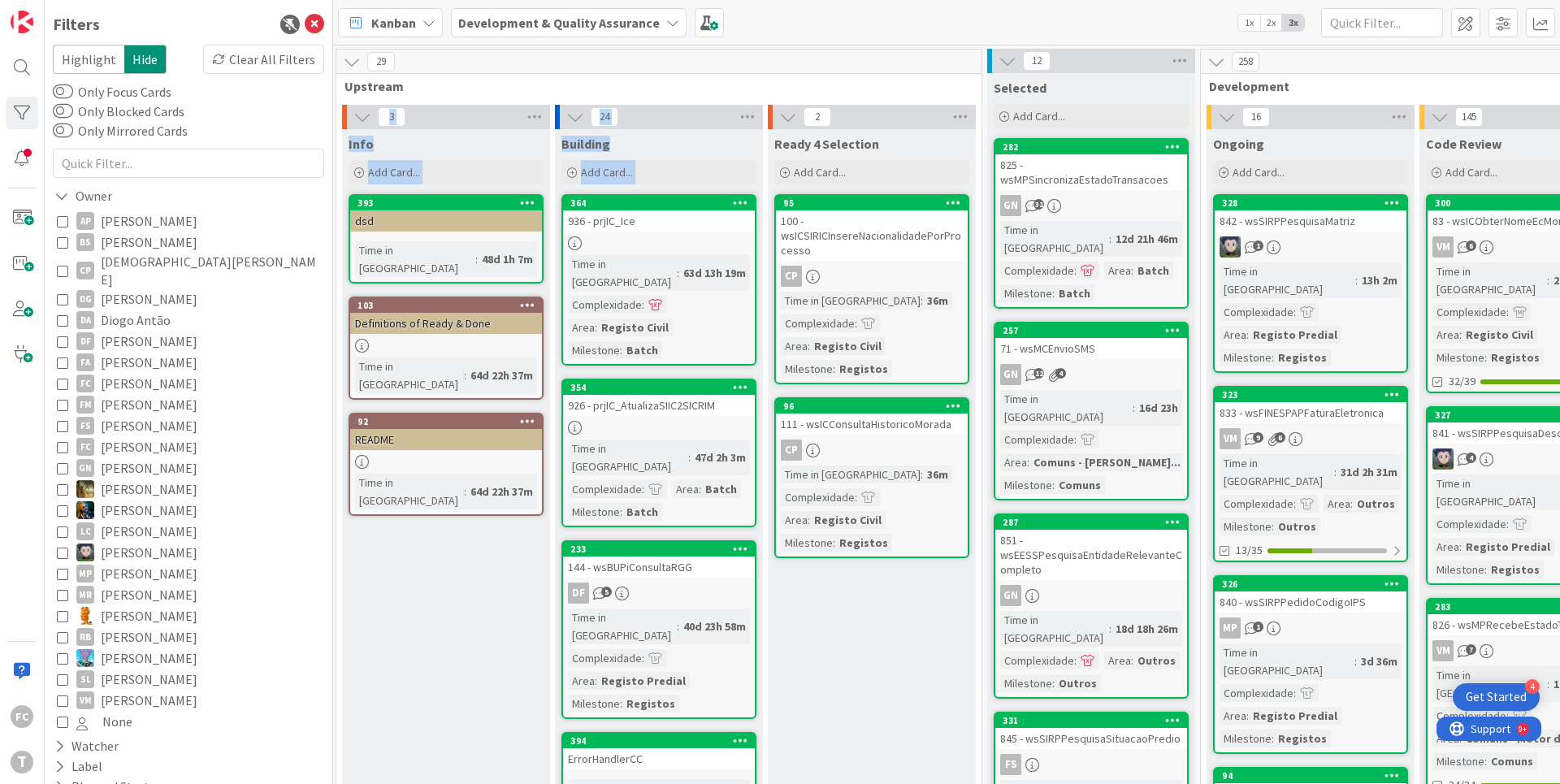
drag, startPoint x: 60, startPoint y: 662, endPoint x: 152, endPoint y: 658, distance: 92.1
click at [60, 674] on icon at bounding box center [63, 679] width 12 height 12
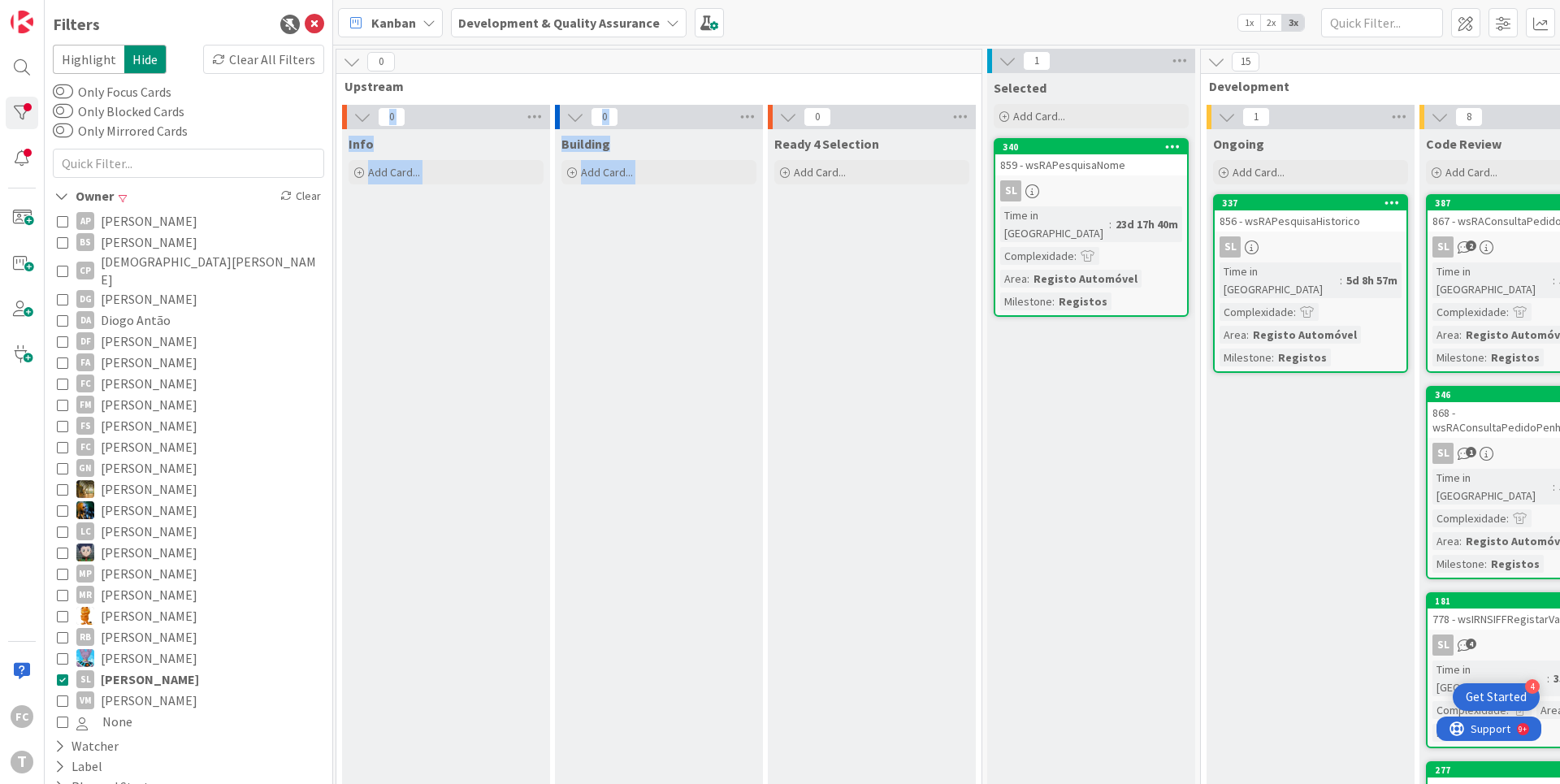
click at [65, 674] on icon at bounding box center [63, 679] width 12 height 12
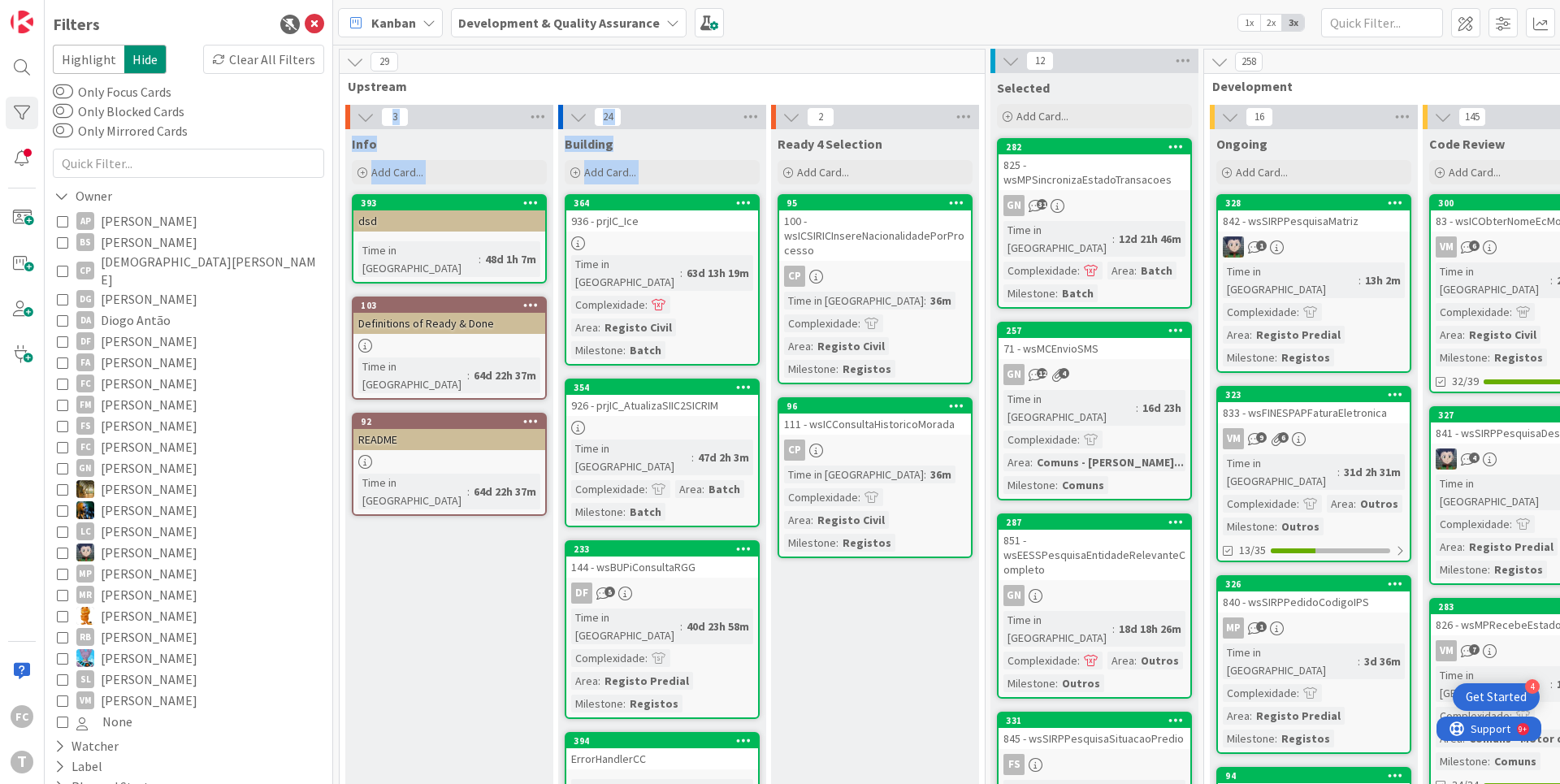
click at [60, 419] on icon at bounding box center [63, 425] width 12 height 12
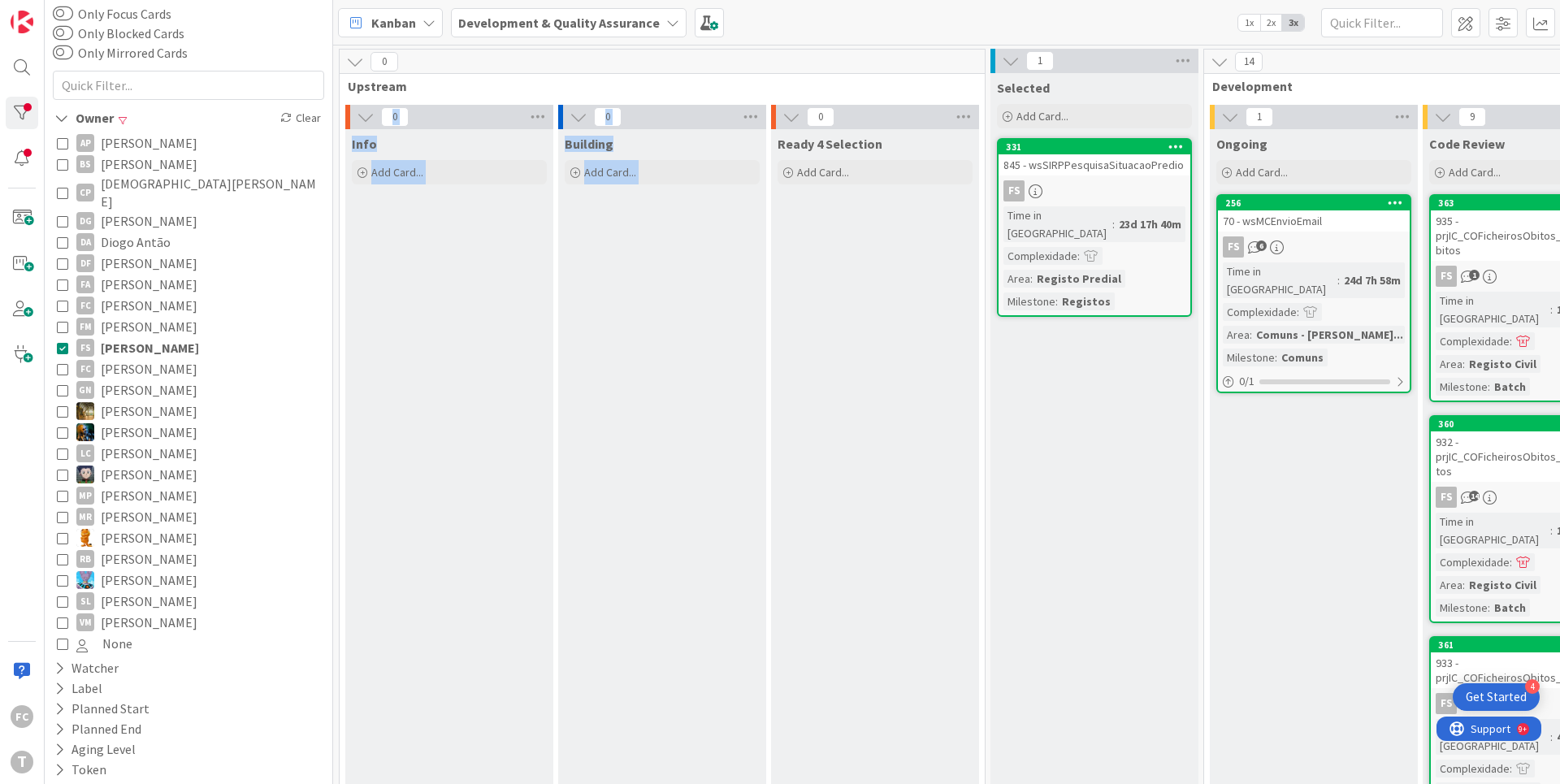
scroll to position [80, 0]
click at [60, 339] on icon at bounding box center [63, 345] width 12 height 12
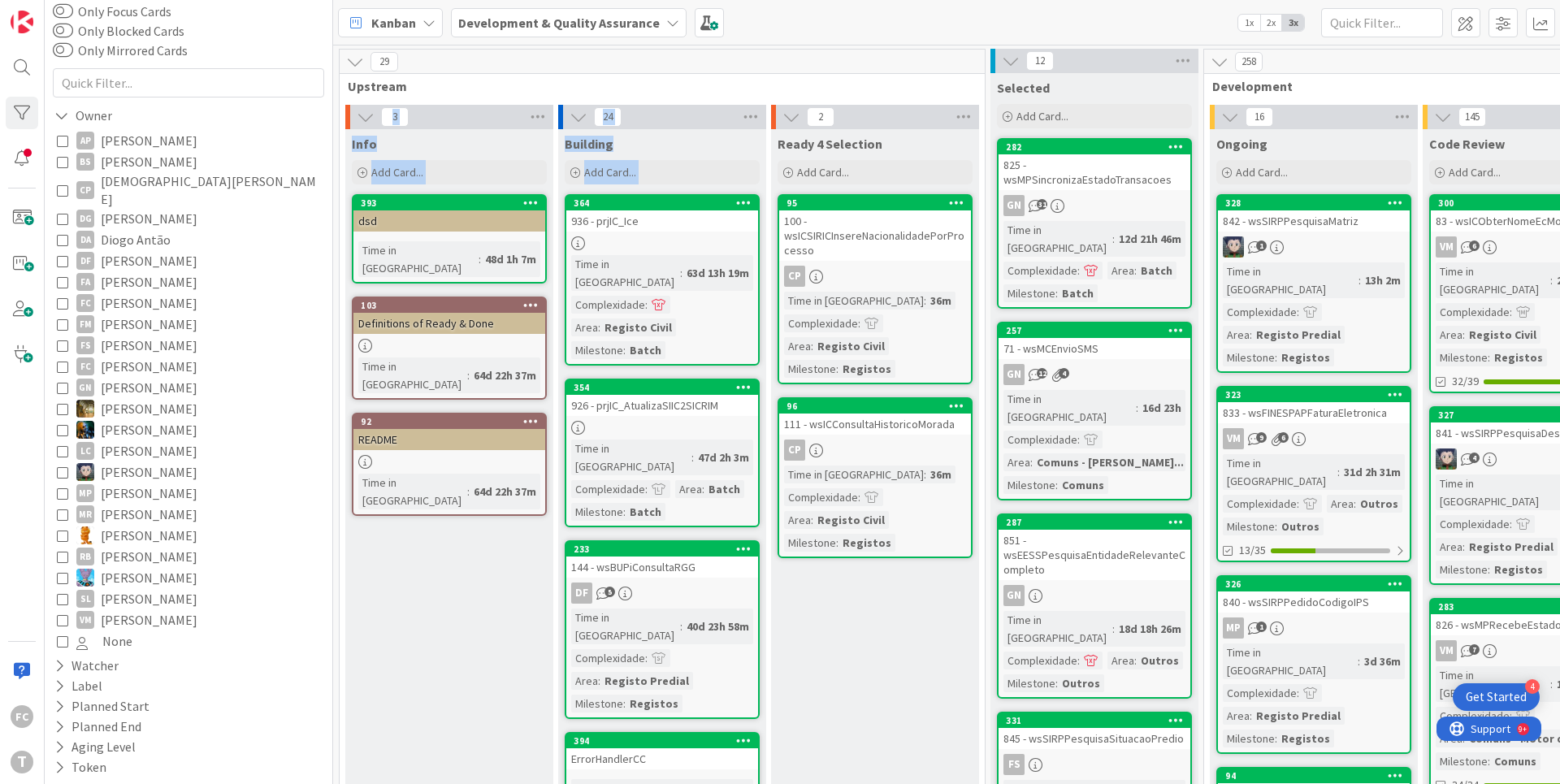
click at [62, 466] on icon at bounding box center [63, 472] width 12 height 12
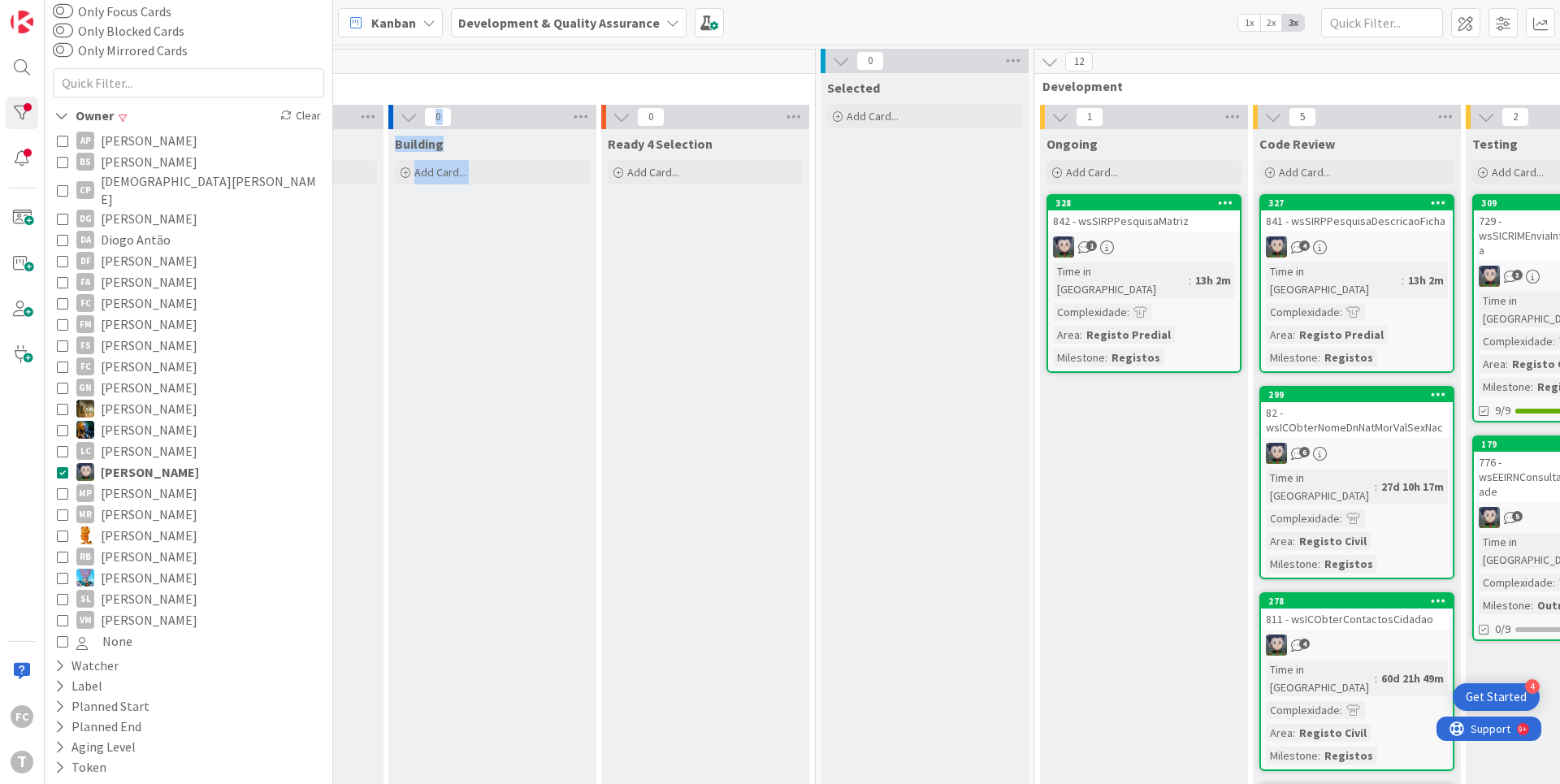
scroll to position [0, 173]
click at [62, 466] on icon at bounding box center [63, 472] width 12 height 12
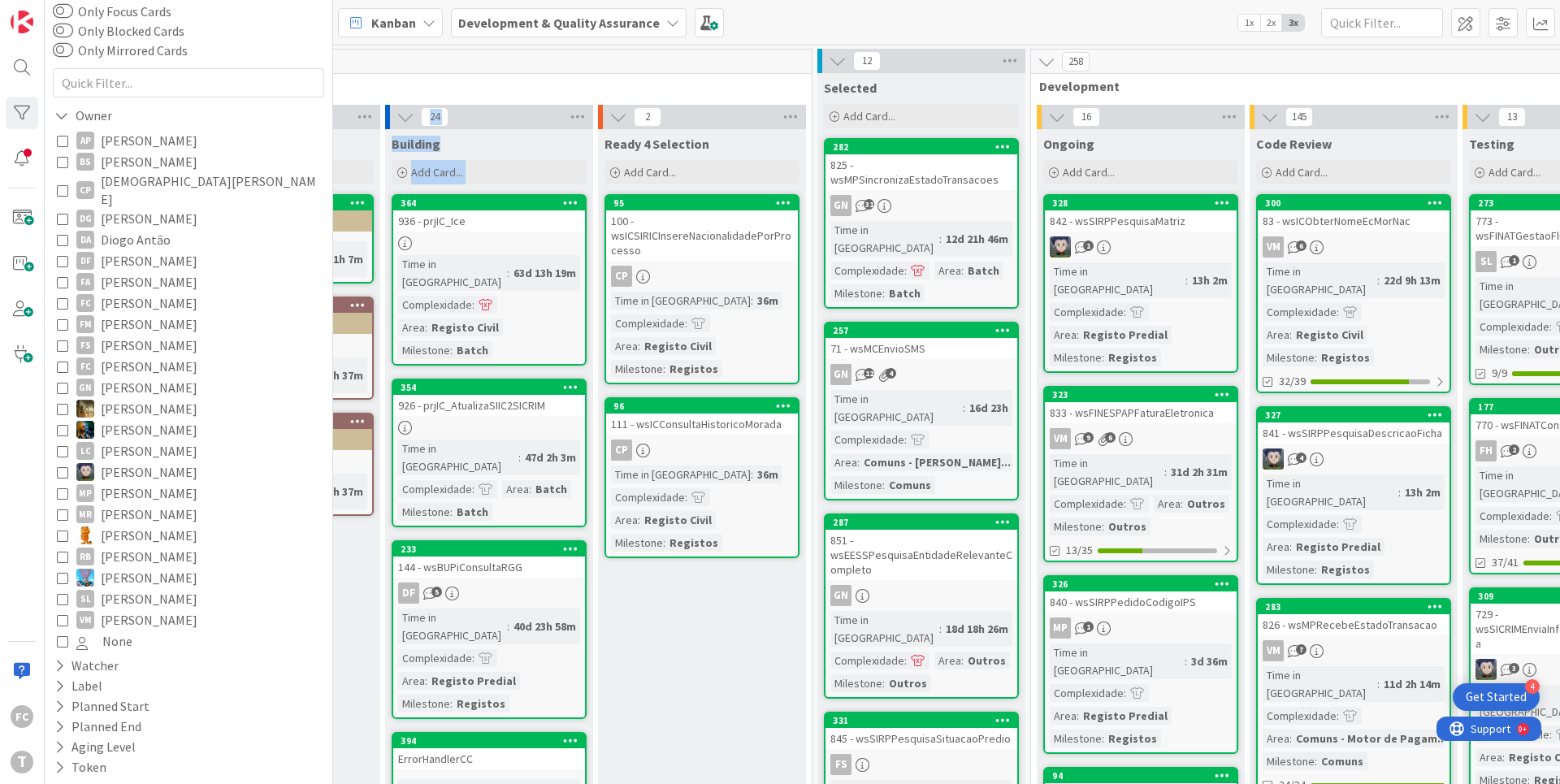
click at [63, 234] on icon at bounding box center [63, 240] width 12 height 12
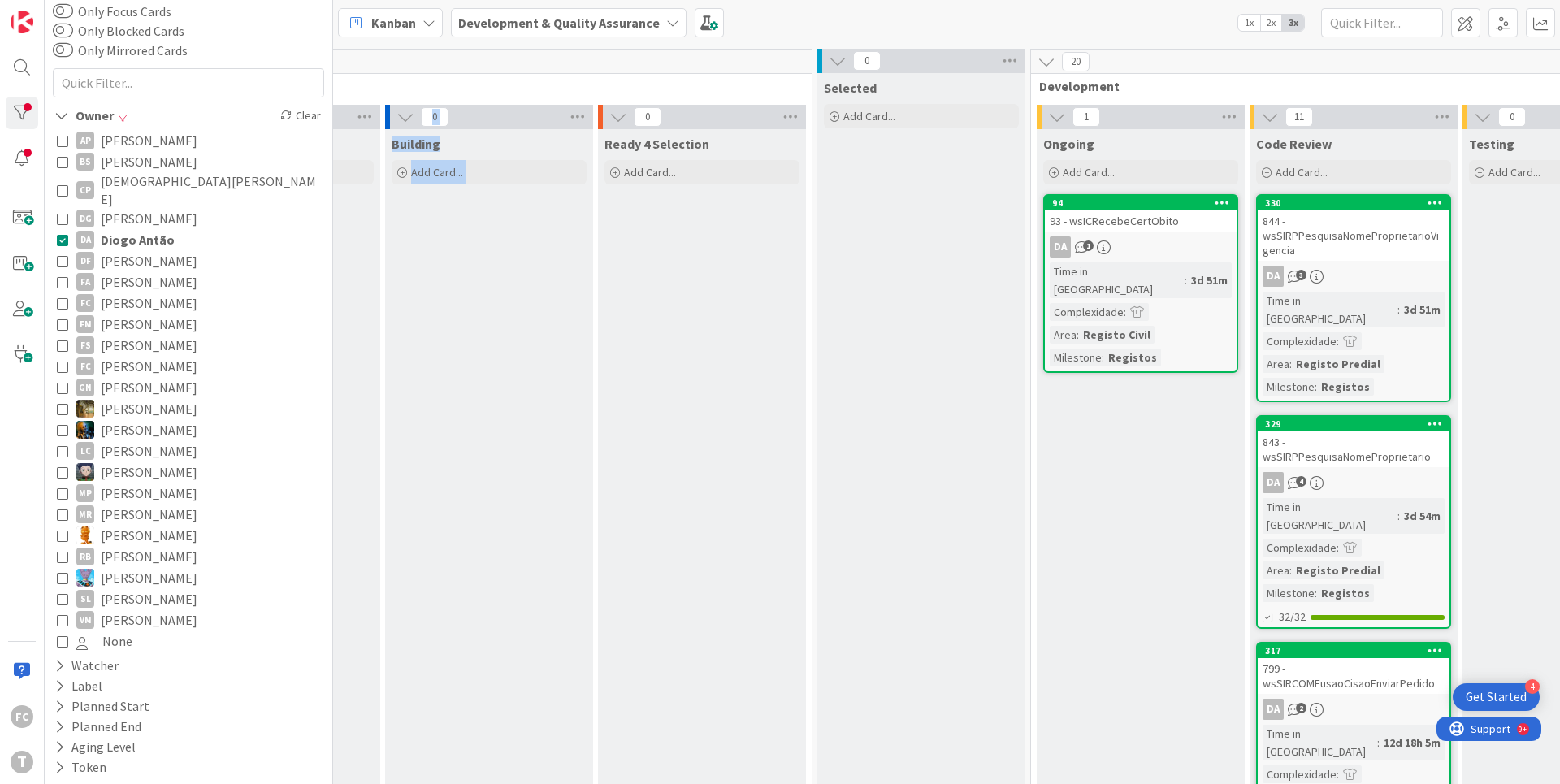
click at [65, 234] on icon at bounding box center [63, 240] width 12 height 12
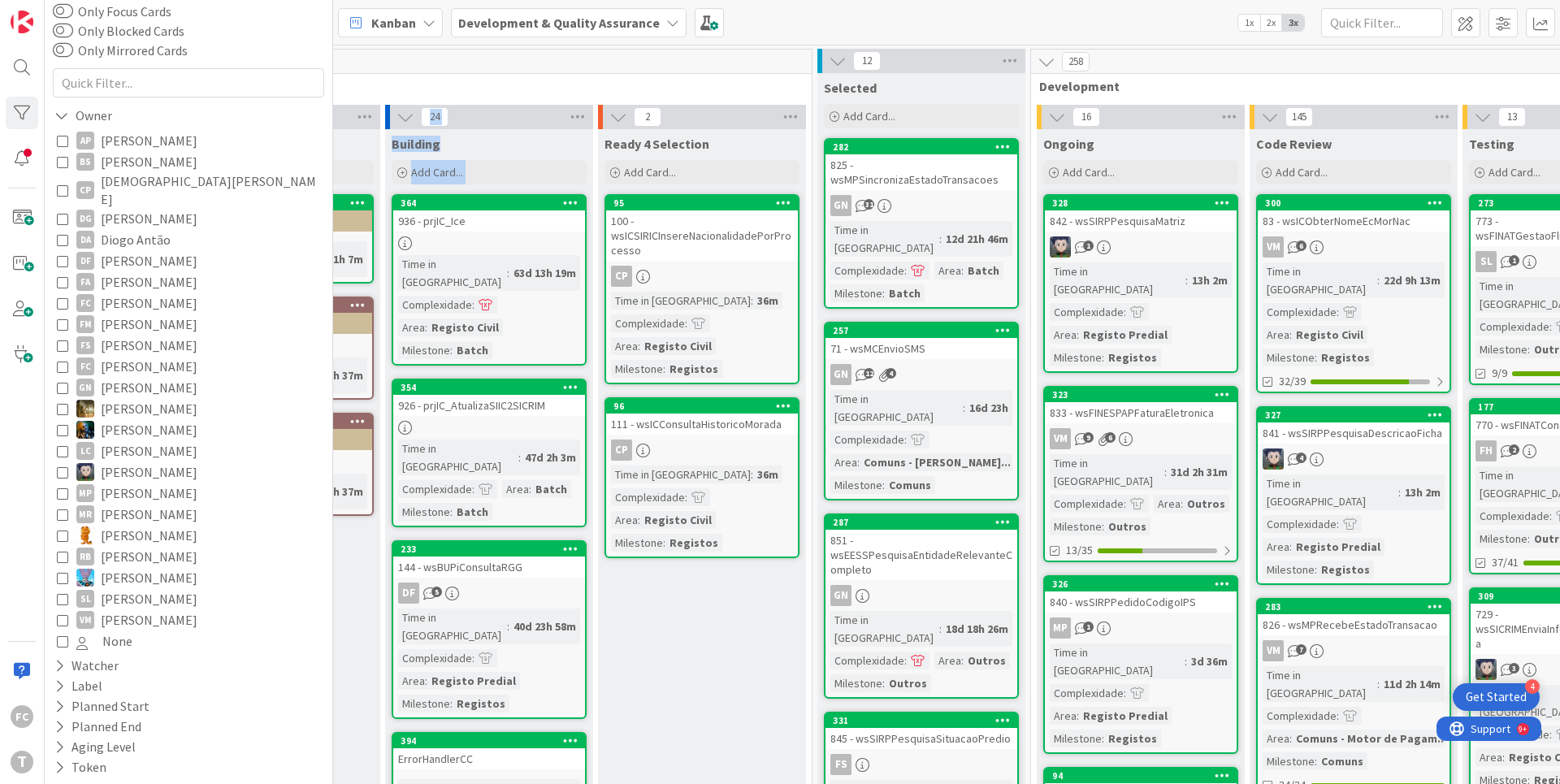
click at [65, 234] on icon at bounding box center [63, 240] width 12 height 12
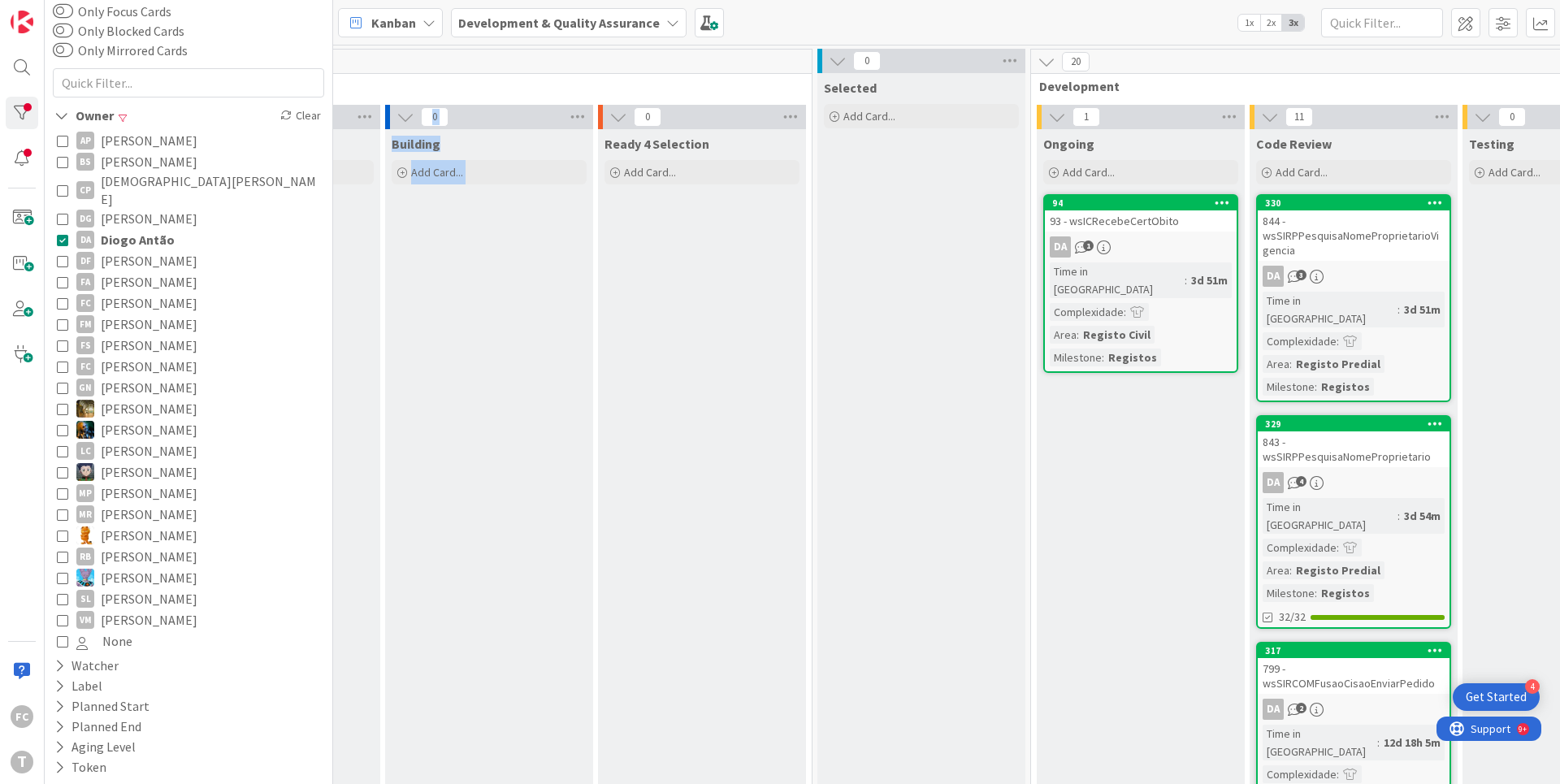
click at [65, 234] on icon at bounding box center [63, 240] width 12 height 12
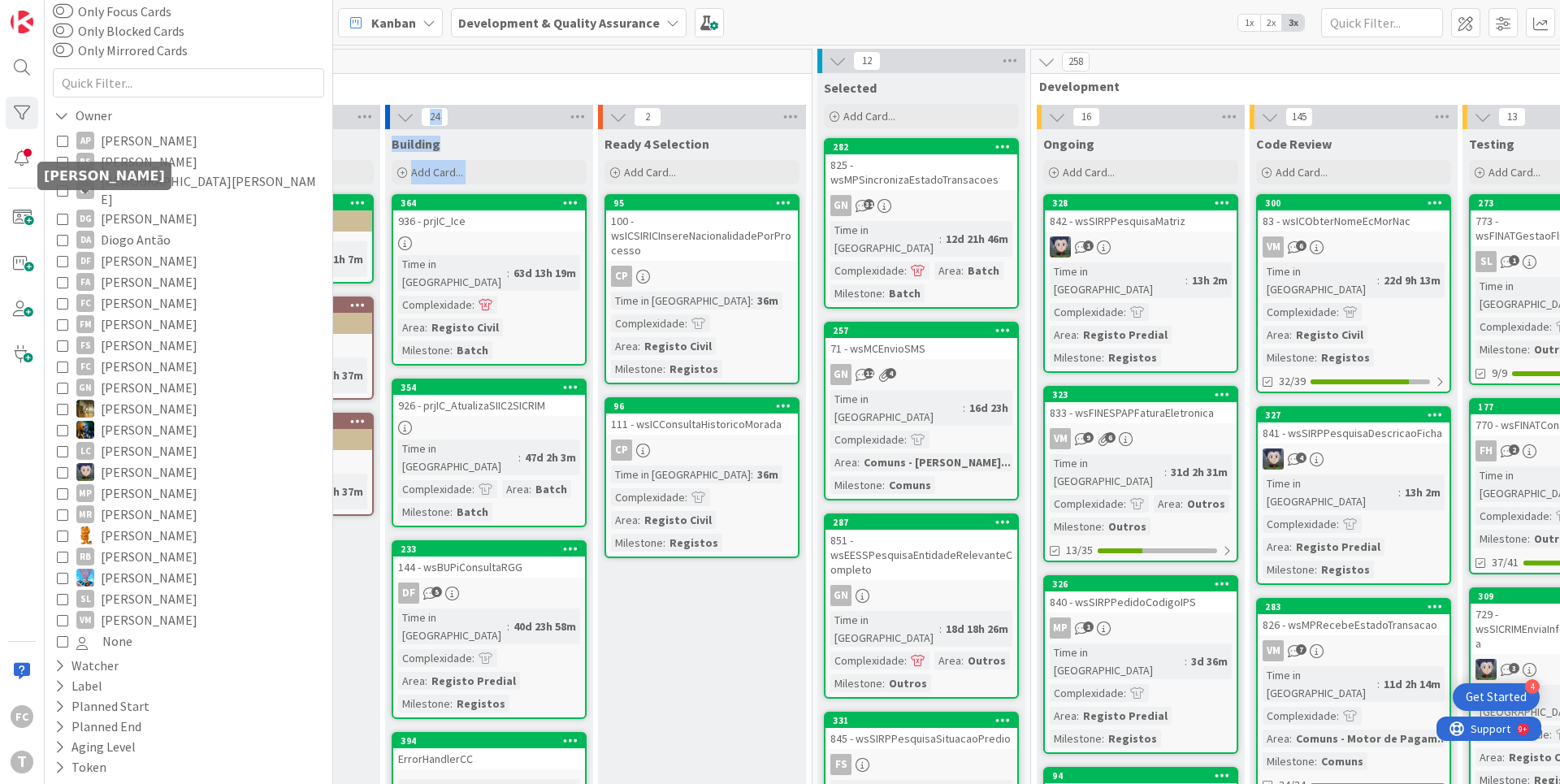
scroll to position [79, 0]
click at [66, 382] on icon at bounding box center [63, 388] width 12 height 12
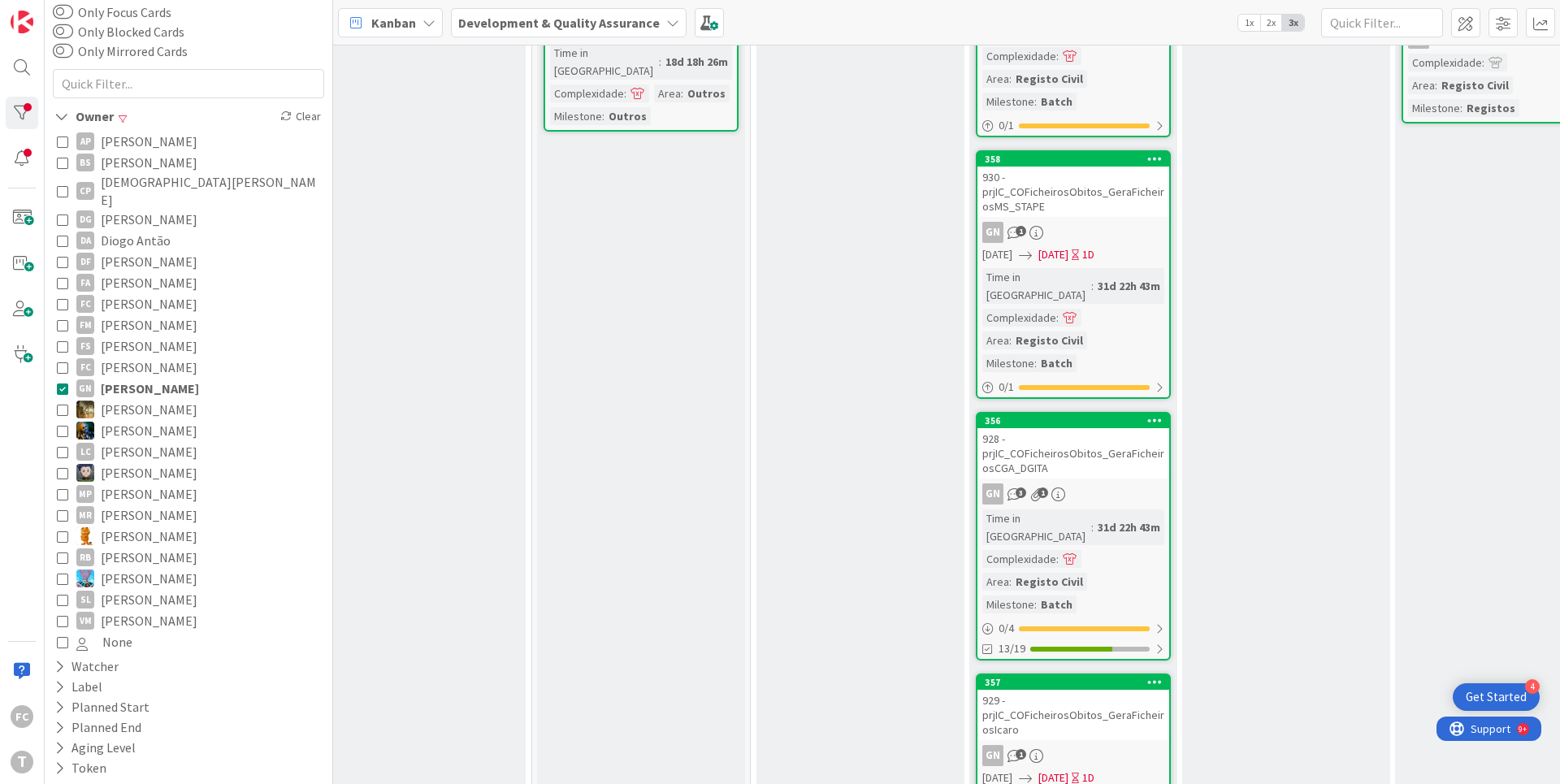
scroll to position [0, 454]
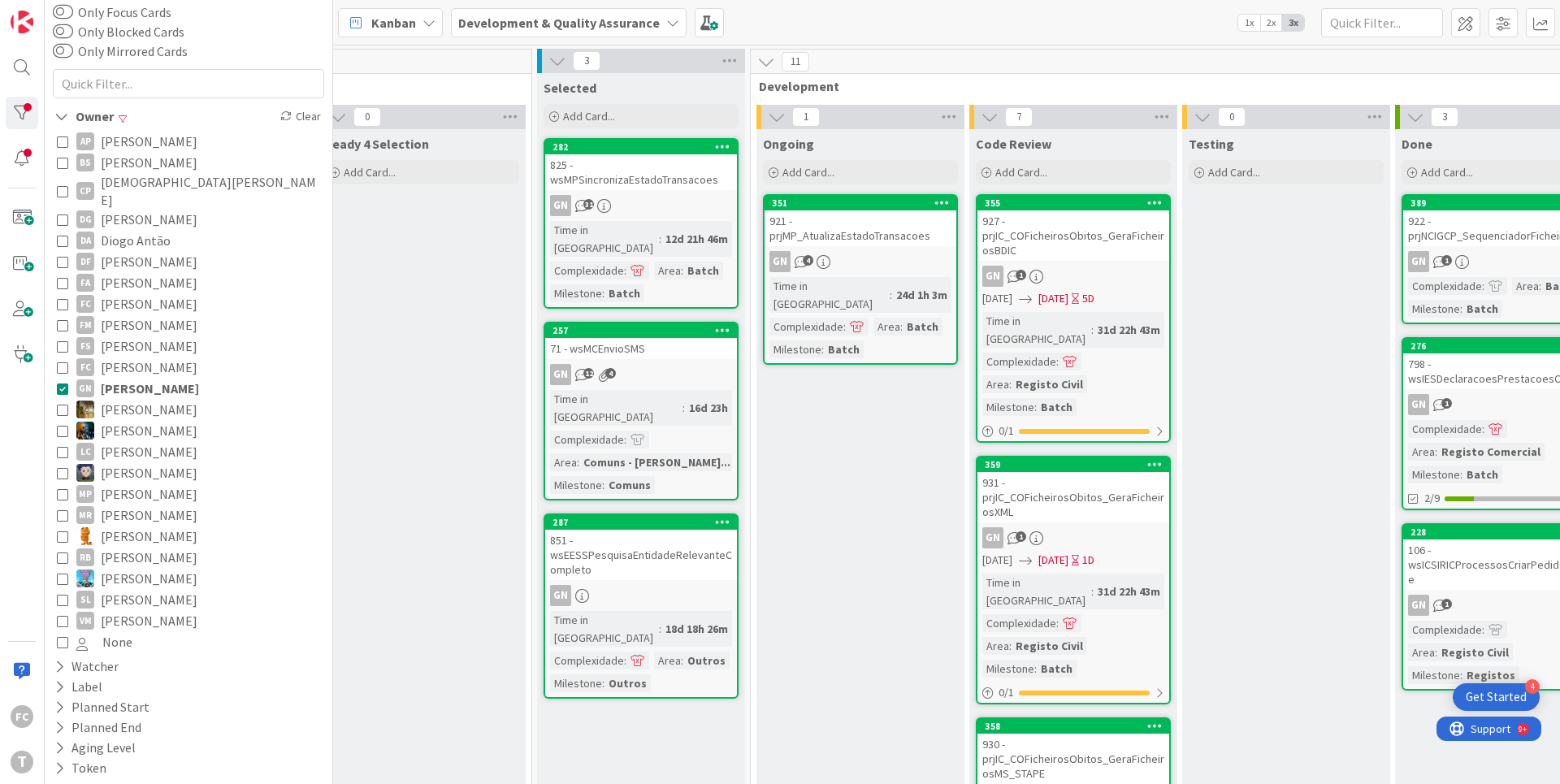
click at [60, 382] on icon at bounding box center [63, 388] width 12 height 12
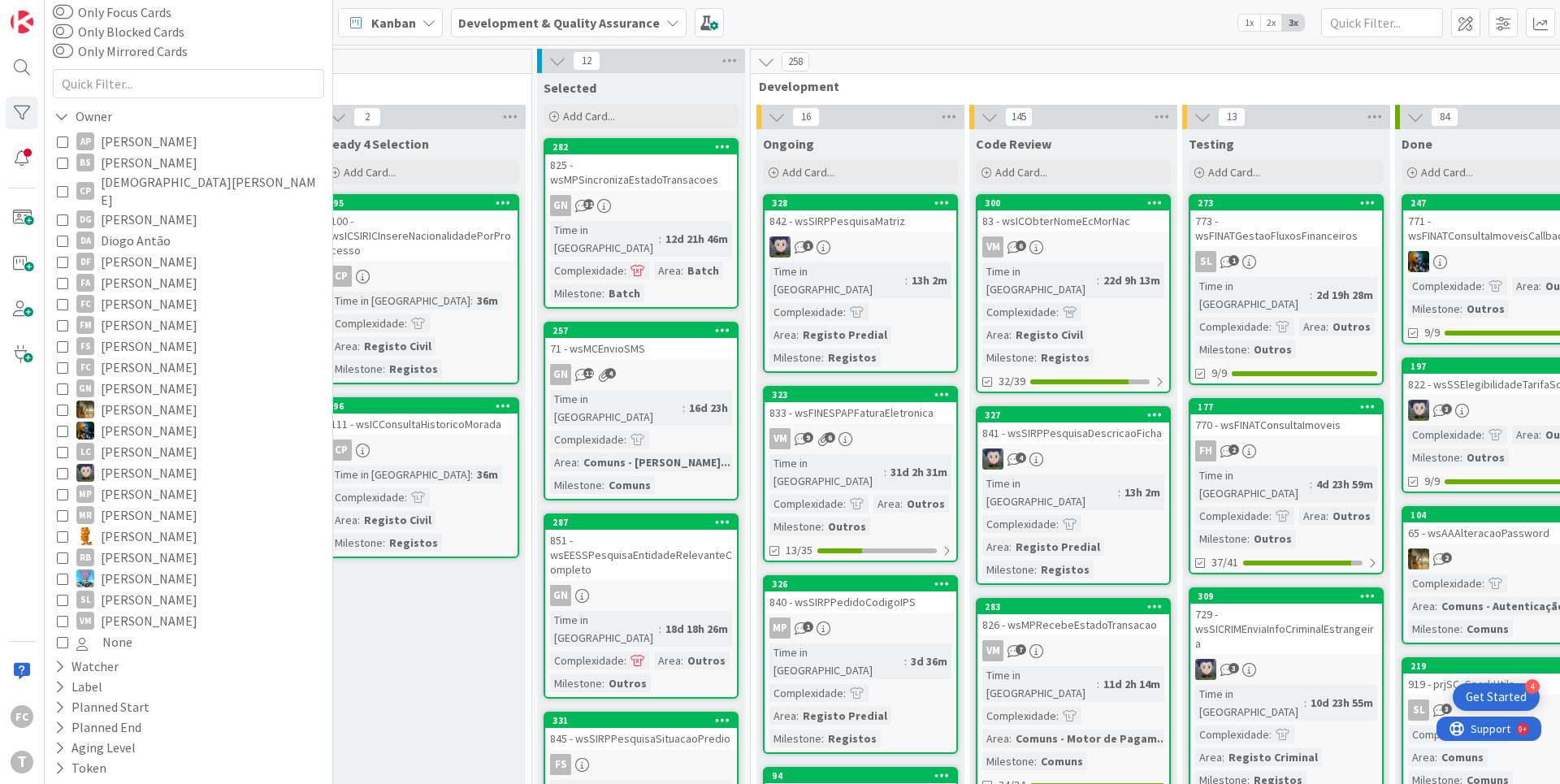
click at [62, 424] on icon at bounding box center [63, 430] width 12 height 12
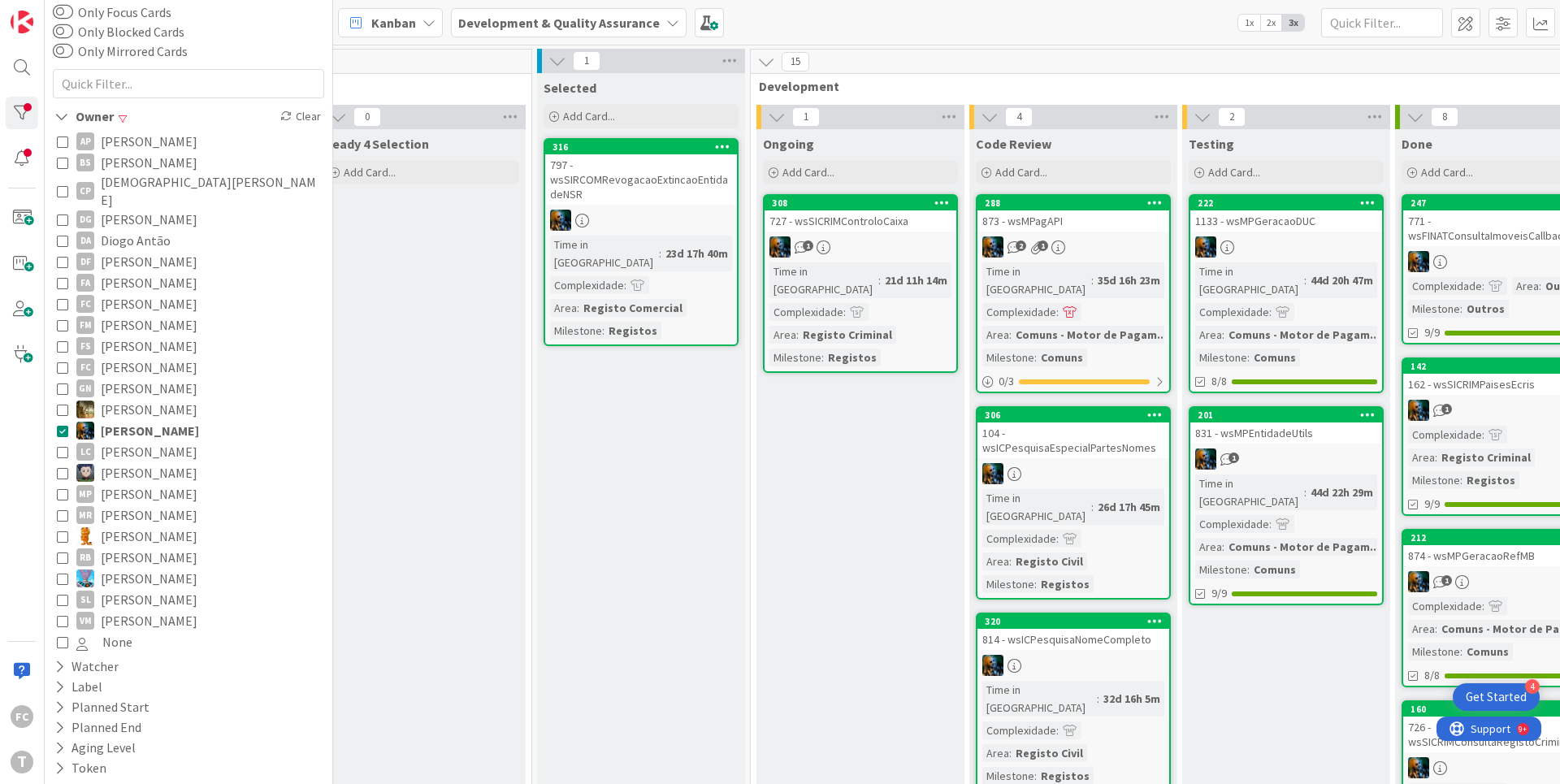
click at [62, 424] on icon at bounding box center [63, 430] width 12 height 12
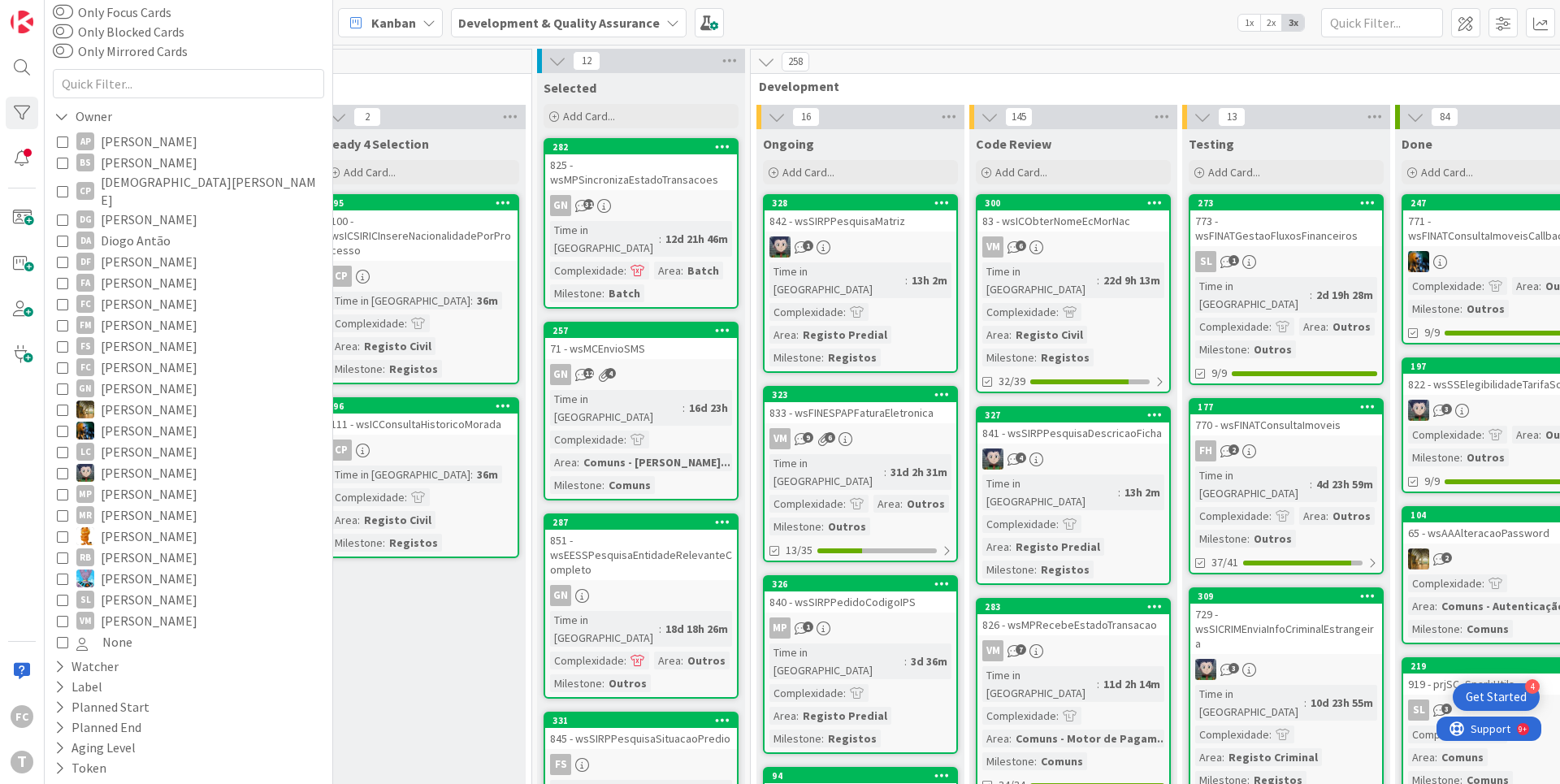
click at [64, 382] on icon at bounding box center [63, 388] width 12 height 12
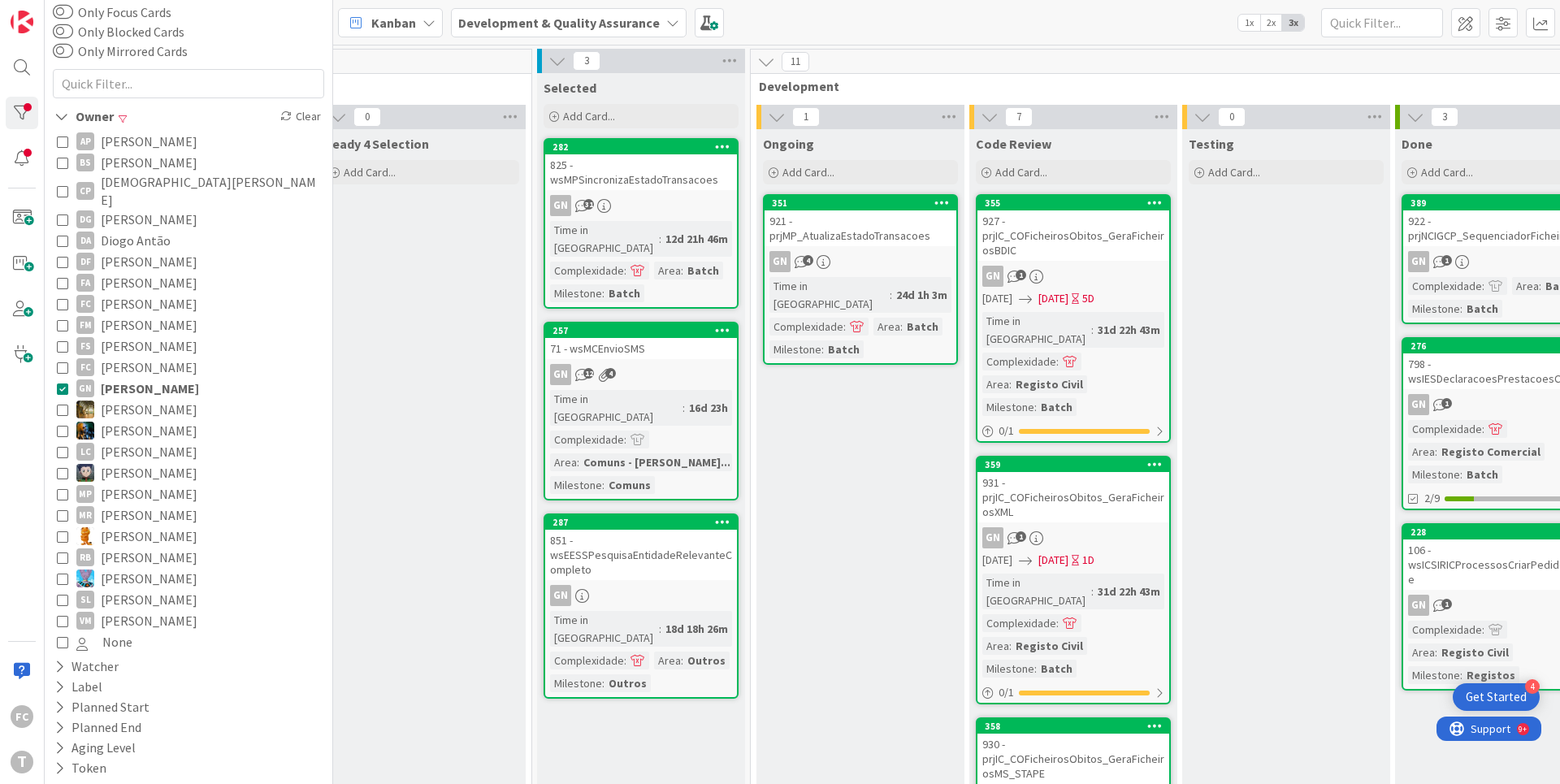
click at [61, 382] on icon at bounding box center [63, 388] width 12 height 12
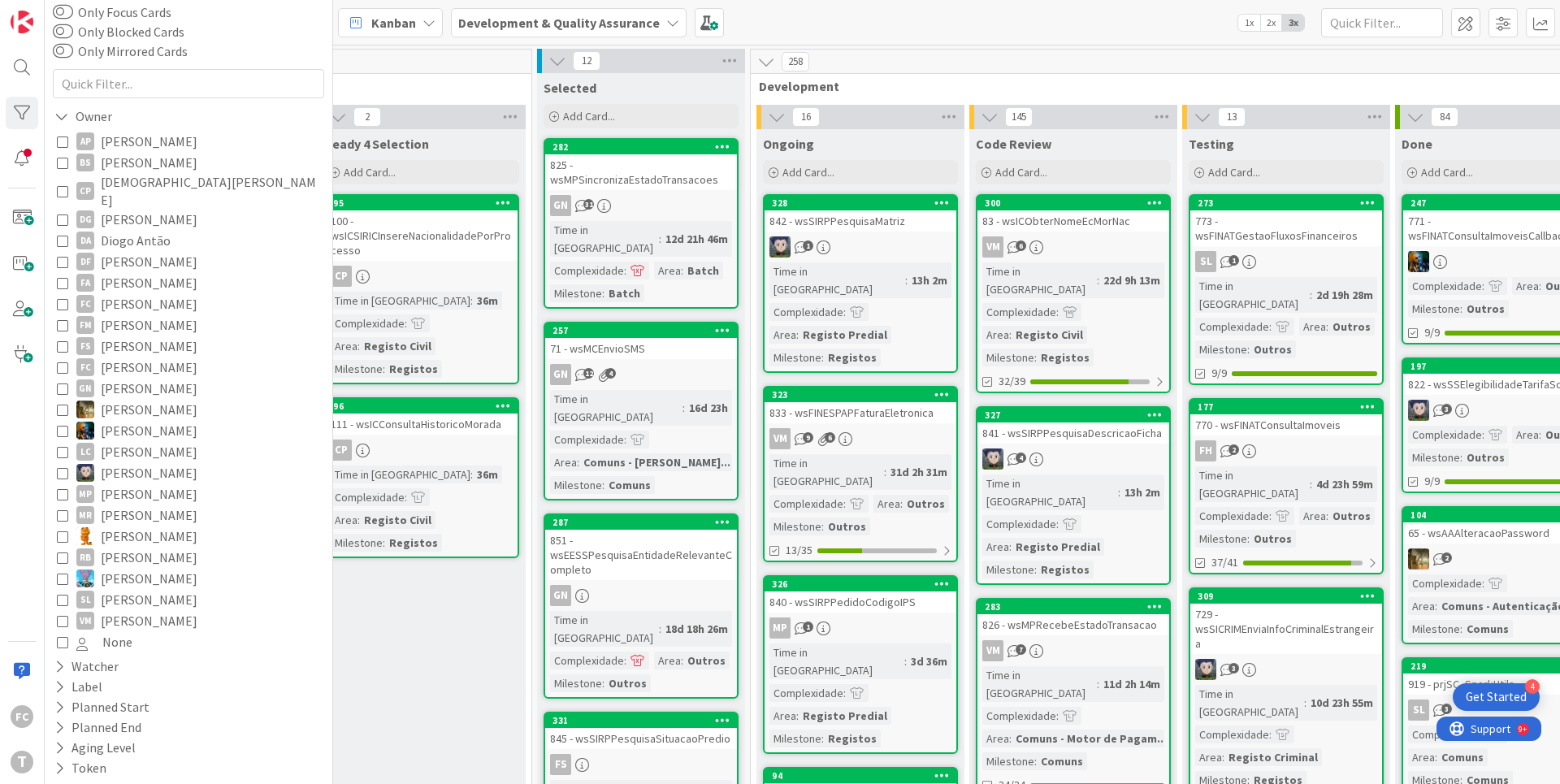
click at [67, 156] on icon at bounding box center [63, 162] width 12 height 12
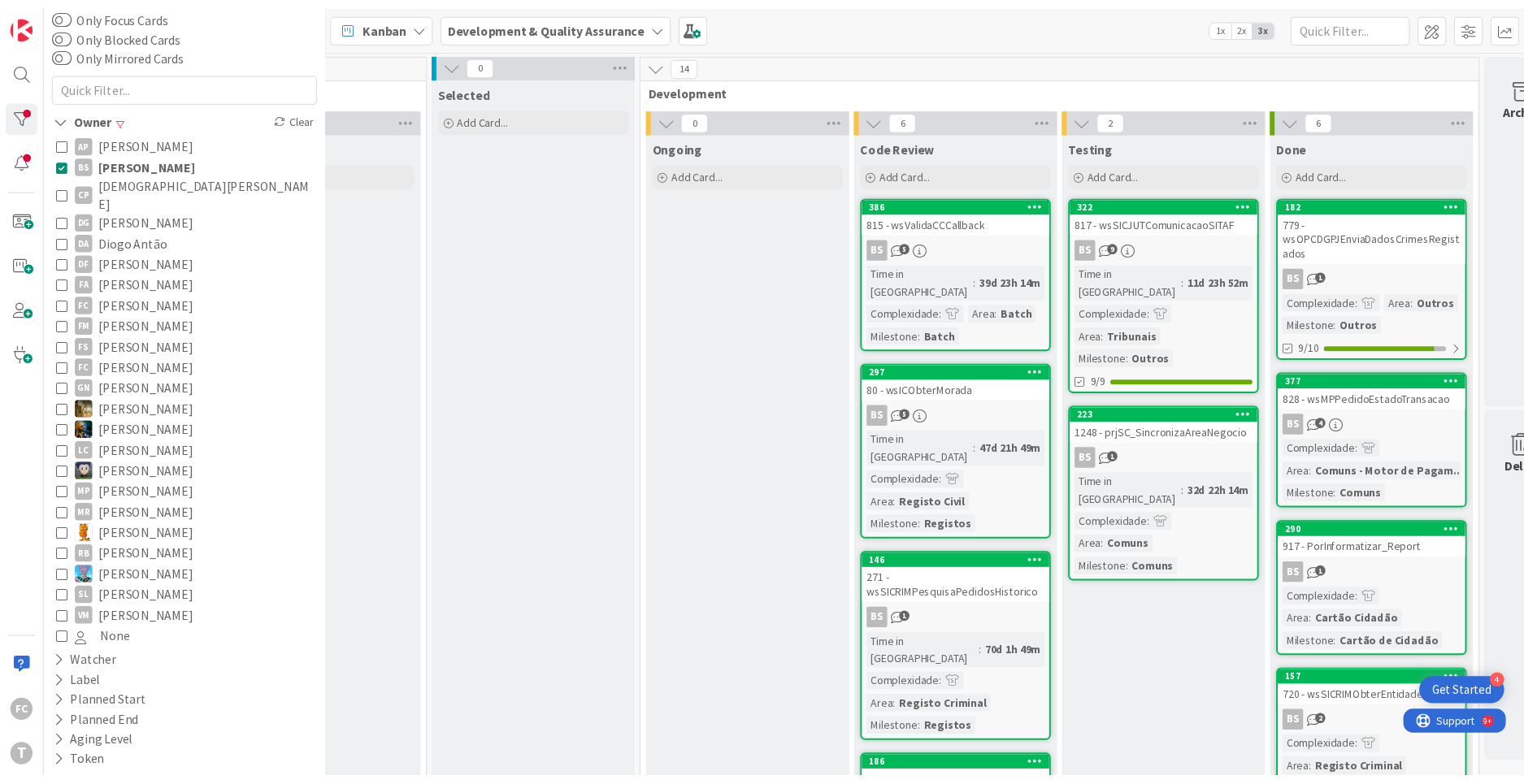
scroll to position [0, 551]
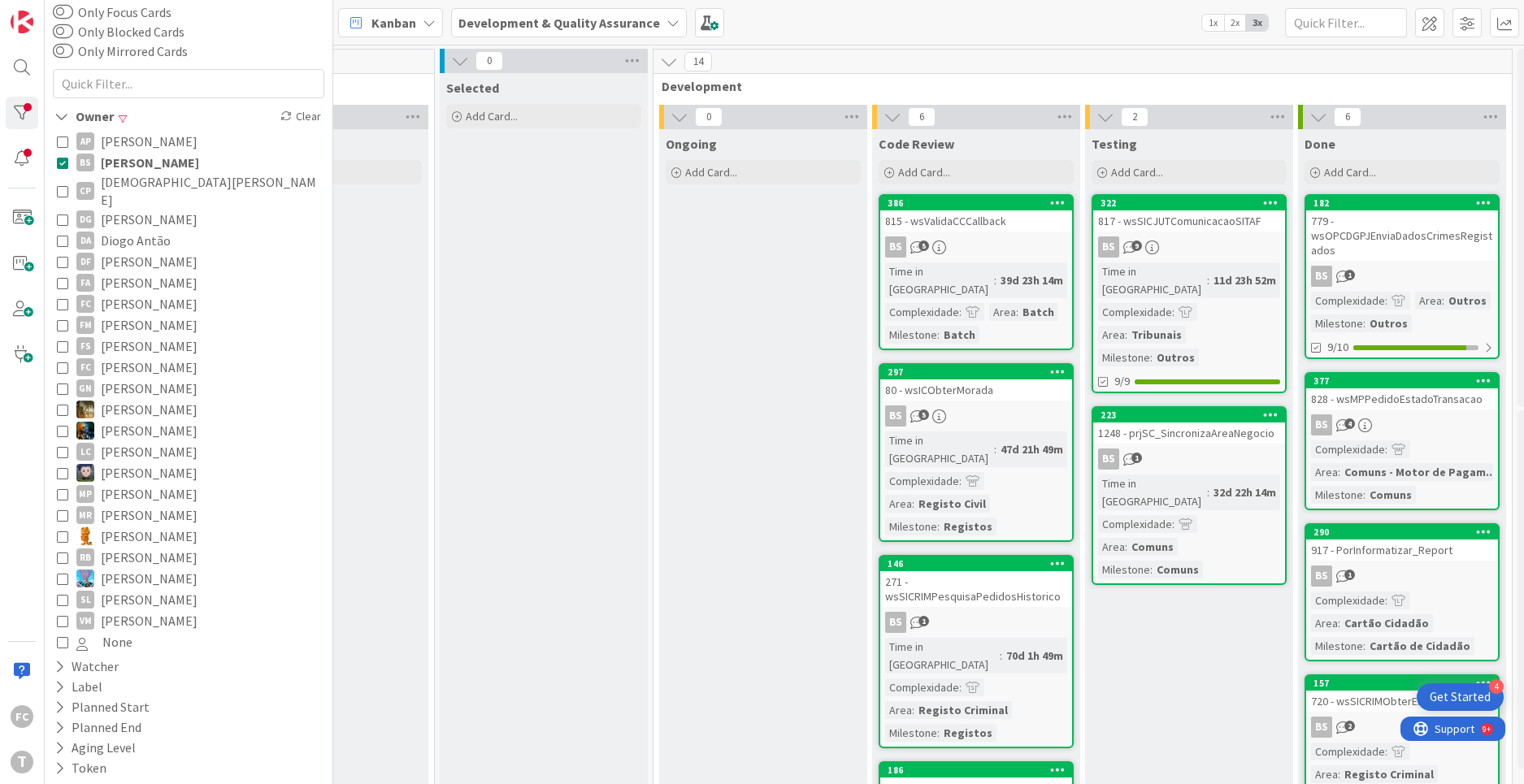
click at [65, 160] on icon at bounding box center [63, 162] width 12 height 12
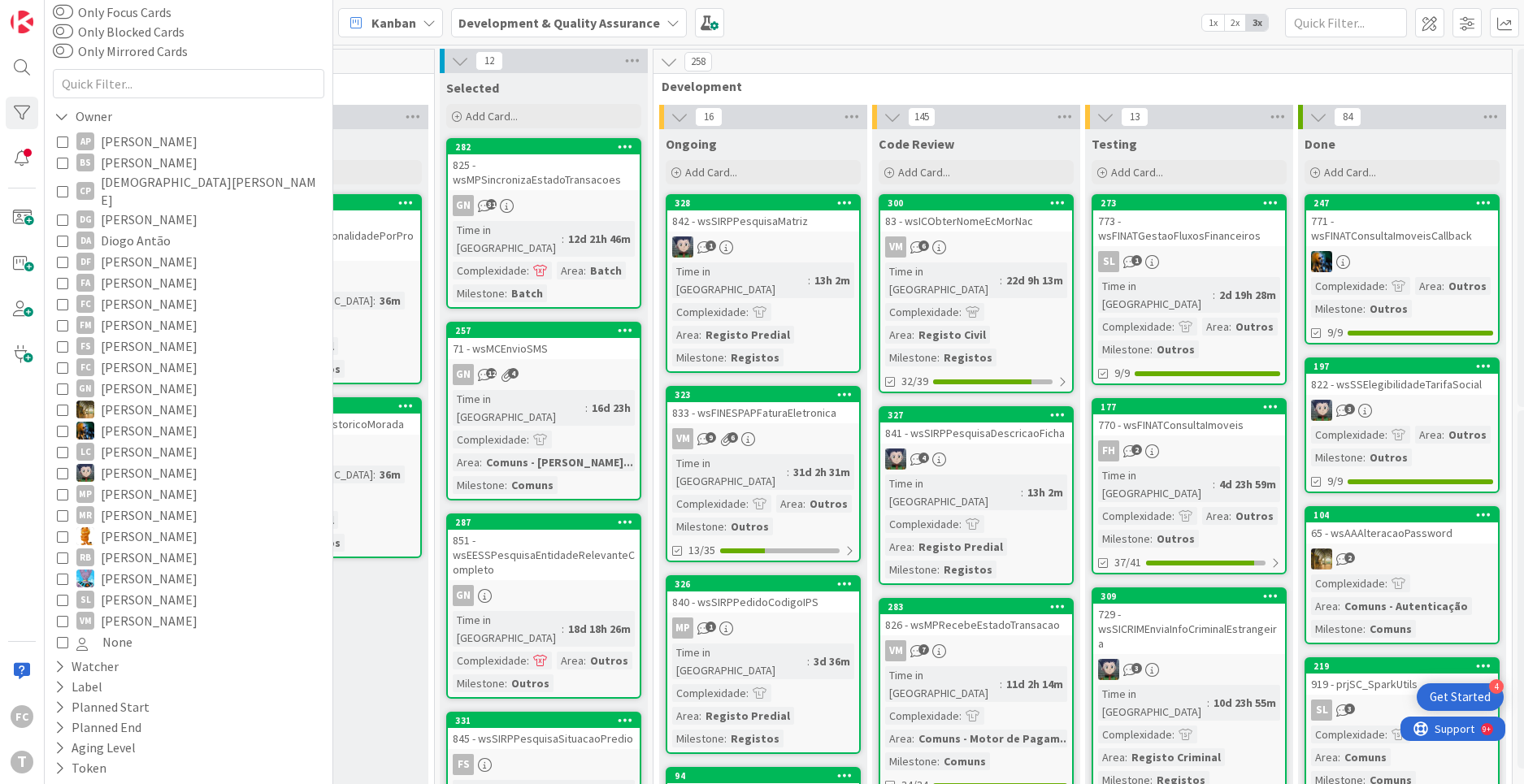
click at [63, 277] on icon at bounding box center [63, 283] width 12 height 12
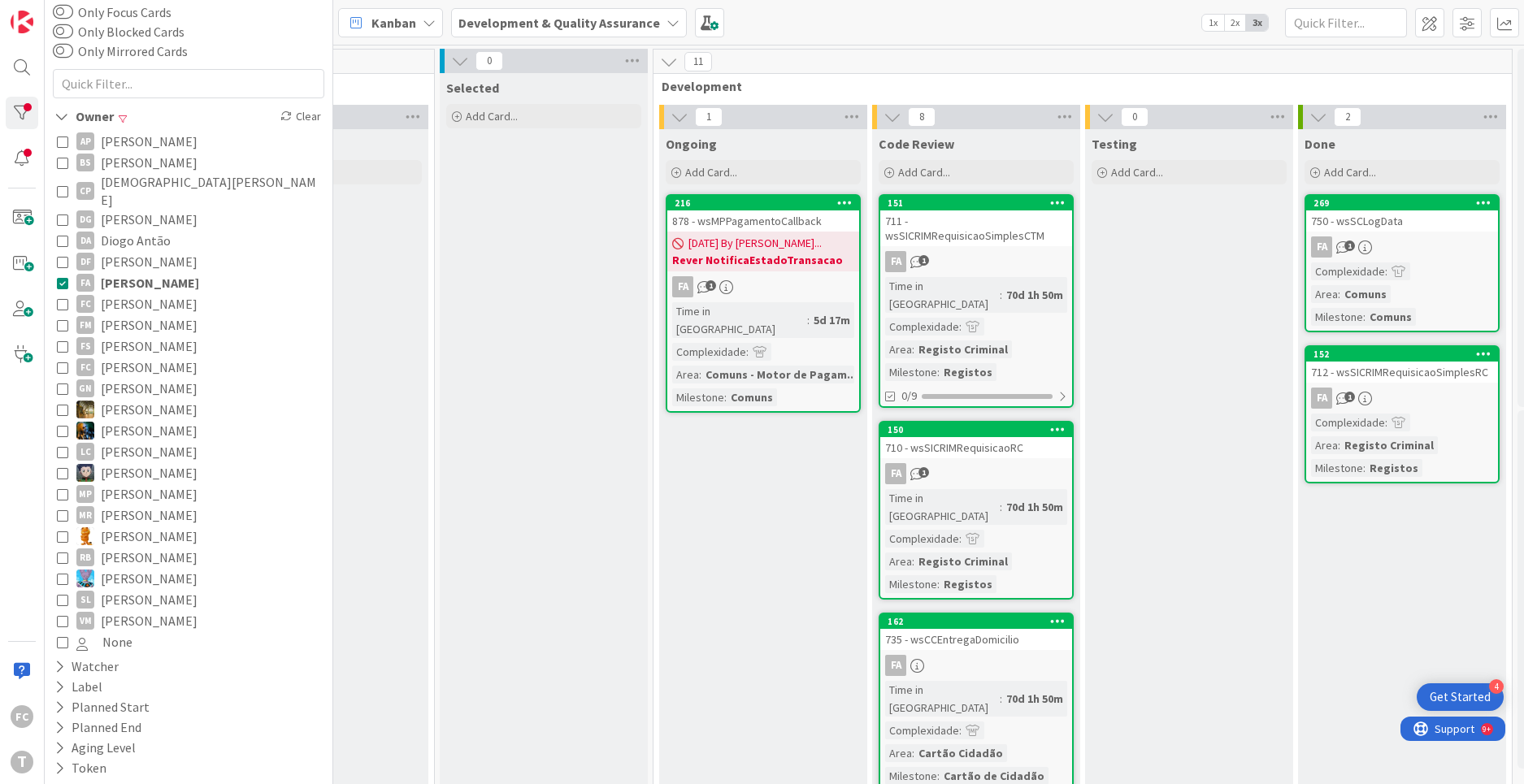
click at [65, 277] on icon at bounding box center [63, 283] width 12 height 12
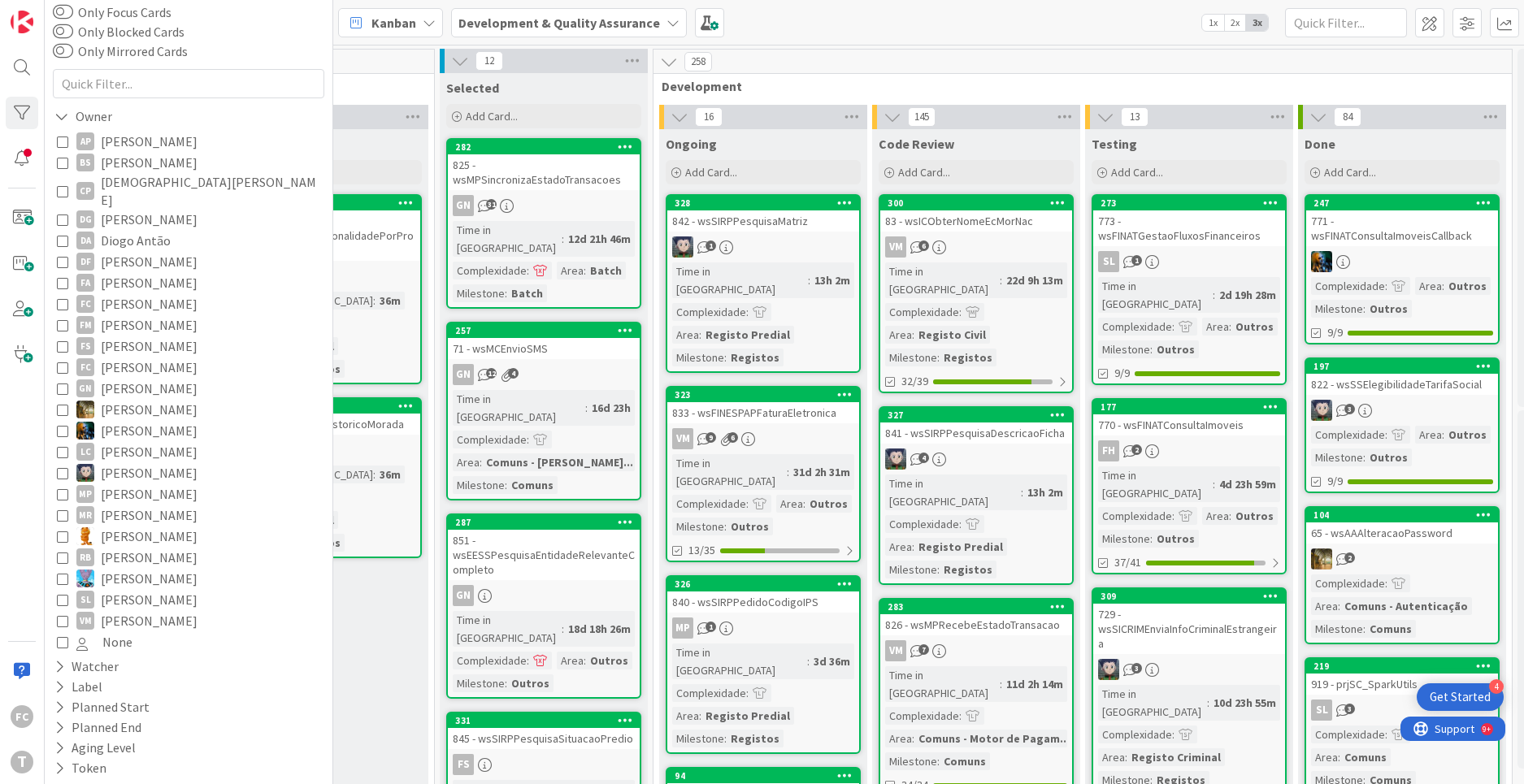
scroll to position [79, 0]
drag, startPoint x: 65, startPoint y: 607, endPoint x: 294, endPoint y: 626, distance: 229.8
click at [64, 616] on icon at bounding box center [63, 622] width 12 height 12
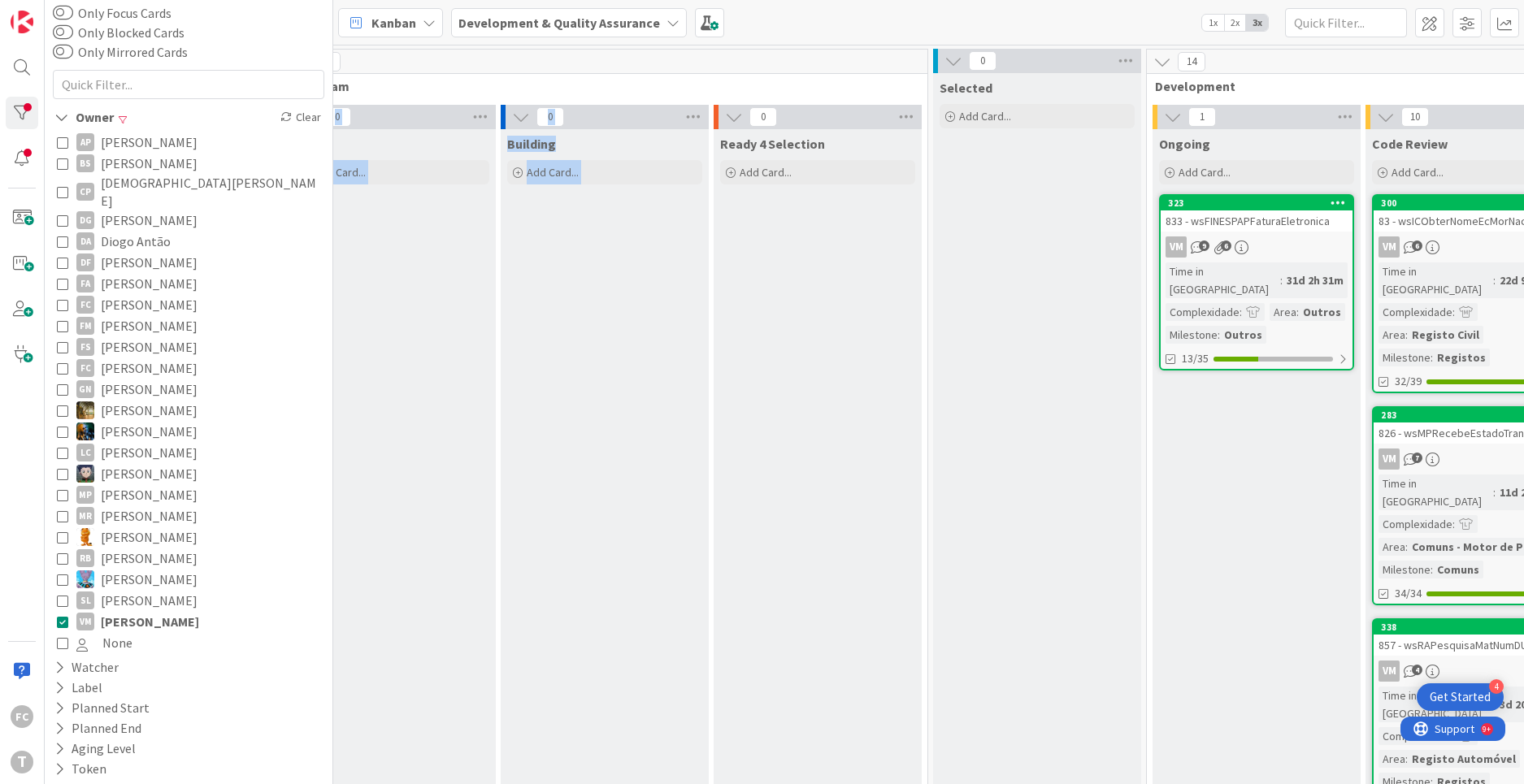
scroll to position [0, 0]
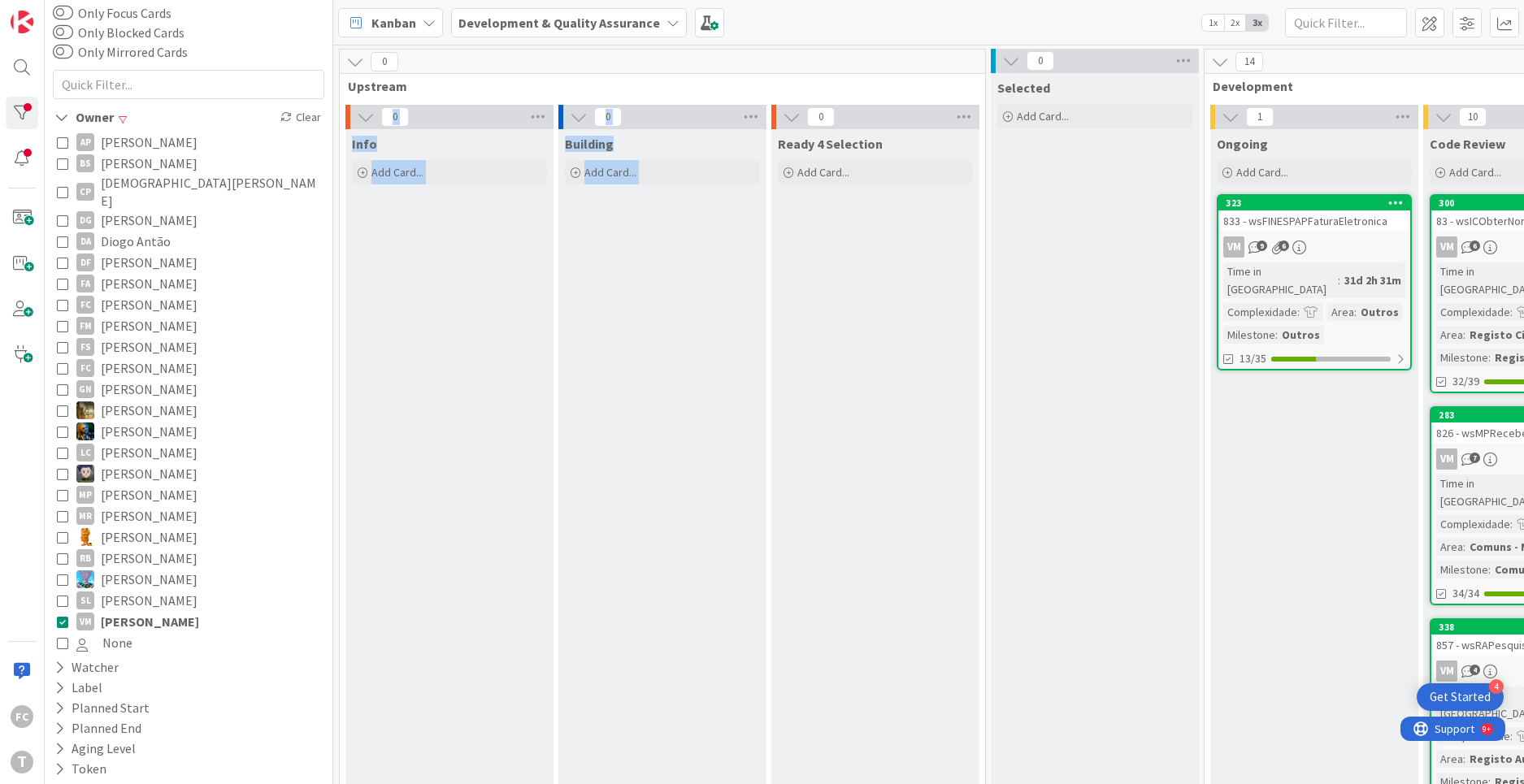
drag, startPoint x: 67, startPoint y: 610, endPoint x: 115, endPoint y: 597, distance: 49.7
click at [67, 616] on icon at bounding box center [63, 622] width 12 height 12
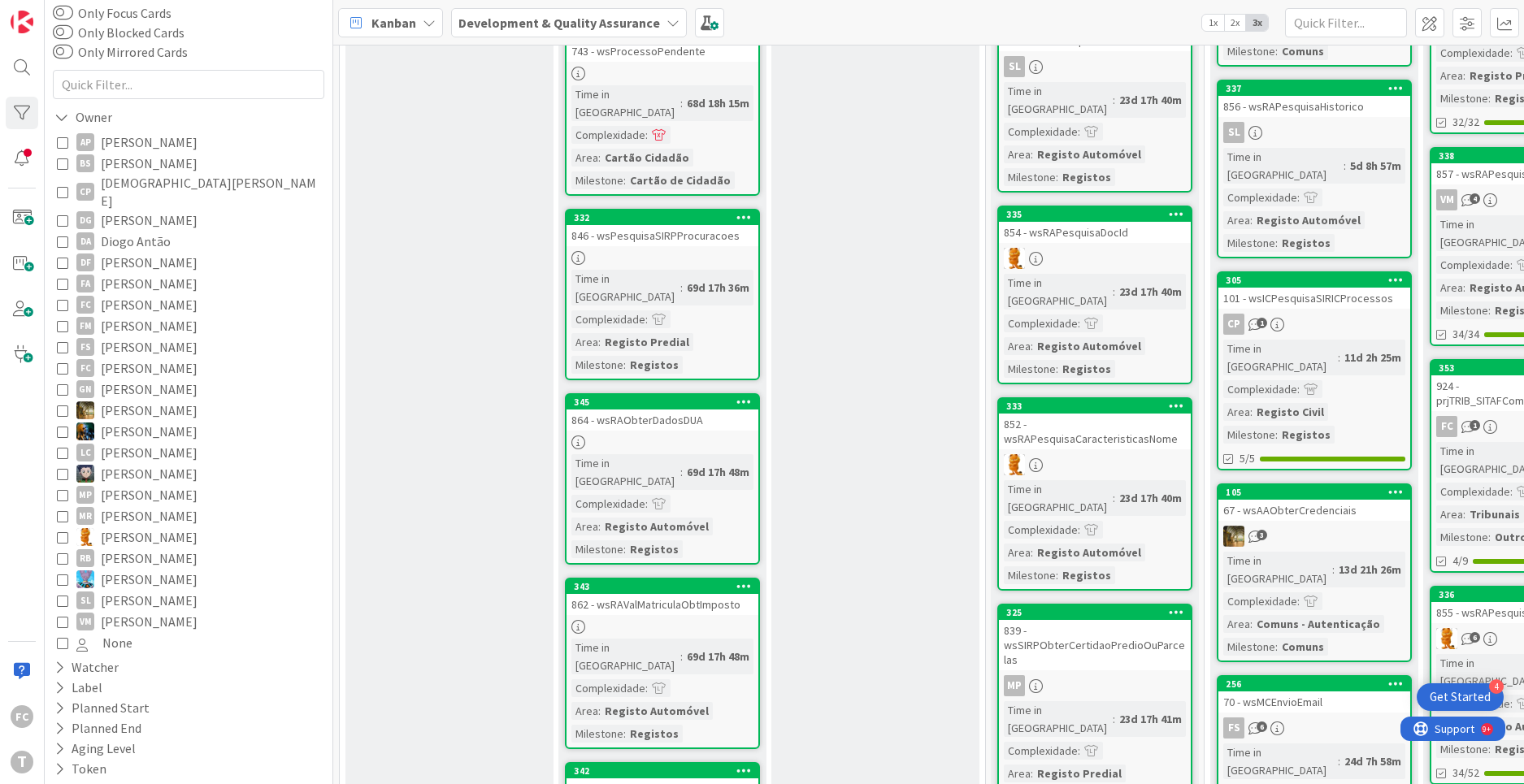
scroll to position [1399, 0]
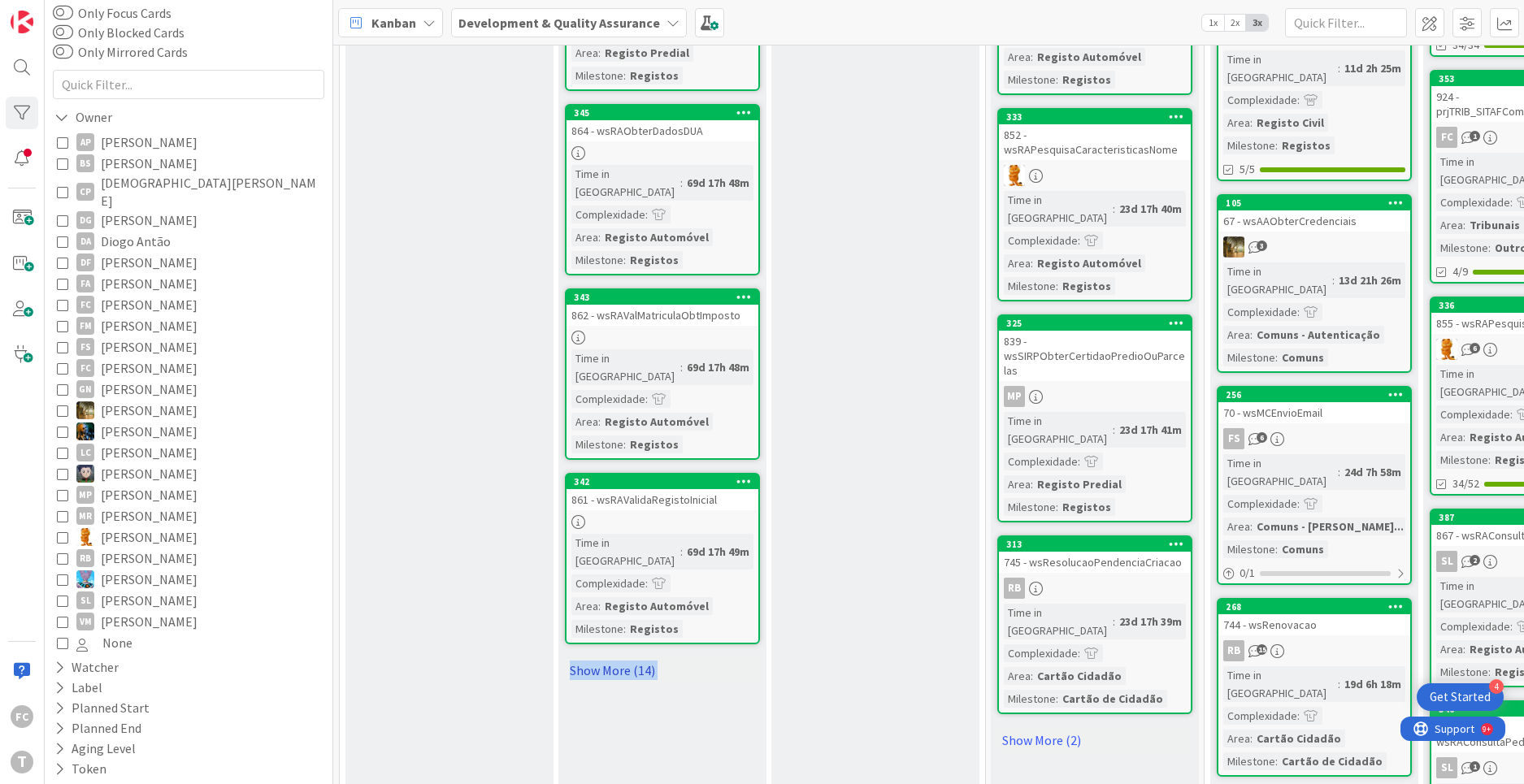
click at [611, 657] on link "Show More (14)" at bounding box center [661, 670] width 195 height 26
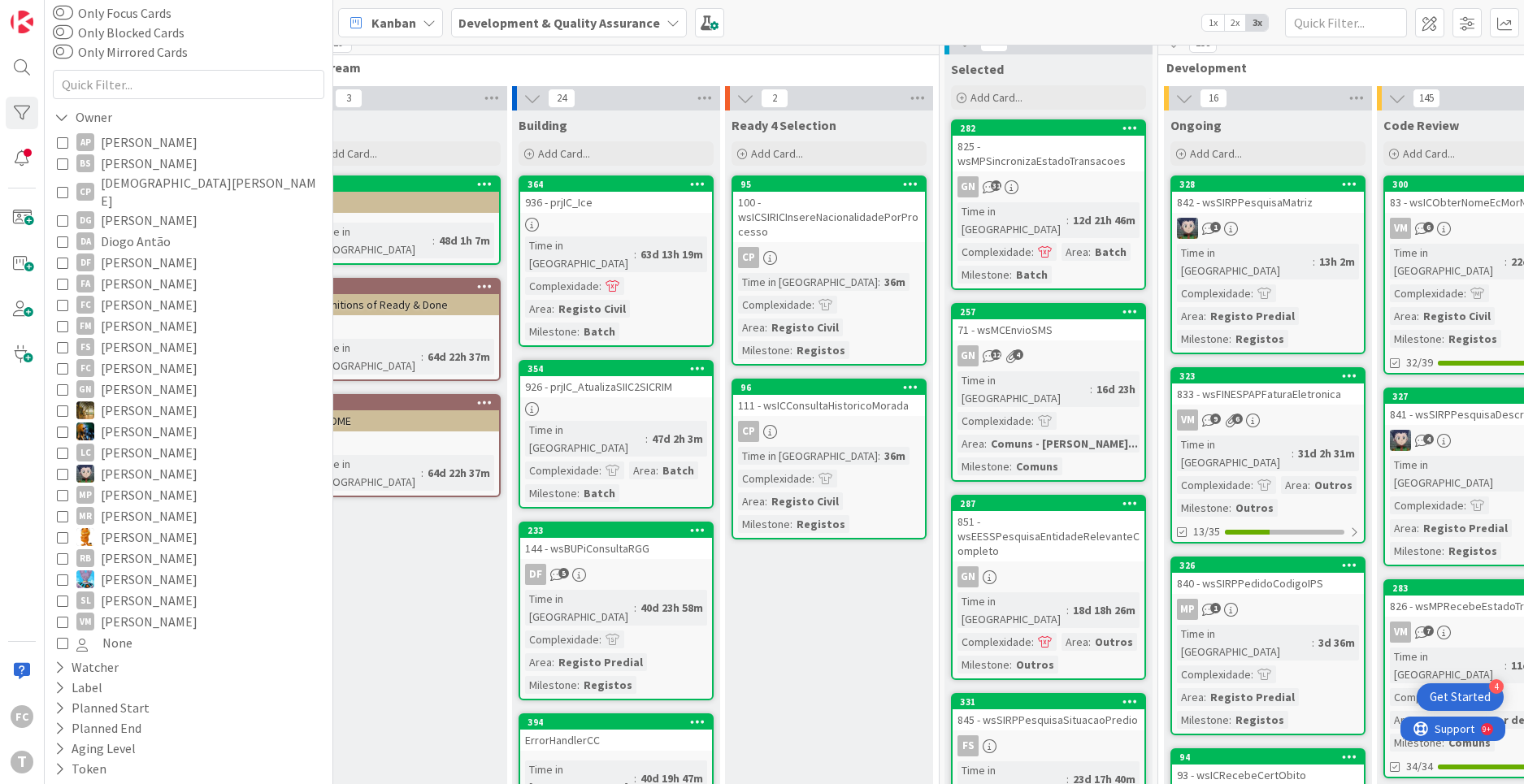
scroll to position [0, 46]
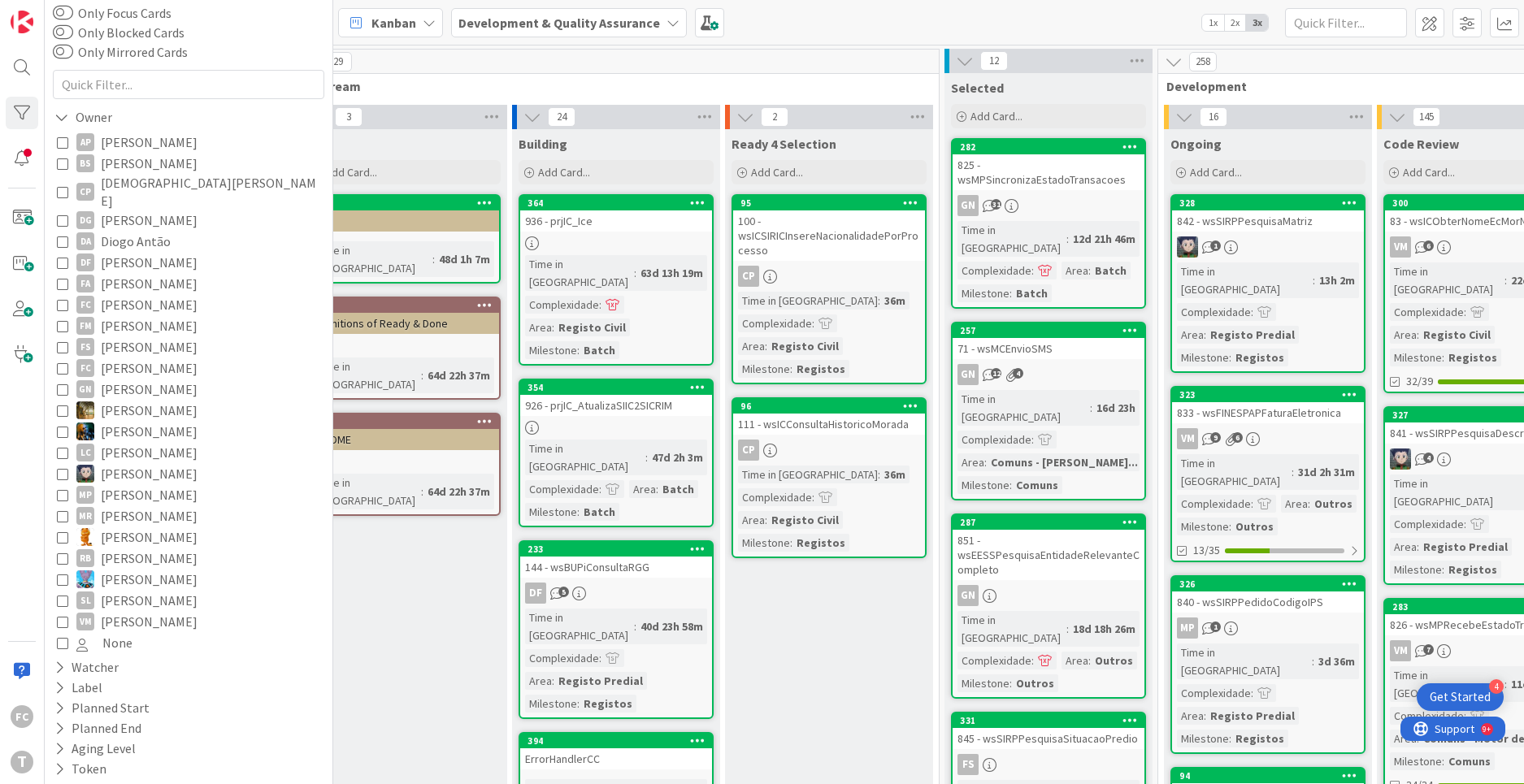
click at [59, 573] on icon at bounding box center [63, 579] width 12 height 12
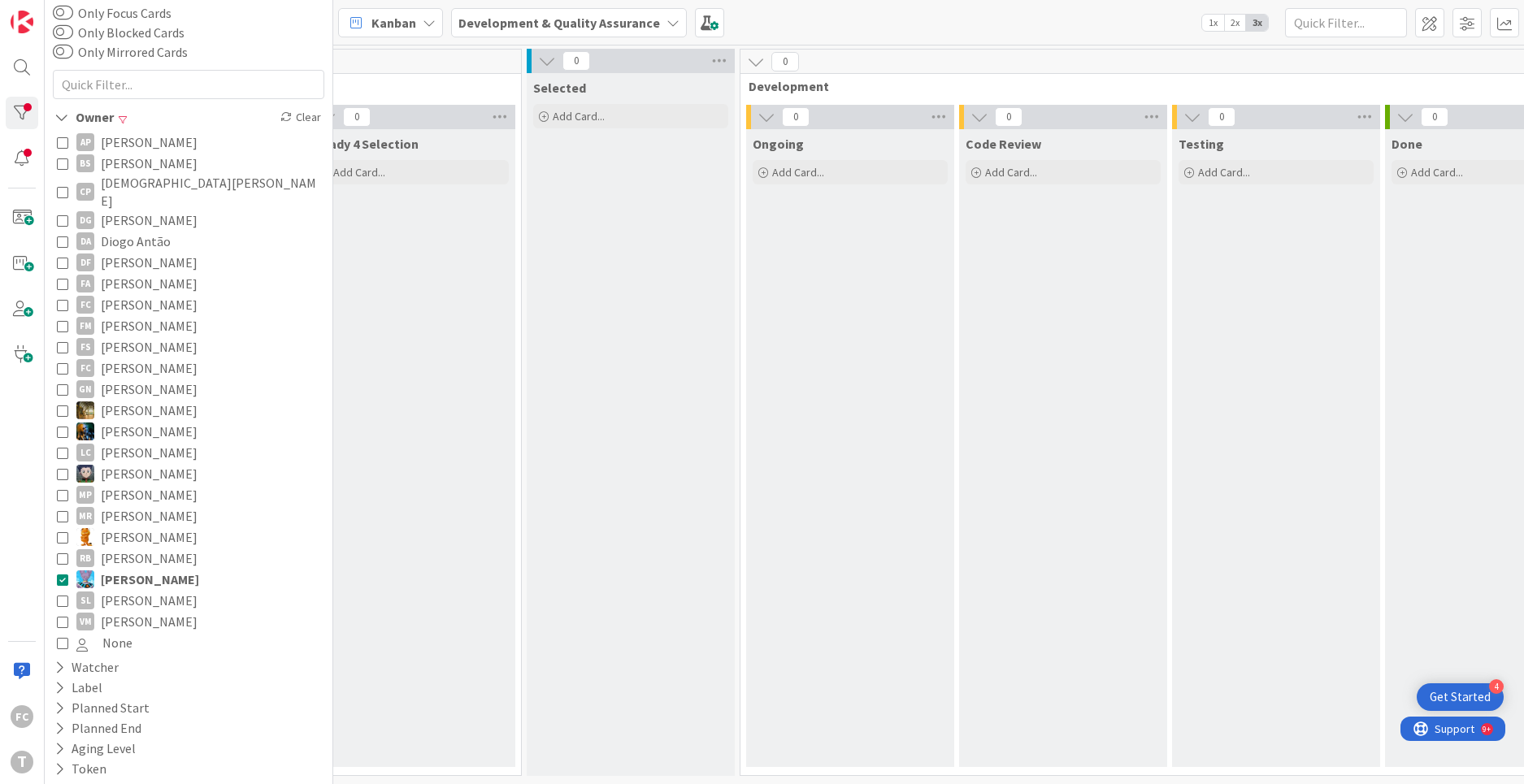
scroll to position [0, 631]
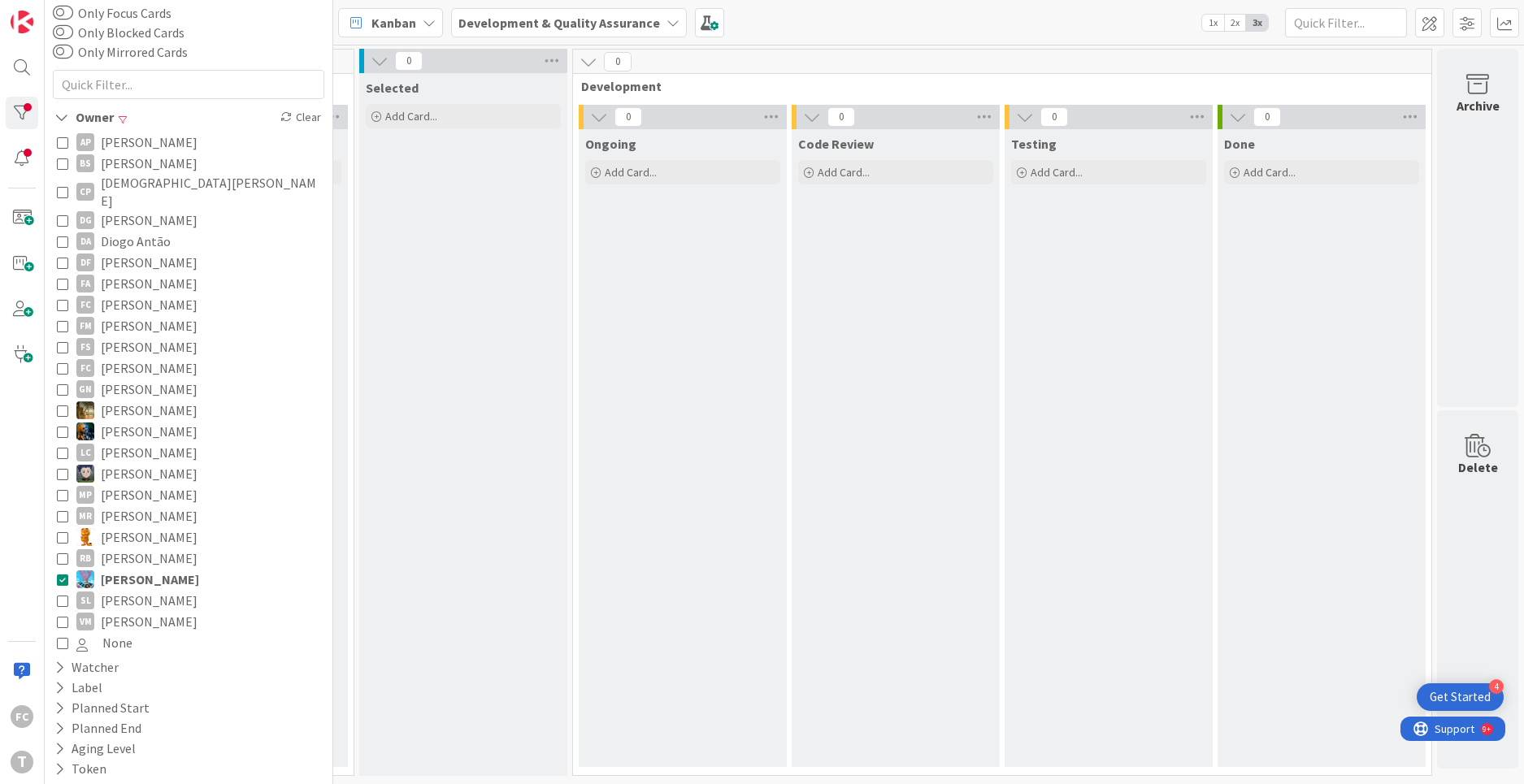
click at [63, 573] on icon at bounding box center [63, 579] width 12 height 12
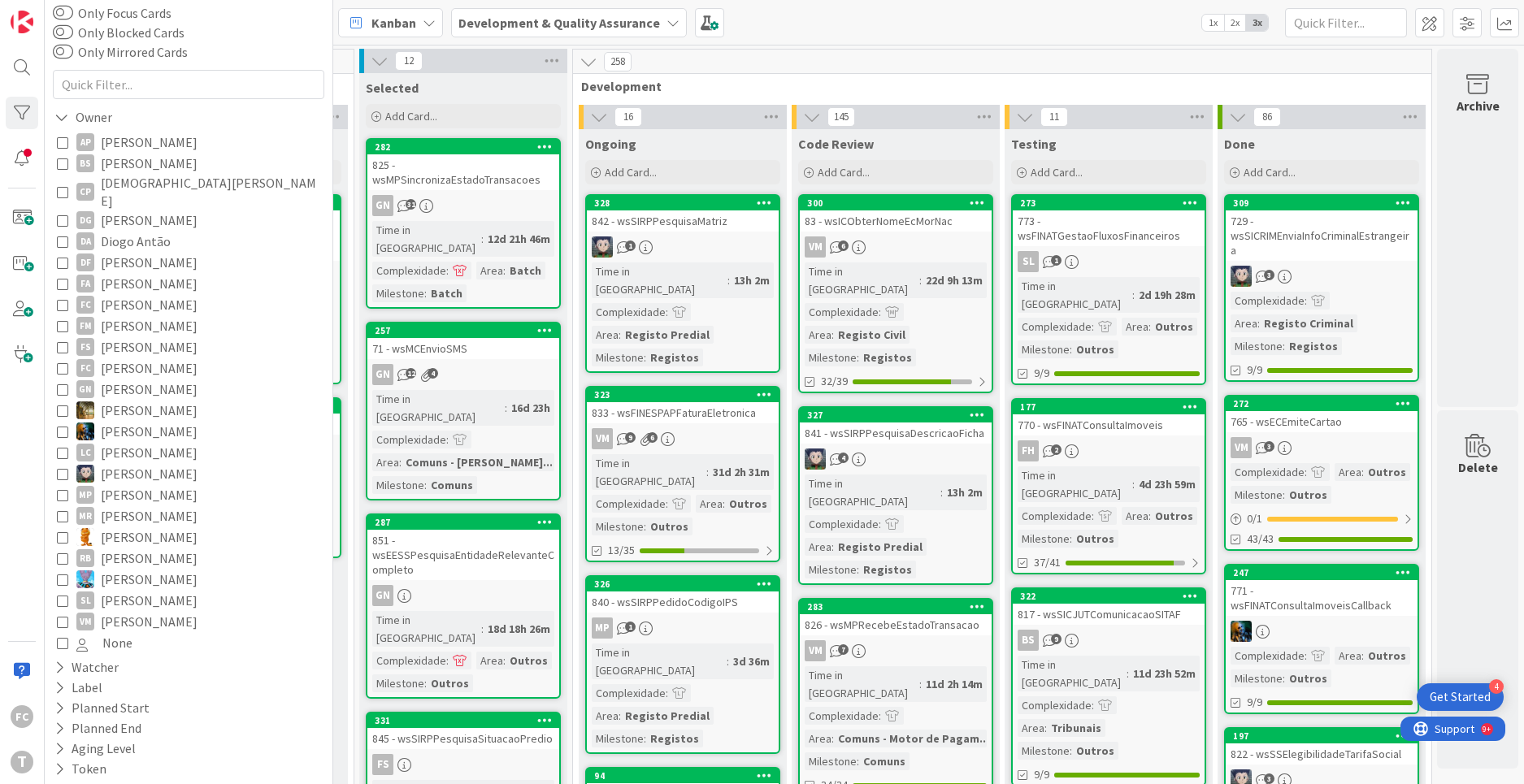
scroll to position [0, 0]
